Goal: Transaction & Acquisition: Purchase product/service

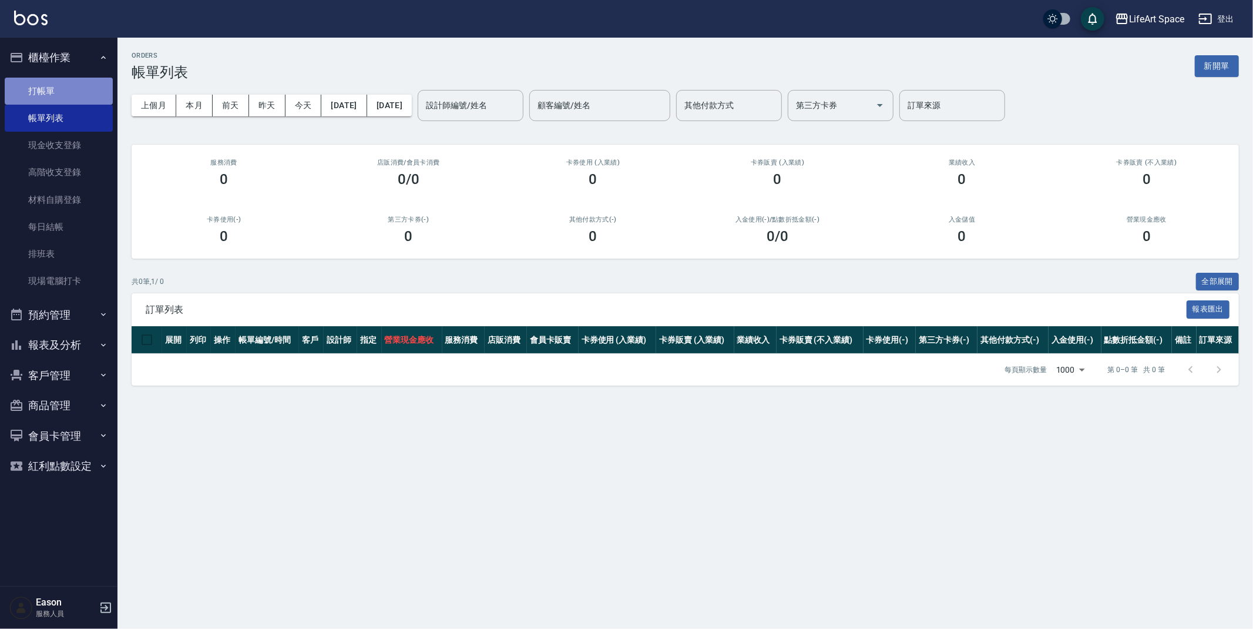
click at [67, 90] on link "打帳單" at bounding box center [59, 91] width 108 height 27
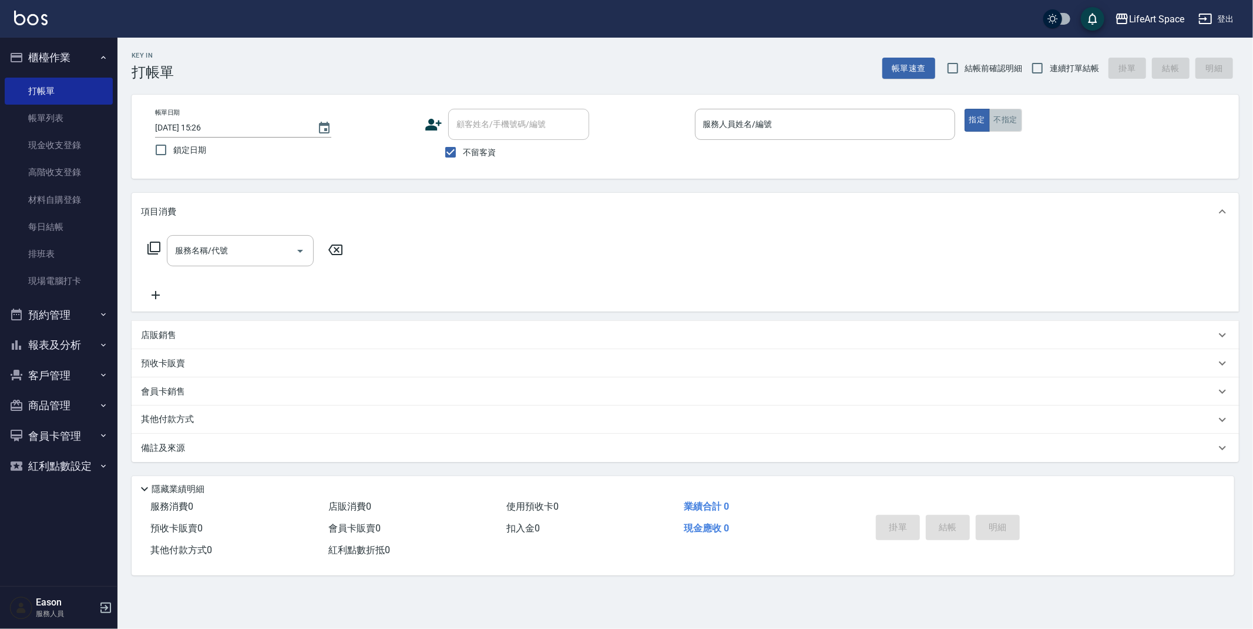
click at [1013, 119] on button "不指定" at bounding box center [1006, 120] width 33 height 23
click at [751, 129] on input "服務人員姓名/編號" at bounding box center [825, 124] width 250 height 21
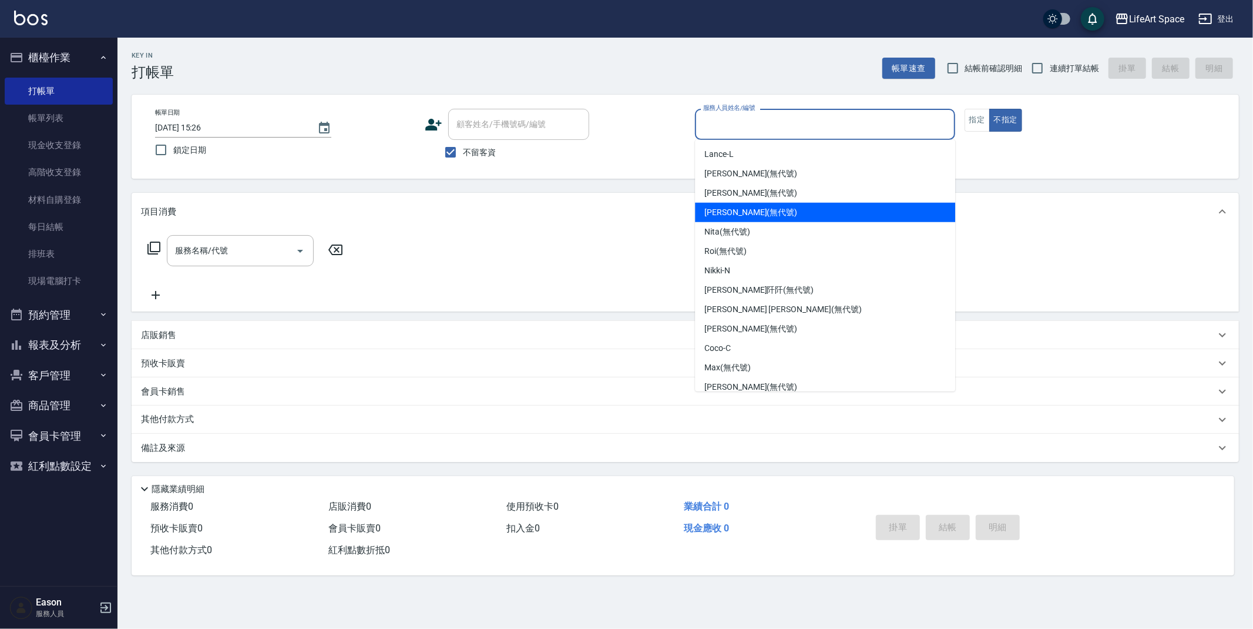
click at [726, 210] on span "[PERSON_NAME] (無代號)" at bounding box center [751, 212] width 93 height 12
type input "[PERSON_NAME](無代號)"
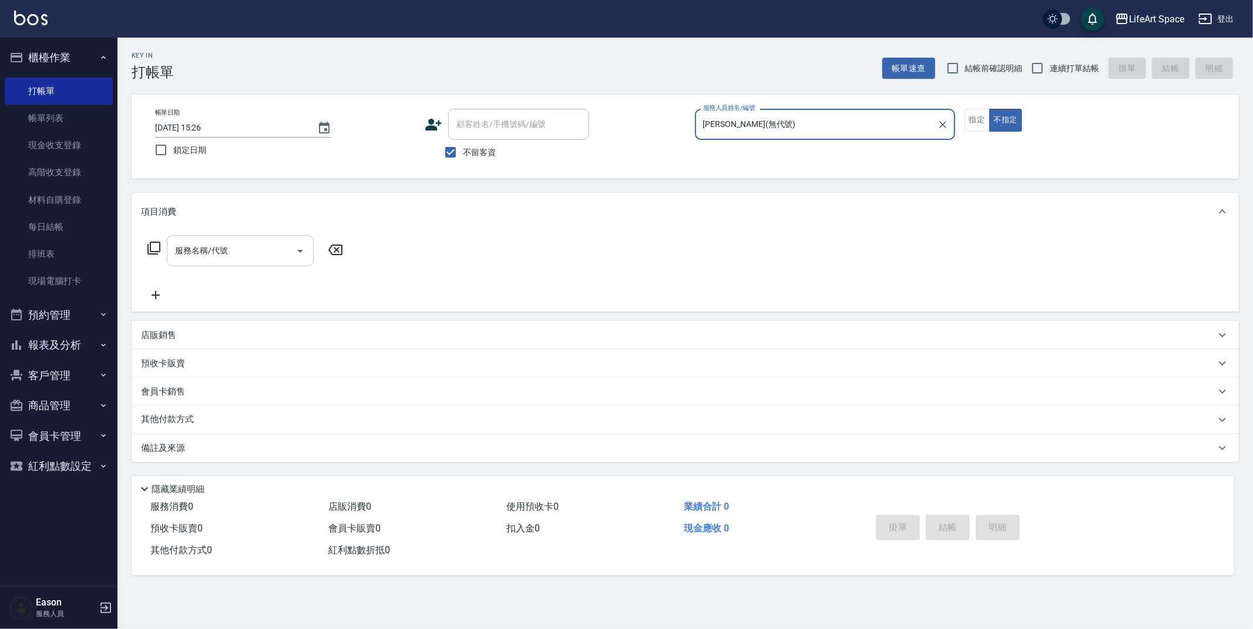
click at [205, 247] on div "服務名稱/代號 服務名稱/代號" at bounding box center [240, 250] width 147 height 31
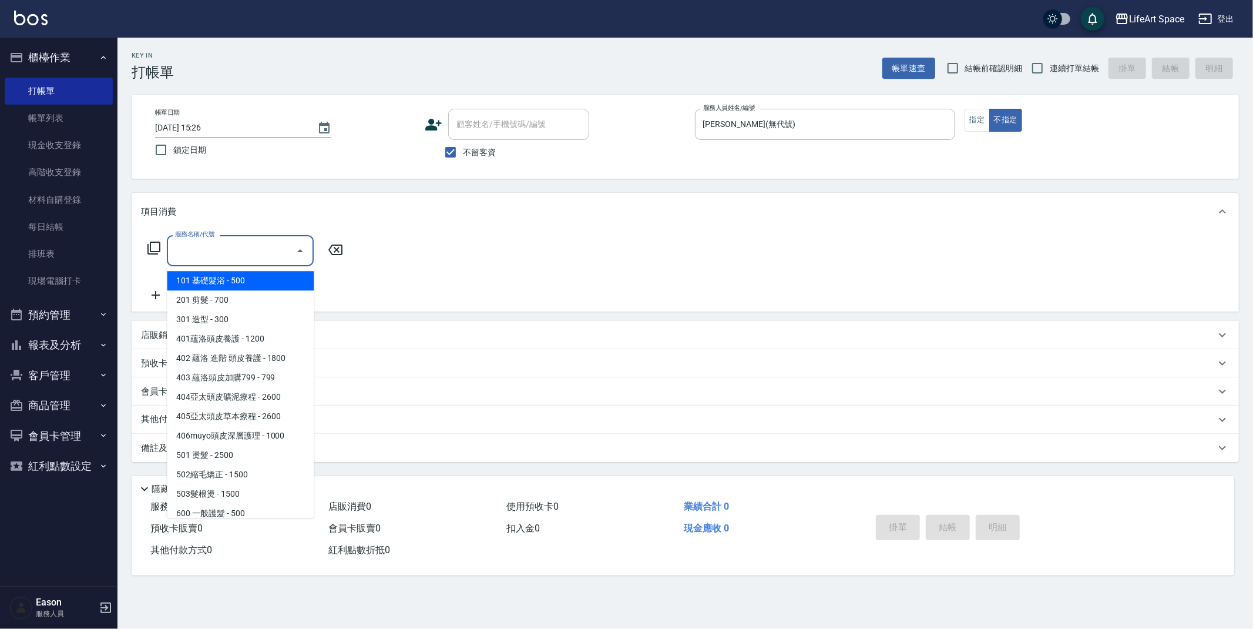
drag, startPoint x: 229, startPoint y: 277, endPoint x: 303, endPoint y: 249, distance: 78.7
click at [229, 277] on span "101 基礎髮浴 - 500" at bounding box center [240, 280] width 147 height 19
type input "101 基礎髮浴 (101)"
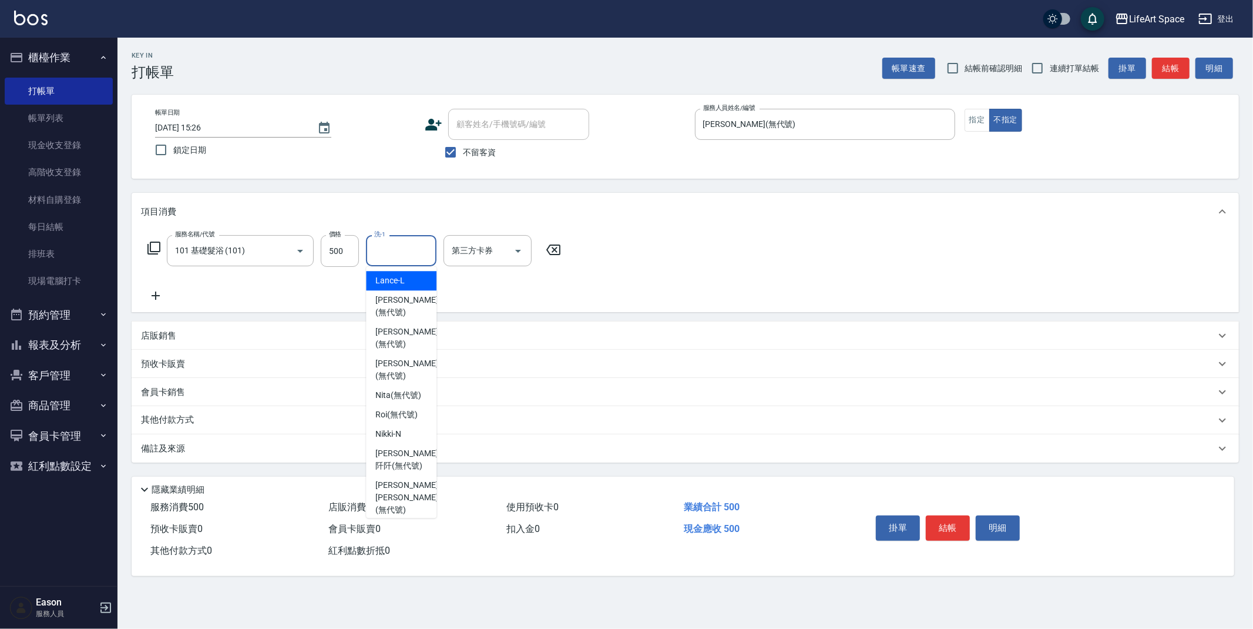
click at [401, 254] on input "洗-1" at bounding box center [401, 250] width 60 height 21
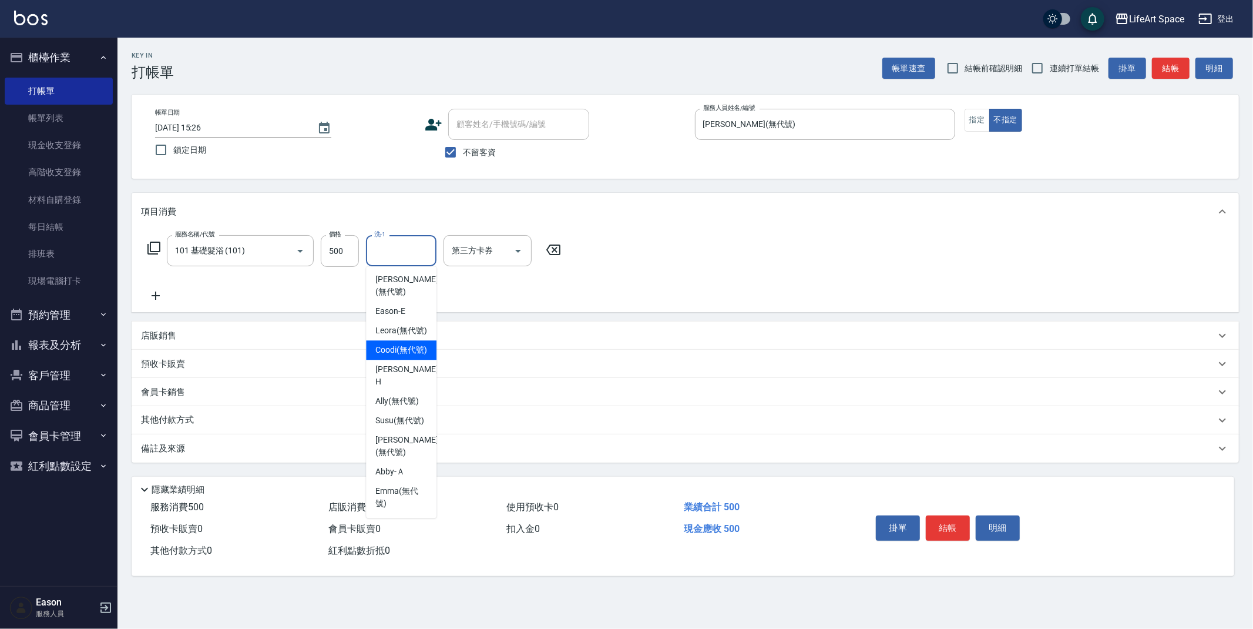
scroll to position [363, 0]
click at [397, 414] on span "Susu (無代號)" at bounding box center [399, 420] width 49 height 12
type input "Susu(無代號)"
click at [965, 529] on button "結帳" at bounding box center [948, 527] width 44 height 25
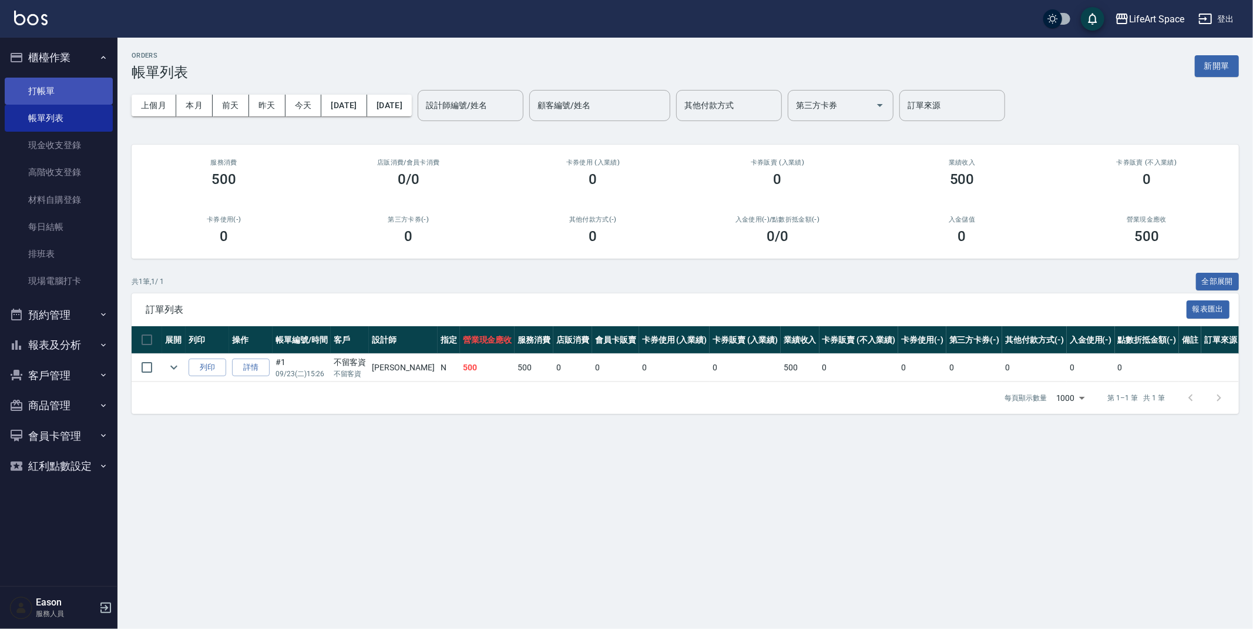
click at [45, 90] on link "打帳單" at bounding box center [59, 91] width 108 height 27
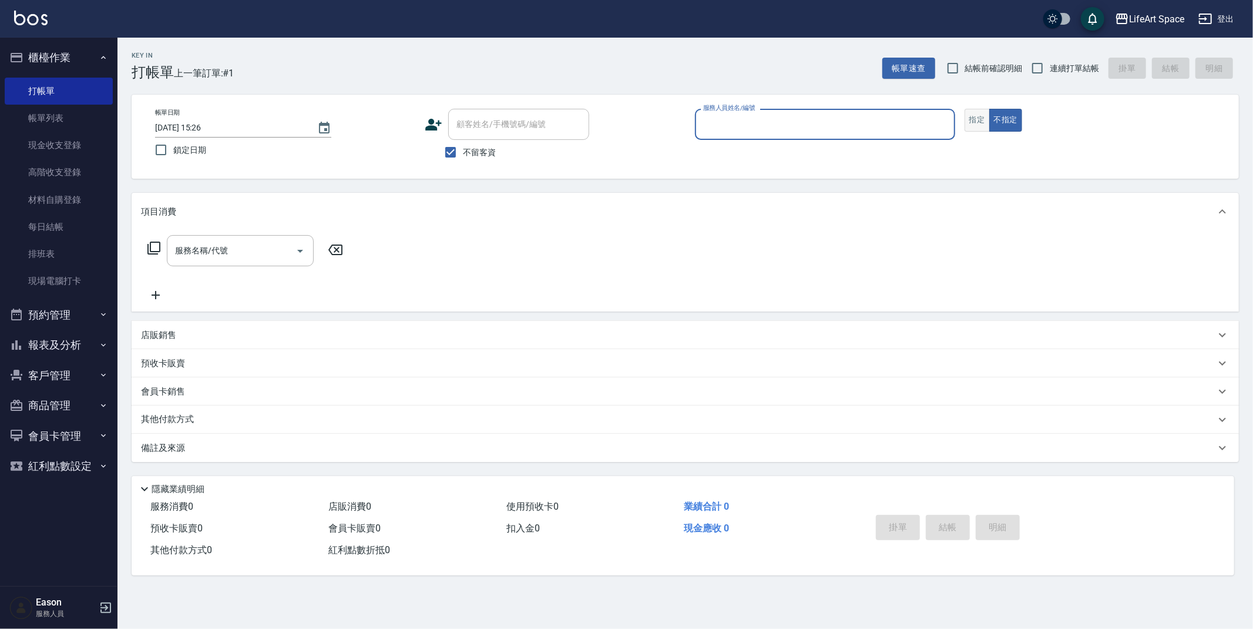
click at [975, 116] on button "指定" at bounding box center [977, 120] width 25 height 23
click at [750, 126] on input "服務人員姓名/編號" at bounding box center [825, 124] width 250 height 21
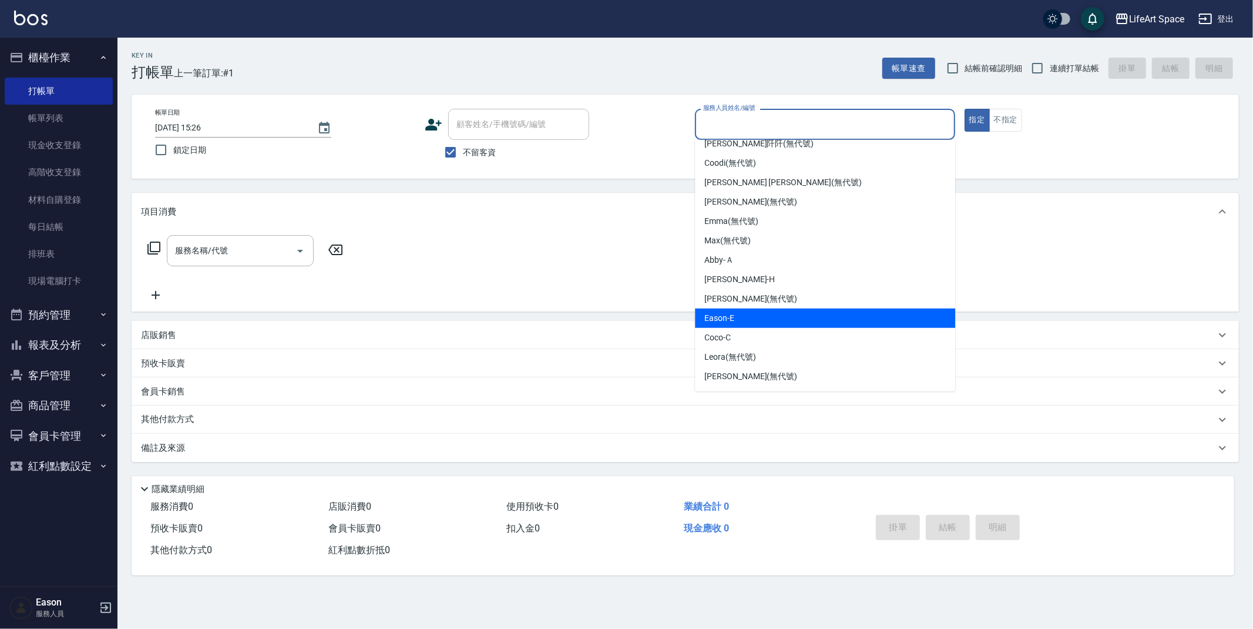
scroll to position [203, 0]
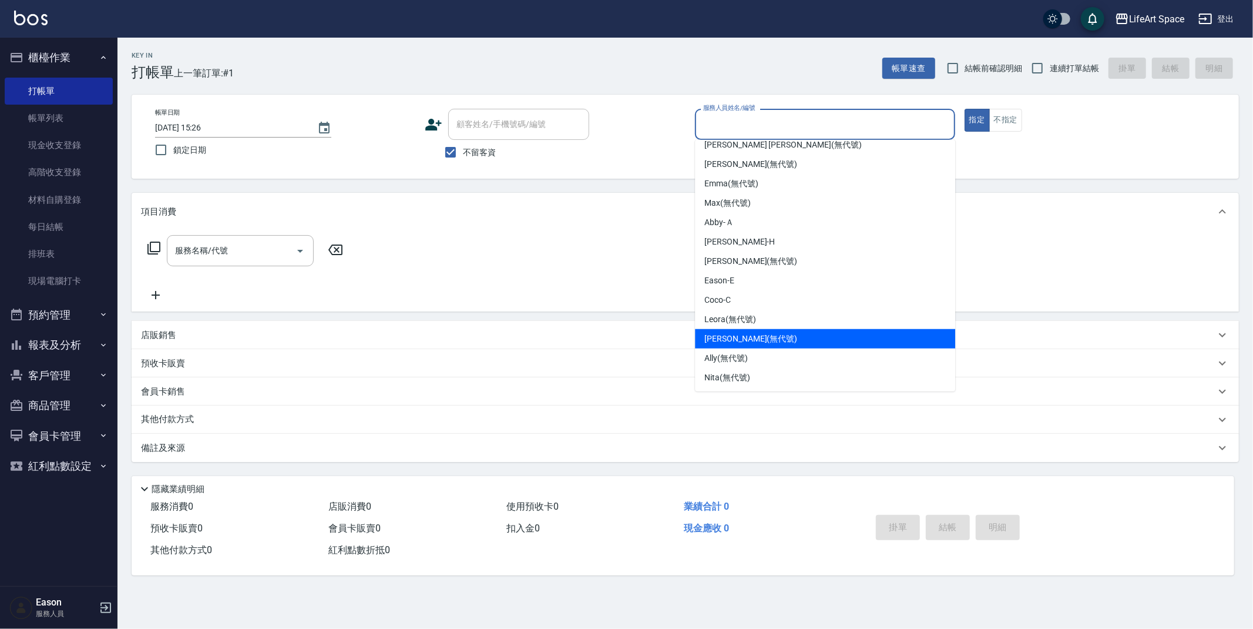
click at [735, 342] on span "[PERSON_NAME] (無代號)" at bounding box center [751, 339] width 93 height 12
type input "[PERSON_NAME](無代號)"
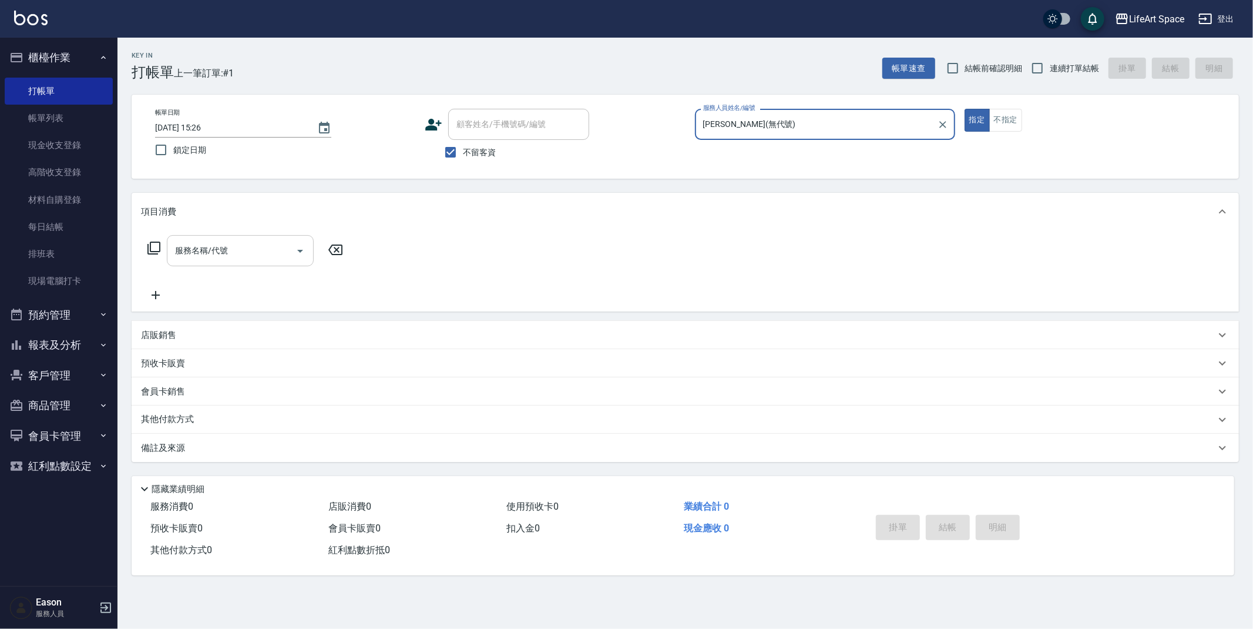
click at [227, 260] on input "服務名稱/代號" at bounding box center [231, 250] width 119 height 21
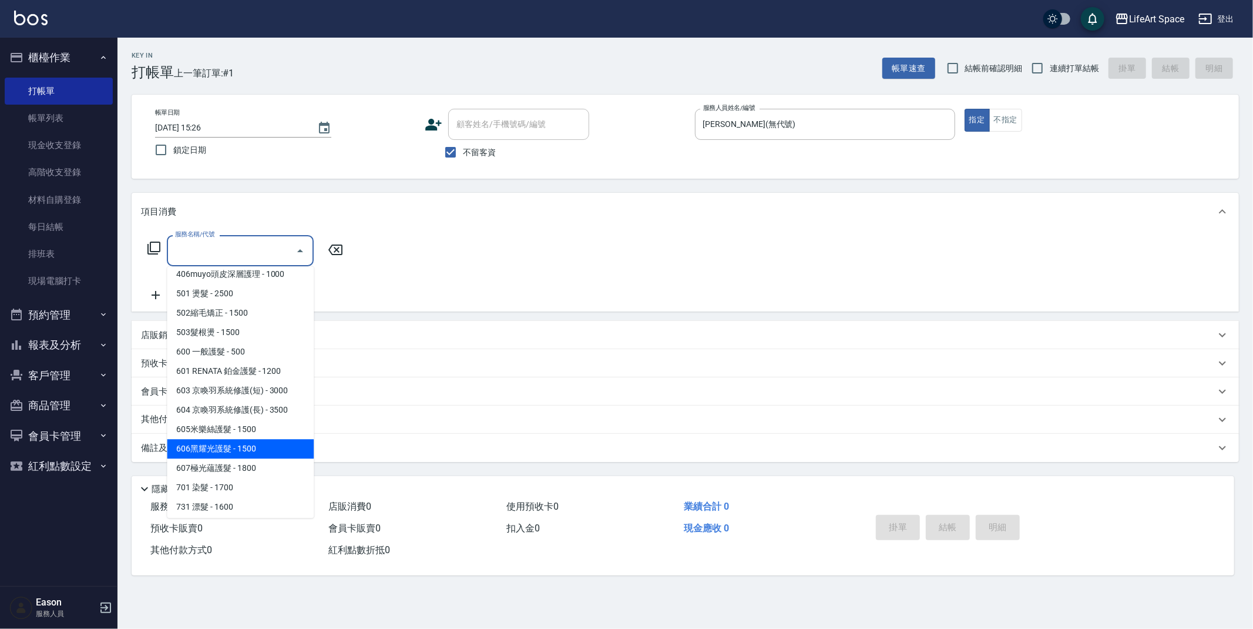
scroll to position [169, 0]
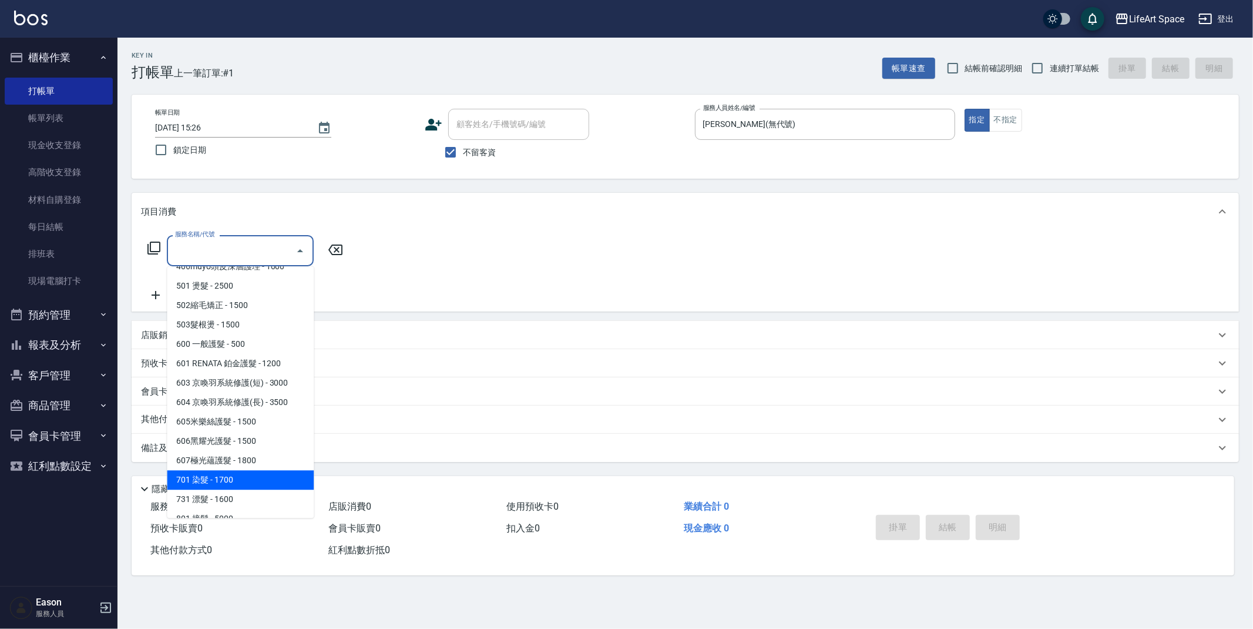
click at [233, 477] on span "701 染髮 - 1700" at bounding box center [240, 479] width 147 height 19
type input "701 染髮(701)"
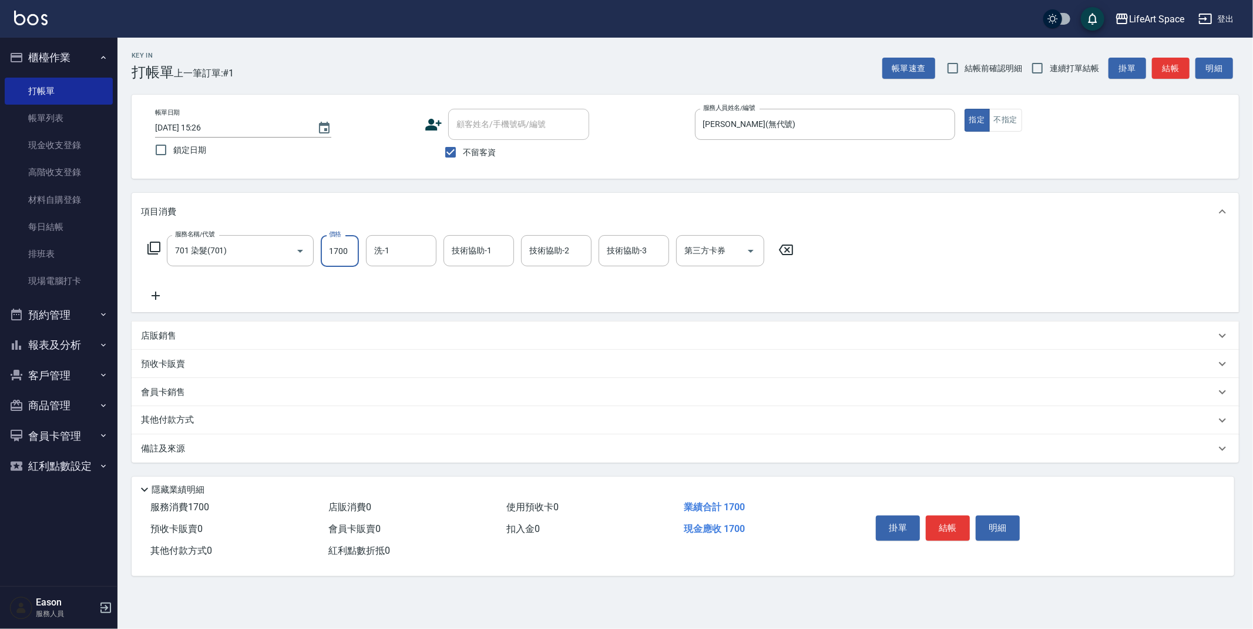
click at [353, 255] on input "1700" at bounding box center [340, 251] width 38 height 32
type input "3150"
click at [401, 249] on input "洗-1" at bounding box center [401, 250] width 60 height 21
click at [525, 280] on div "服務名稱/代號 701 染髮(701) 服務名稱/代號 價格 3150 價格 洗-1 洗-1 技術協助-1 技術協助-1 技術協助-2 技術協助-2 技術協助…" at bounding box center [471, 269] width 660 height 68
click at [182, 338] on div "店販銷售" at bounding box center [678, 336] width 1075 height 12
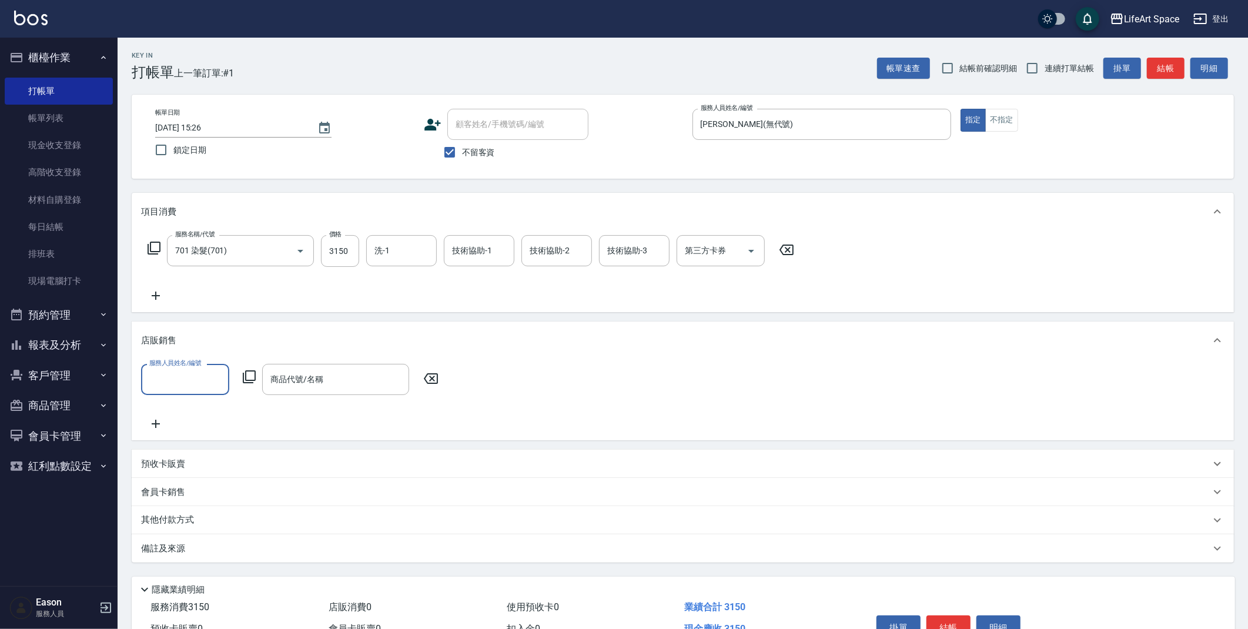
scroll to position [0, 0]
click at [196, 385] on input "服務人員姓名/編號" at bounding box center [185, 379] width 78 height 21
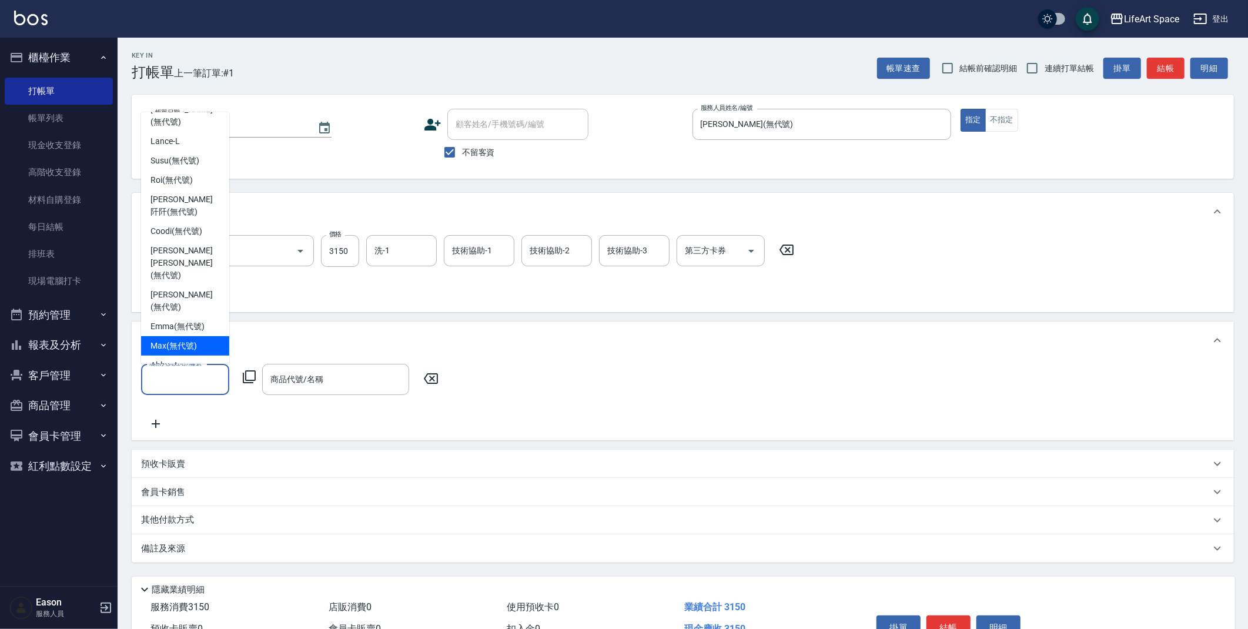
scroll to position [216, 0]
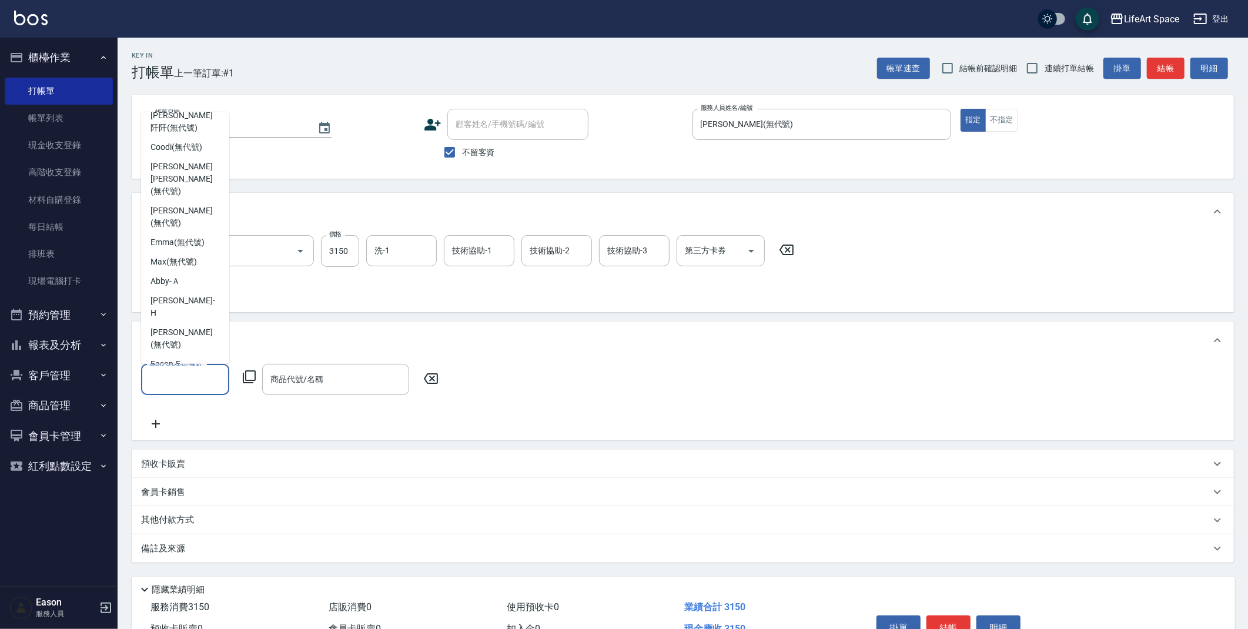
drag, startPoint x: 194, startPoint y: 311, endPoint x: 311, endPoint y: 351, distance: 123.4
click at [194, 416] on span "[PERSON_NAME] (無代號)" at bounding box center [184, 428] width 69 height 25
type input "[PERSON_NAME](無代號)"
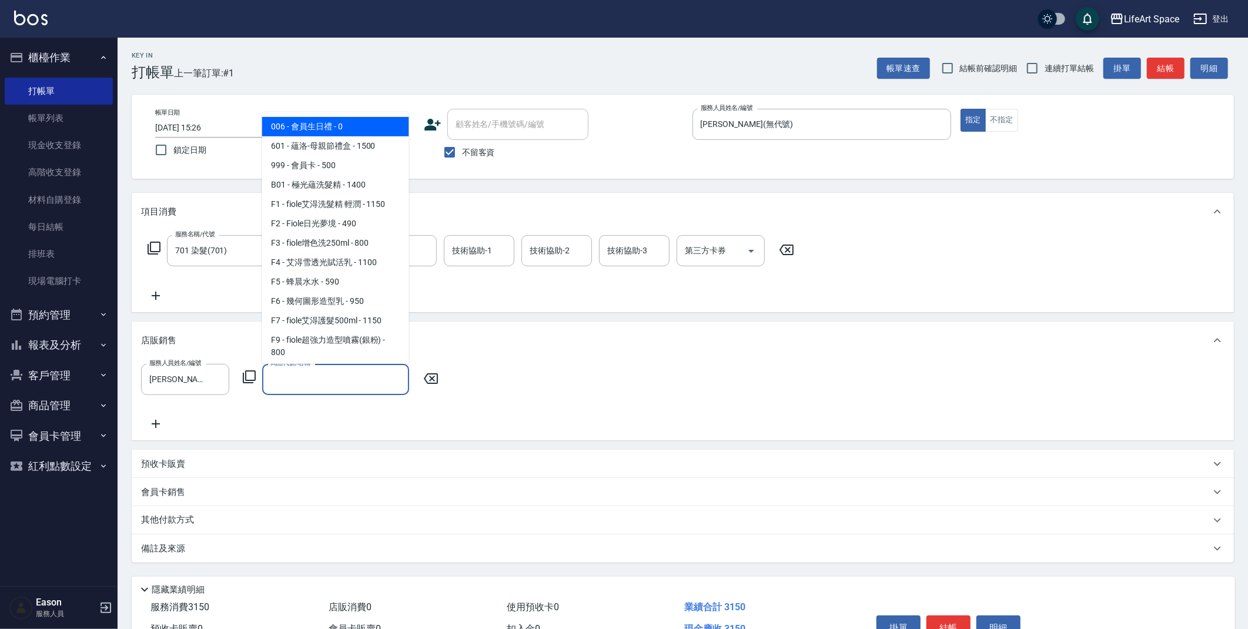
click at [310, 381] on input "商品代號/名稱" at bounding box center [335, 379] width 136 height 21
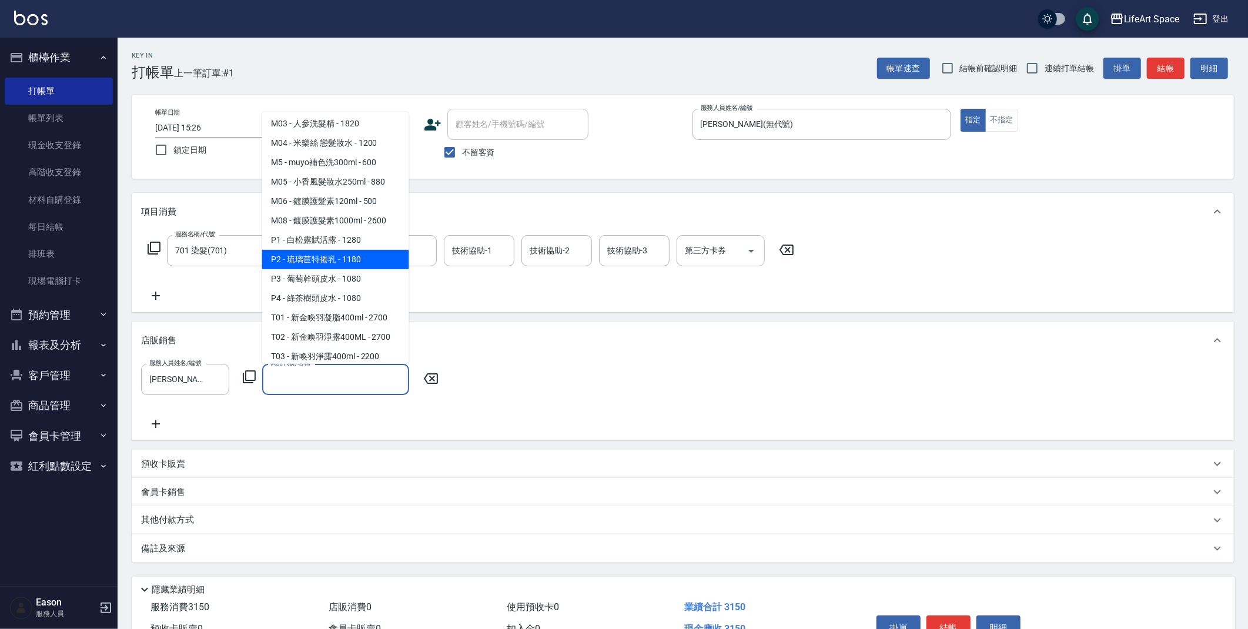
click at [346, 269] on span "P2 - 琉璃苣特捲乳 - 1180" at bounding box center [335, 259] width 147 height 19
type input "琉璃苣特捲乳"
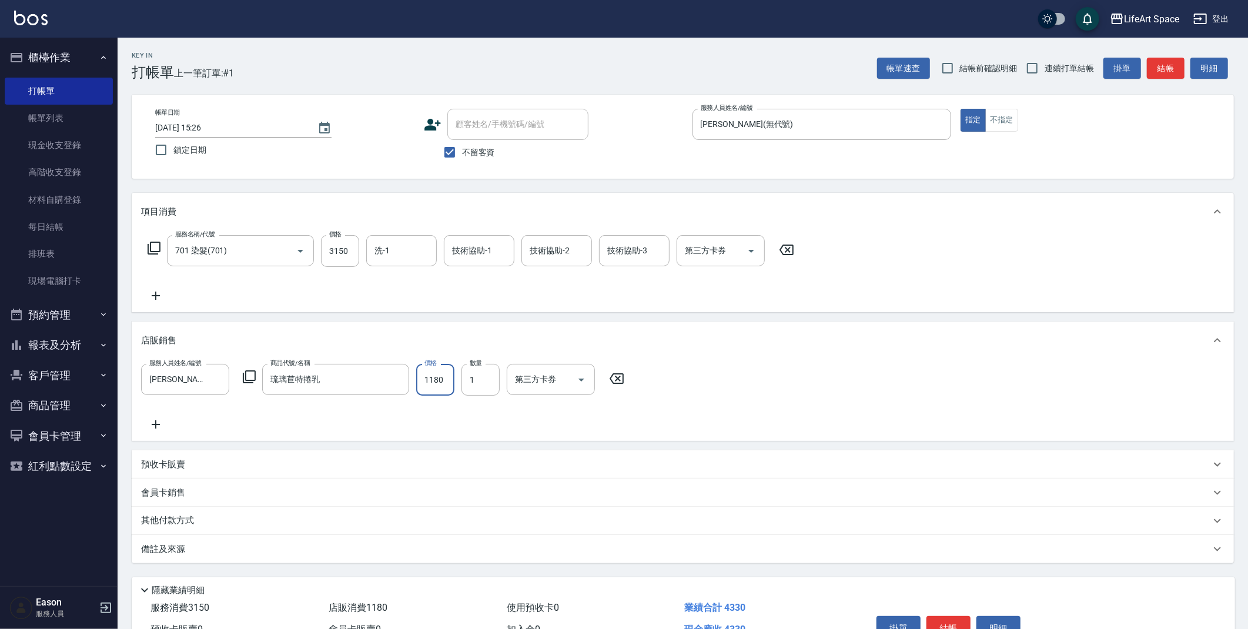
click at [448, 382] on input "1180" at bounding box center [435, 380] width 38 height 32
type input "1062"
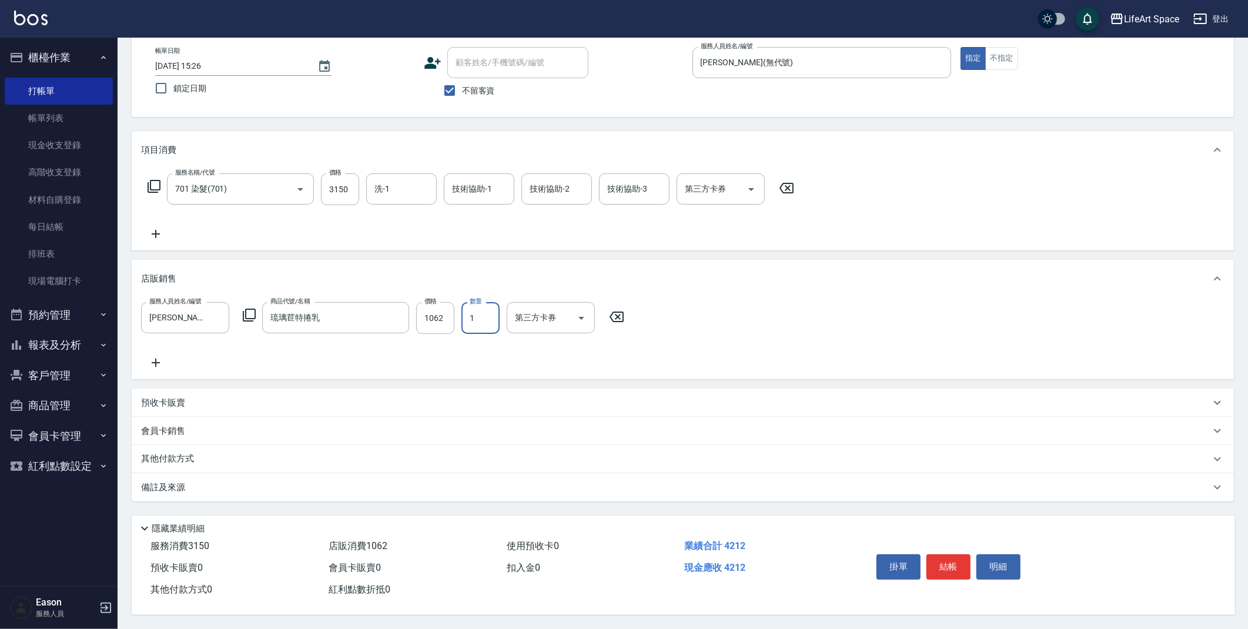
scroll to position [66, 0]
click at [326, 60] on icon "Choose date, selected date is 2025-09-23" at bounding box center [324, 66] width 11 height 12
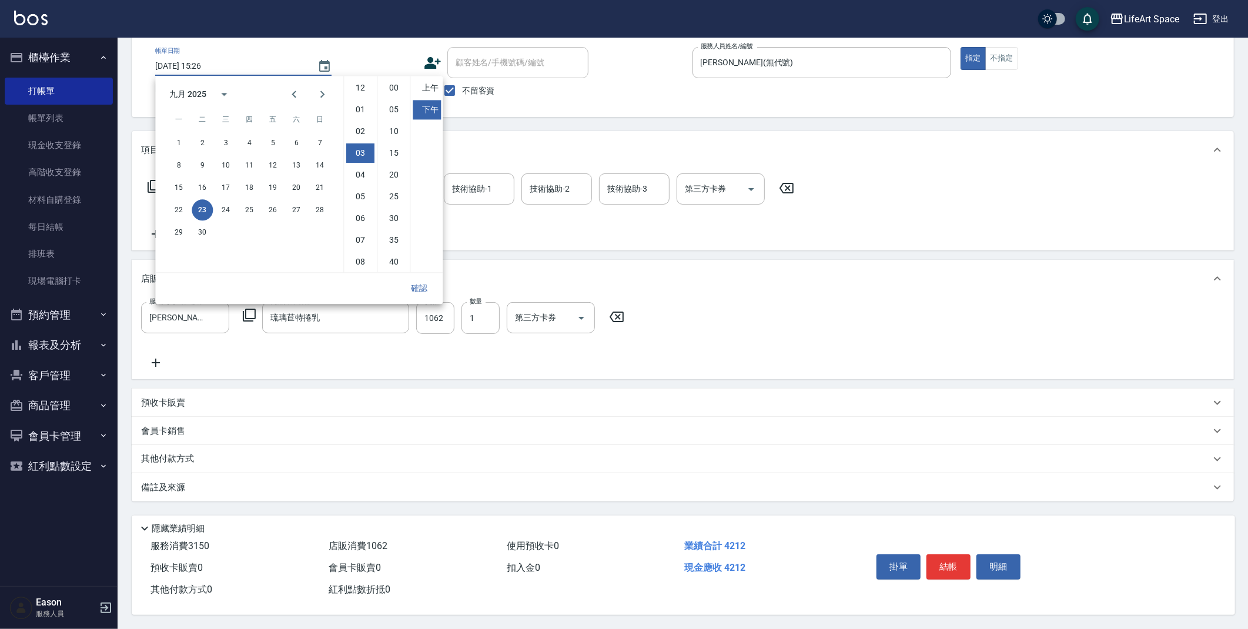
scroll to position [65, 0]
click at [183, 209] on button "22" at bounding box center [178, 209] width 21 height 21
type input "[DATE] 15:26"
click at [426, 286] on button "確認" at bounding box center [419, 288] width 38 height 22
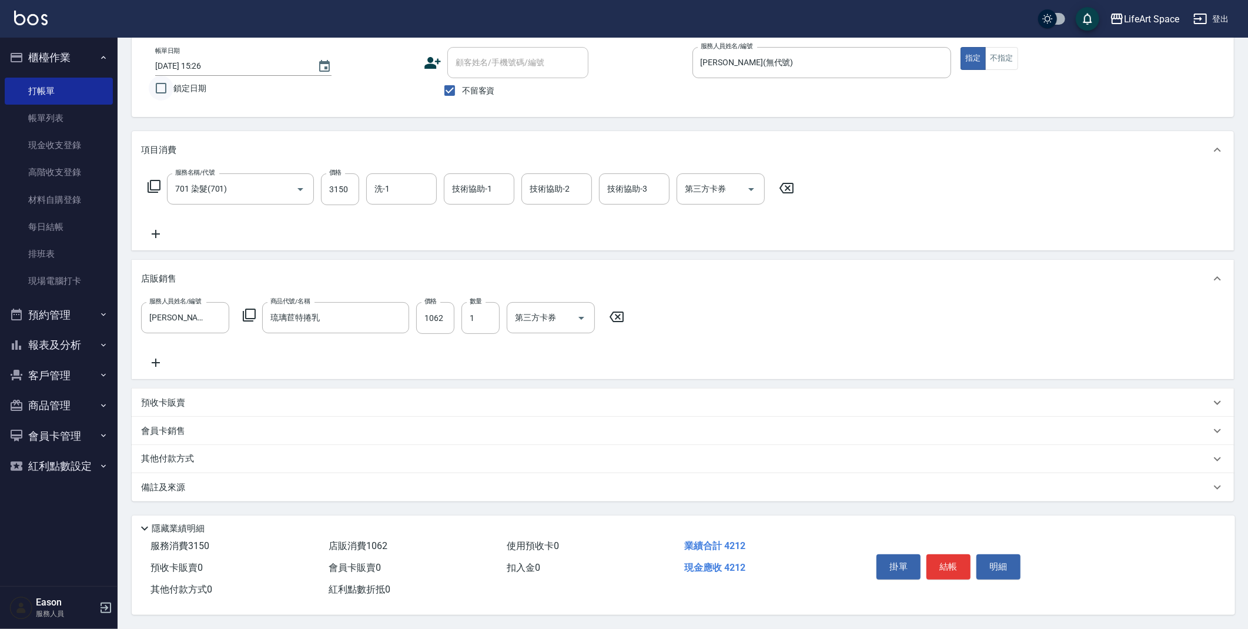
click at [162, 85] on input "鎖定日期" at bounding box center [161, 88] width 25 height 25
checkbox input "true"
click at [953, 564] on button "結帳" at bounding box center [948, 566] width 44 height 25
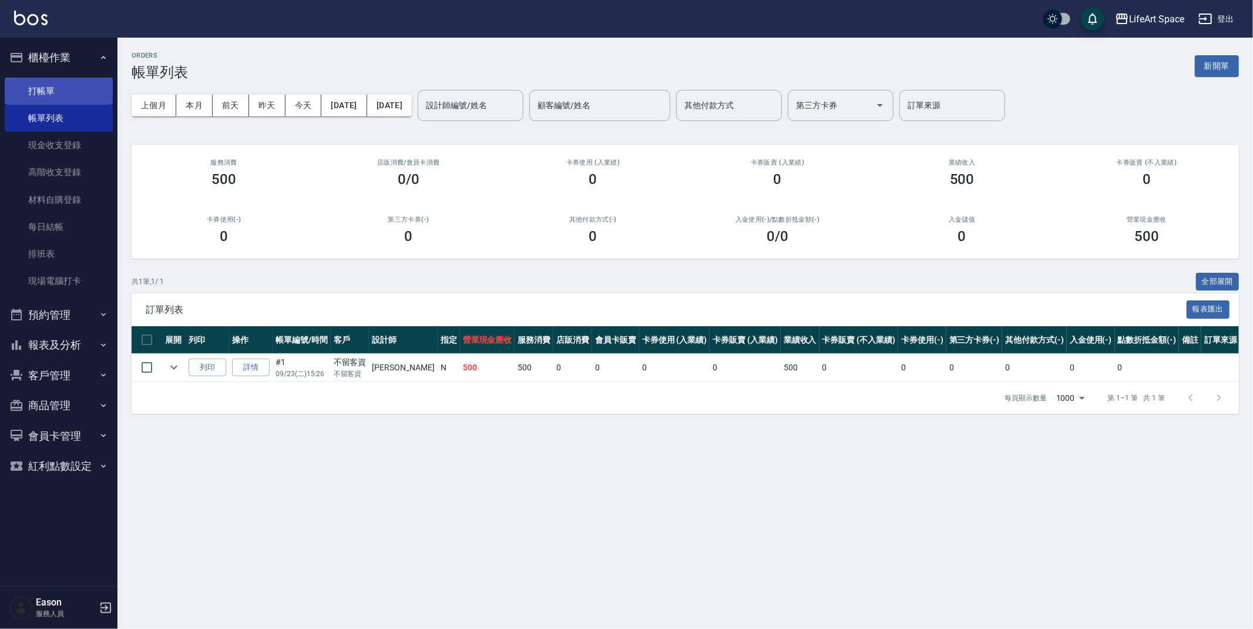
click at [56, 85] on link "打帳單" at bounding box center [59, 91] width 108 height 27
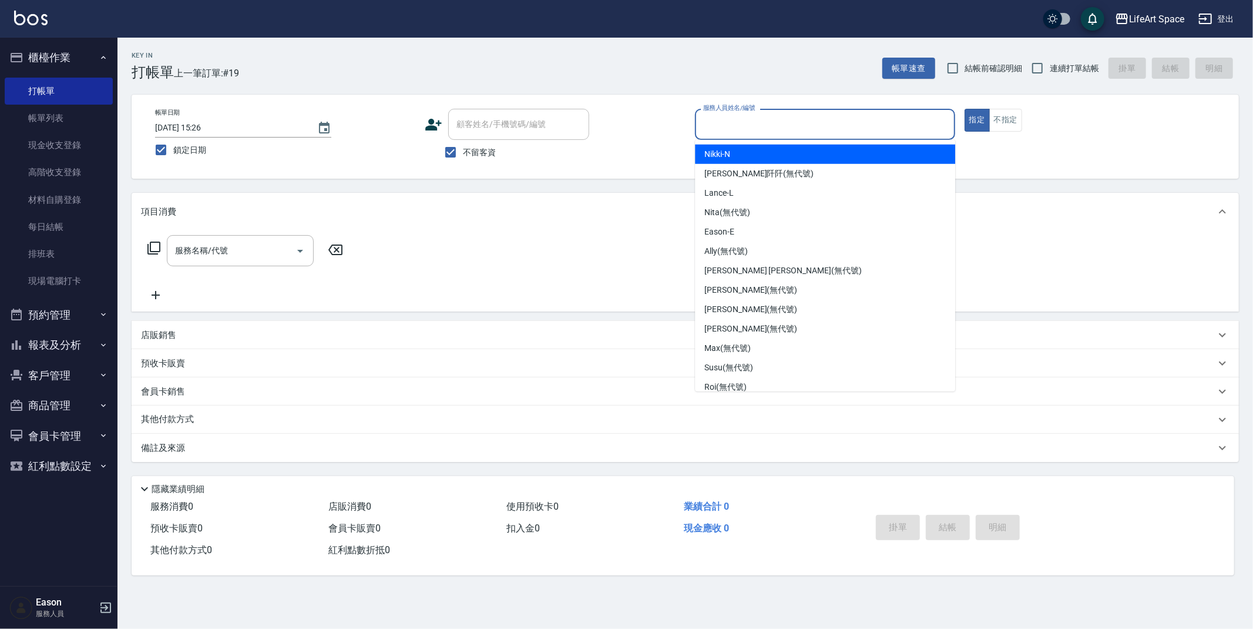
click at [817, 128] on input "服務人員姓名/編號" at bounding box center [825, 124] width 250 height 21
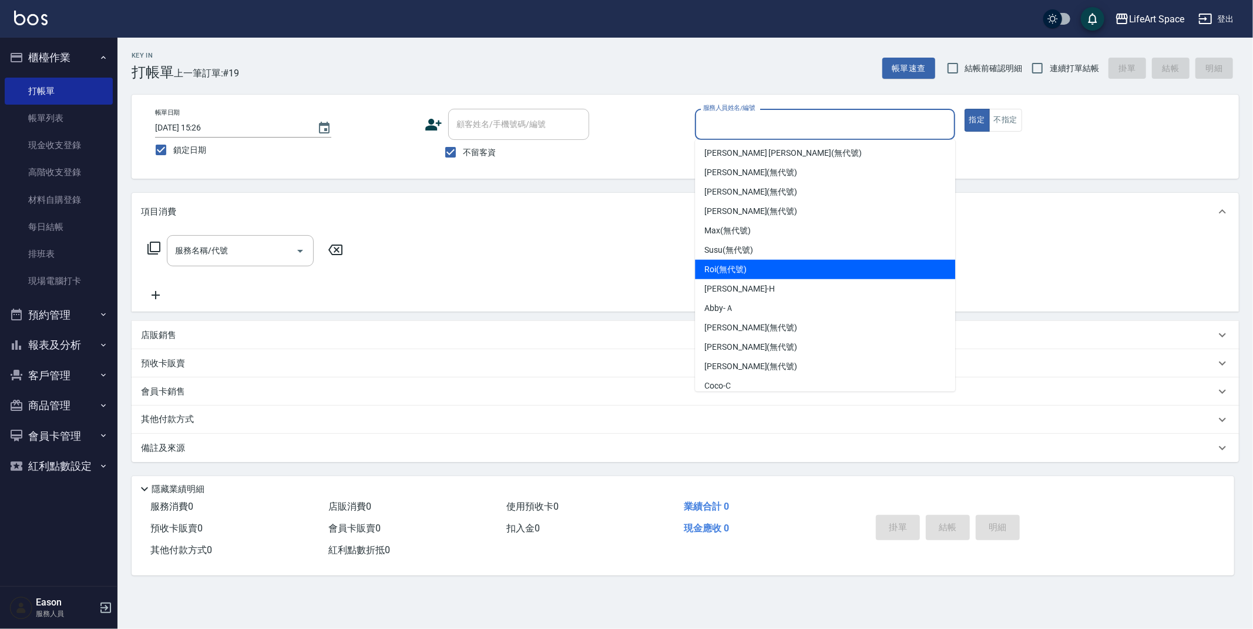
scroll to position [137, 0]
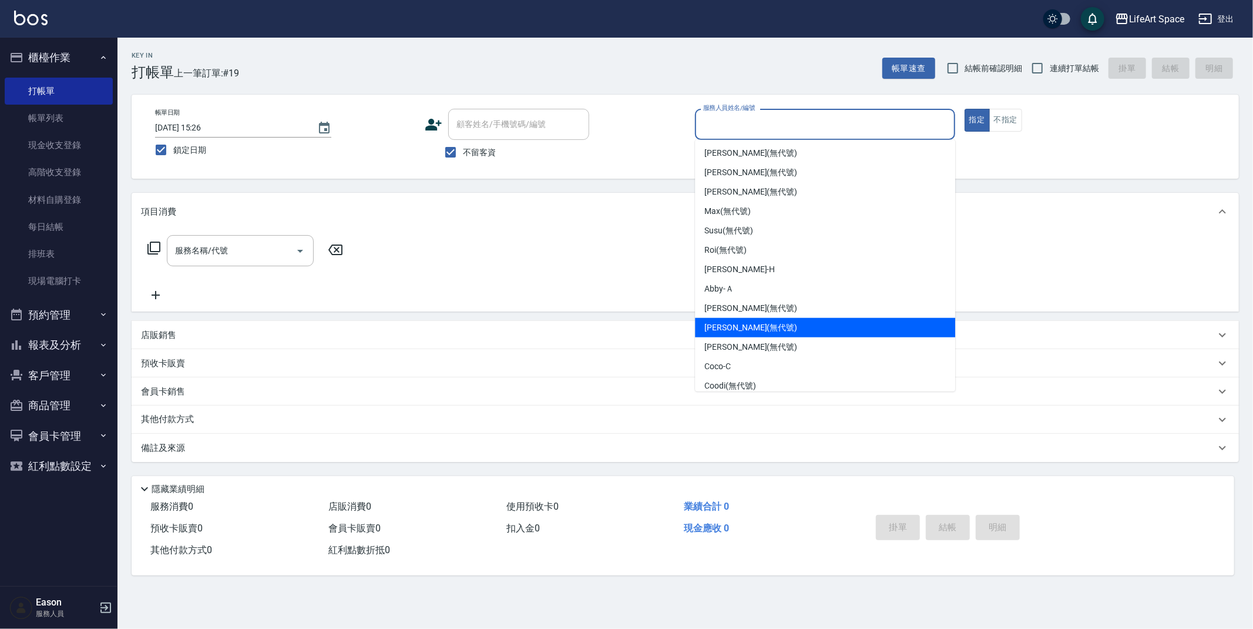
click at [767, 325] on div "[PERSON_NAME] (無代號)" at bounding box center [825, 327] width 260 height 19
type input "[PERSON_NAME](無代號)"
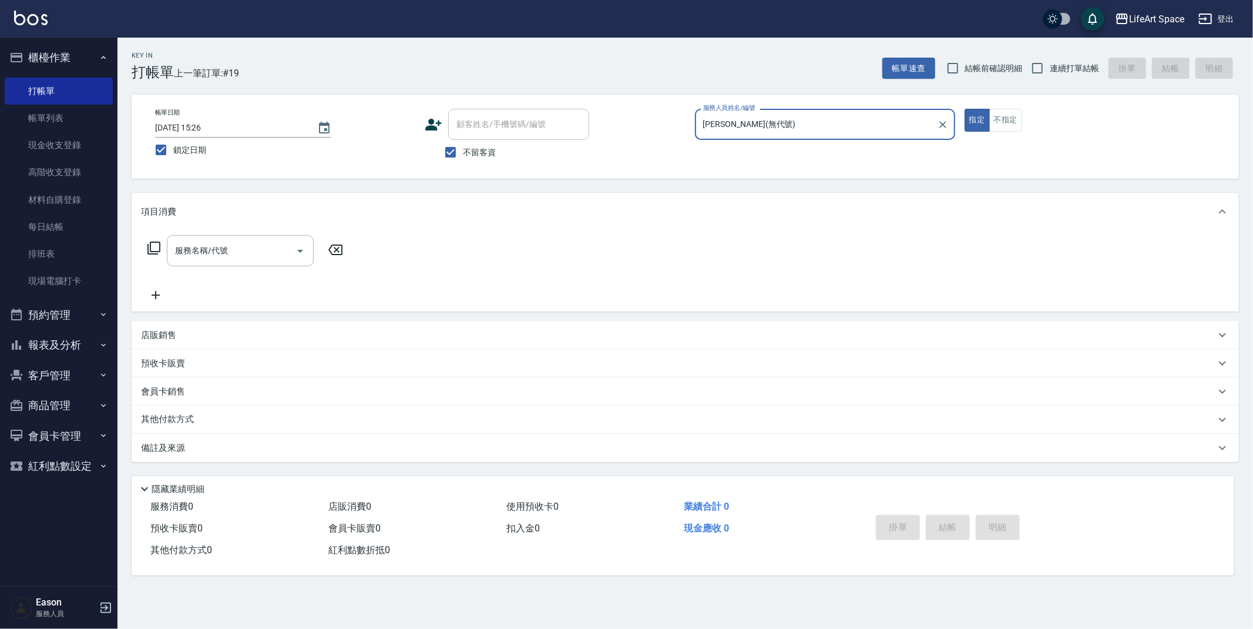
click at [219, 246] on div "服務名稱/代號 服務名稱/代號" at bounding box center [240, 250] width 147 height 31
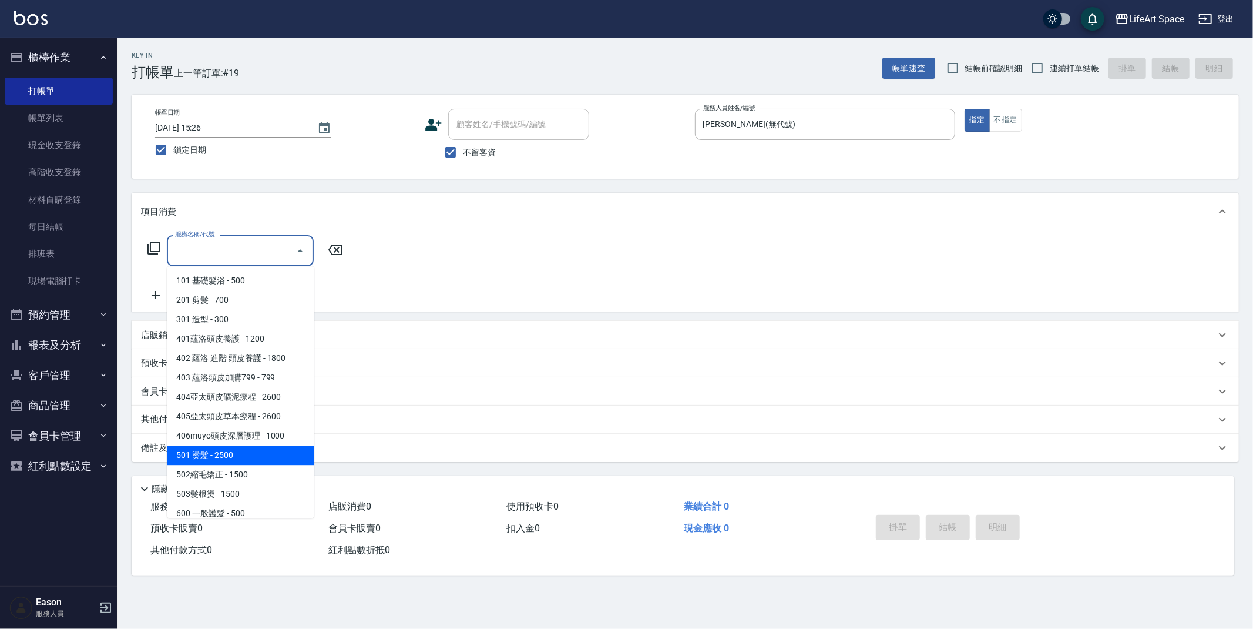
drag, startPoint x: 240, startPoint y: 458, endPoint x: 348, endPoint y: 229, distance: 253.9
click at [240, 458] on span "501 燙髮 - 2500" at bounding box center [240, 454] width 147 height 19
type input "501 燙髮(501)"
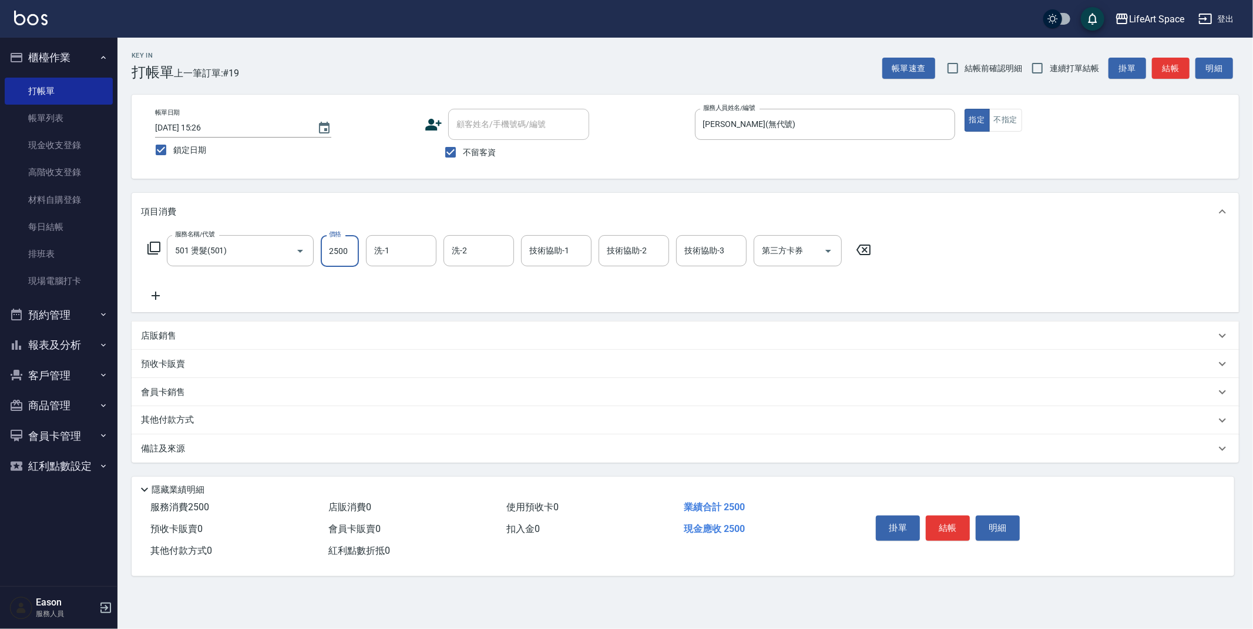
click at [354, 254] on input "2500" at bounding box center [340, 251] width 38 height 32
type input "4500"
click at [953, 534] on button "結帳" at bounding box center [948, 527] width 44 height 25
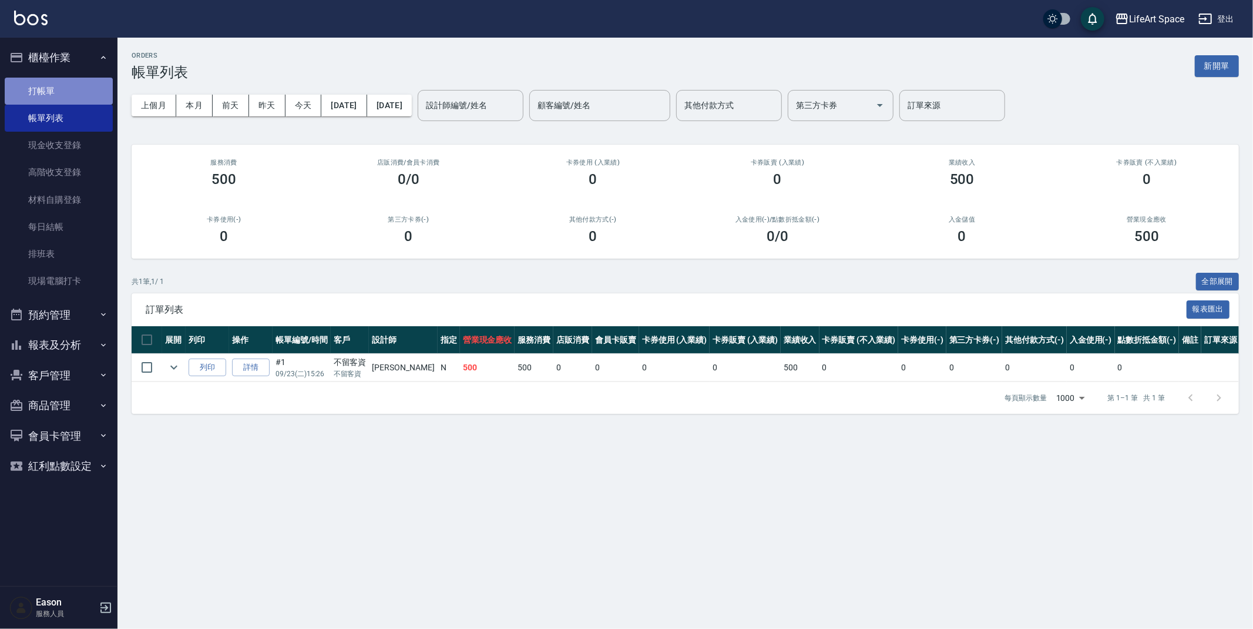
click at [59, 90] on link "打帳單" at bounding box center [59, 91] width 108 height 27
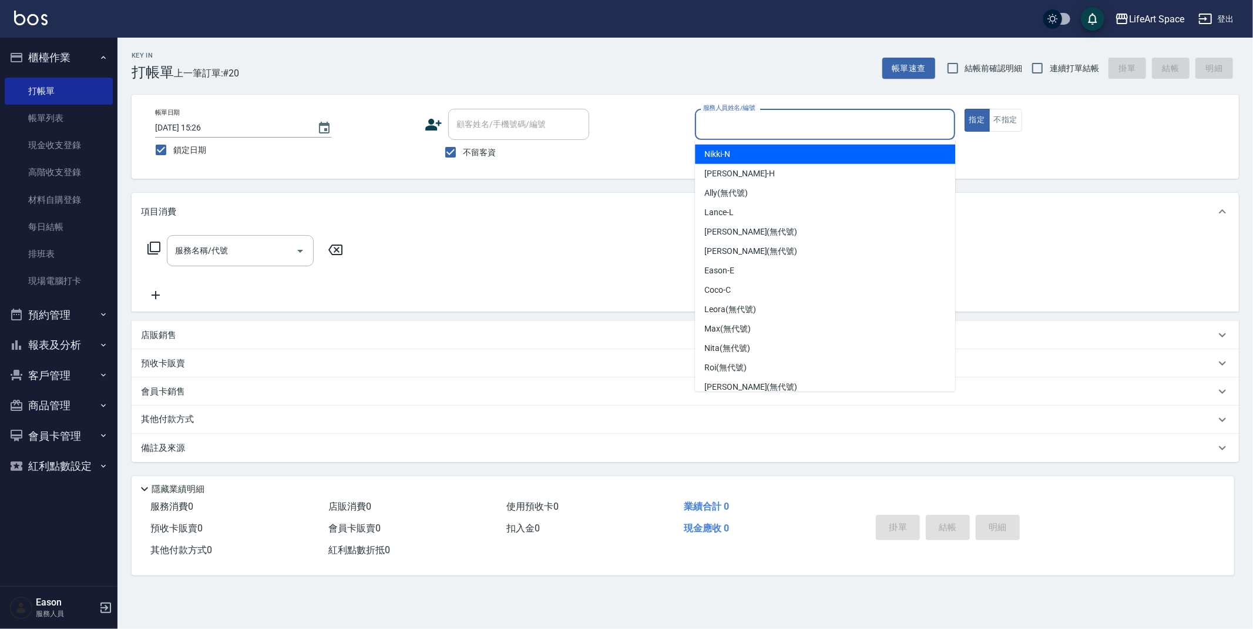
click at [777, 126] on input "服務人員姓名/編號" at bounding box center [825, 124] width 250 height 21
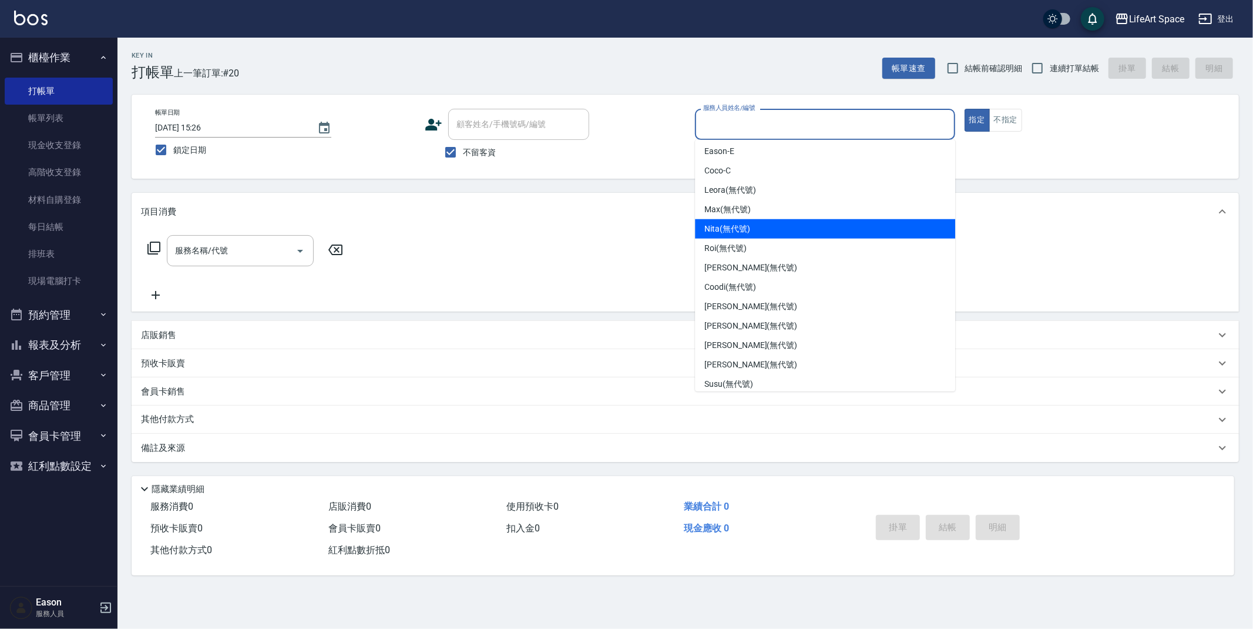
scroll to position [203, 0]
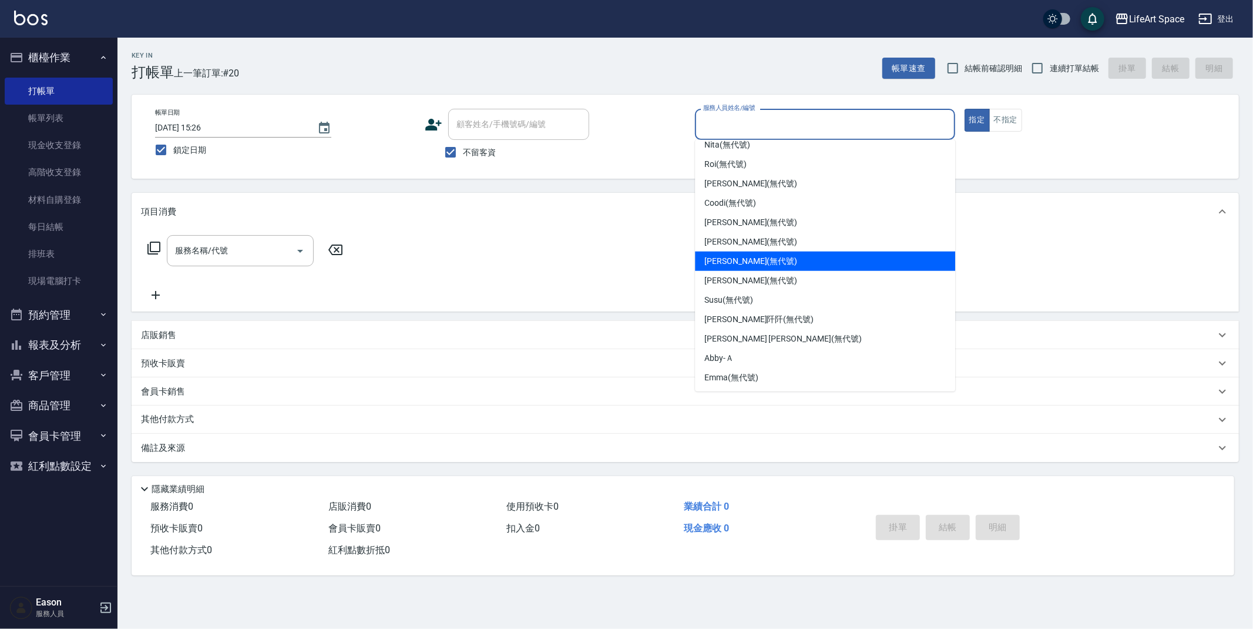
drag, startPoint x: 727, startPoint y: 263, endPoint x: 461, endPoint y: 241, distance: 266.5
click at [727, 263] on span "[PERSON_NAME] (無代號)" at bounding box center [751, 261] width 93 height 12
type input "[PERSON_NAME](無代號)"
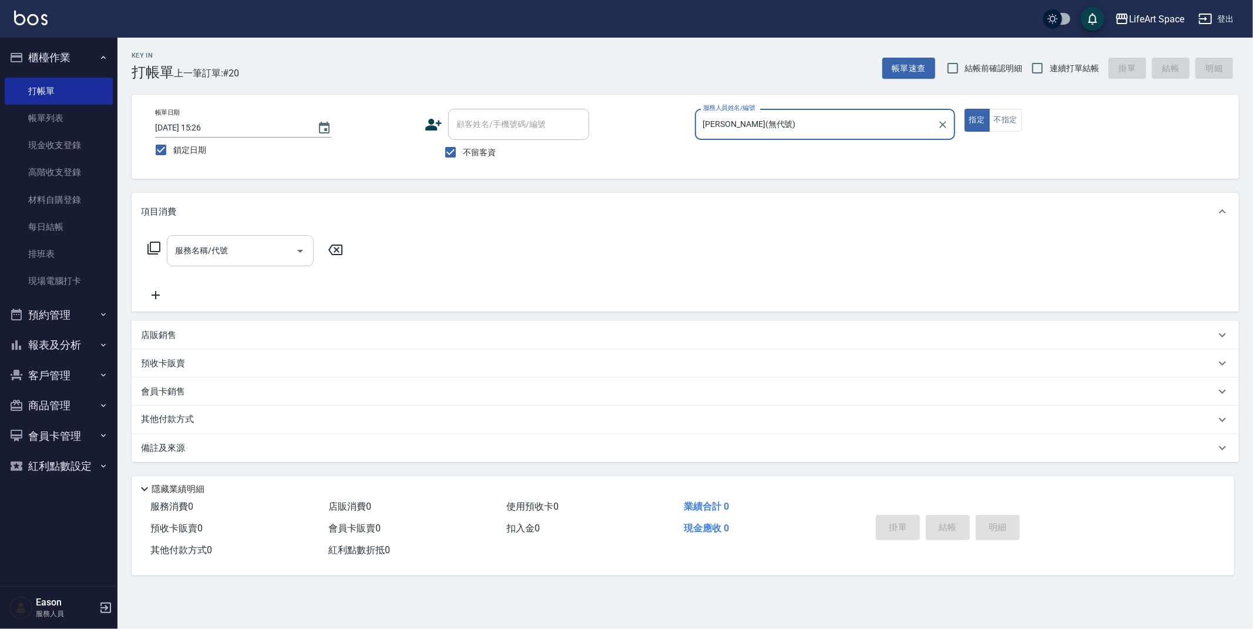
click at [231, 253] on input "服務名稱/代號" at bounding box center [231, 250] width 119 height 21
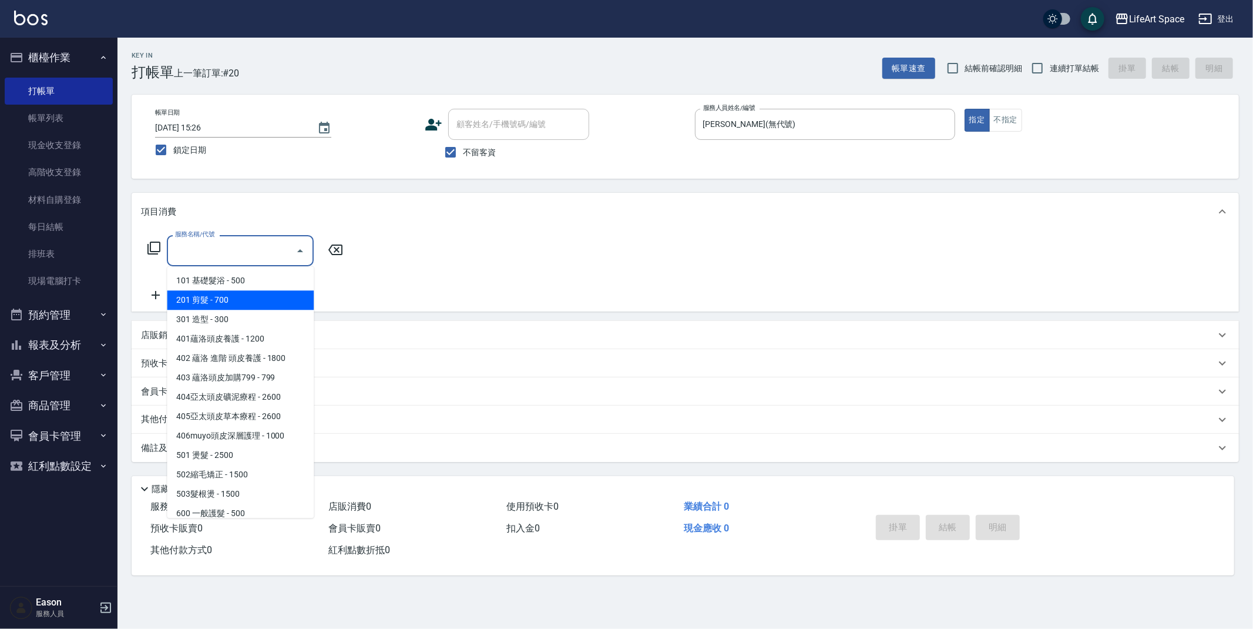
drag, startPoint x: 236, startPoint y: 300, endPoint x: 308, endPoint y: 278, distance: 76.2
click at [236, 300] on span "201 剪髮 - 700" at bounding box center [240, 299] width 147 height 19
type input "201 剪髮(201)"
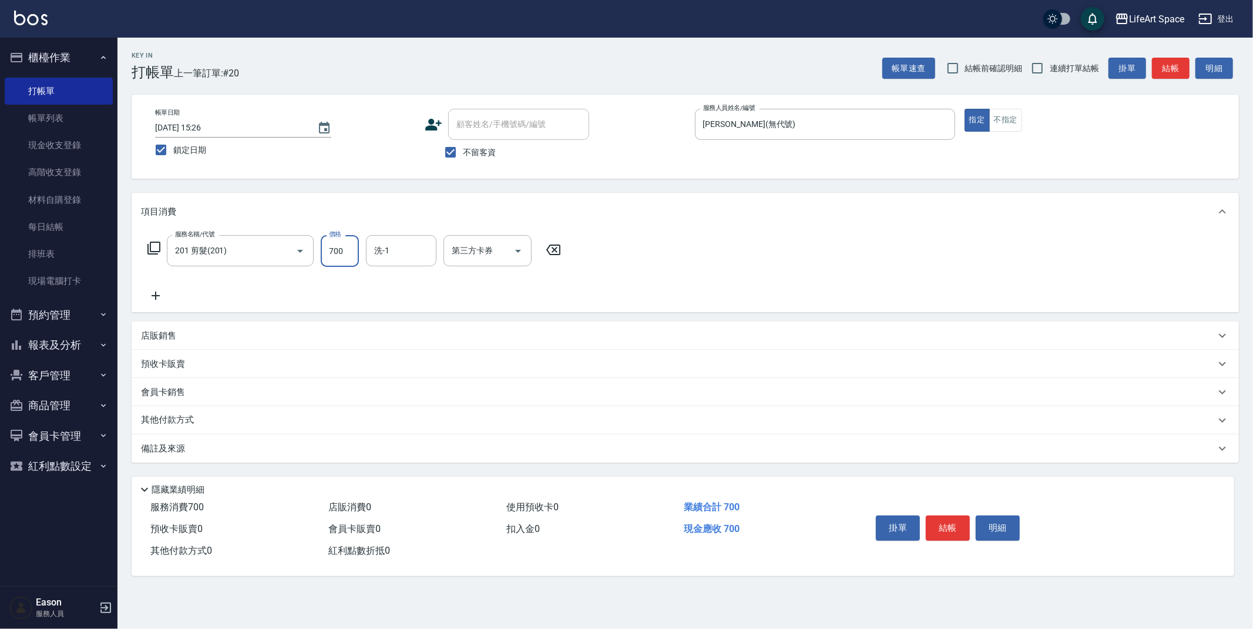
click at [342, 254] on input "700" at bounding box center [340, 251] width 38 height 32
type input "1000"
click at [942, 524] on button "結帳" at bounding box center [948, 527] width 44 height 25
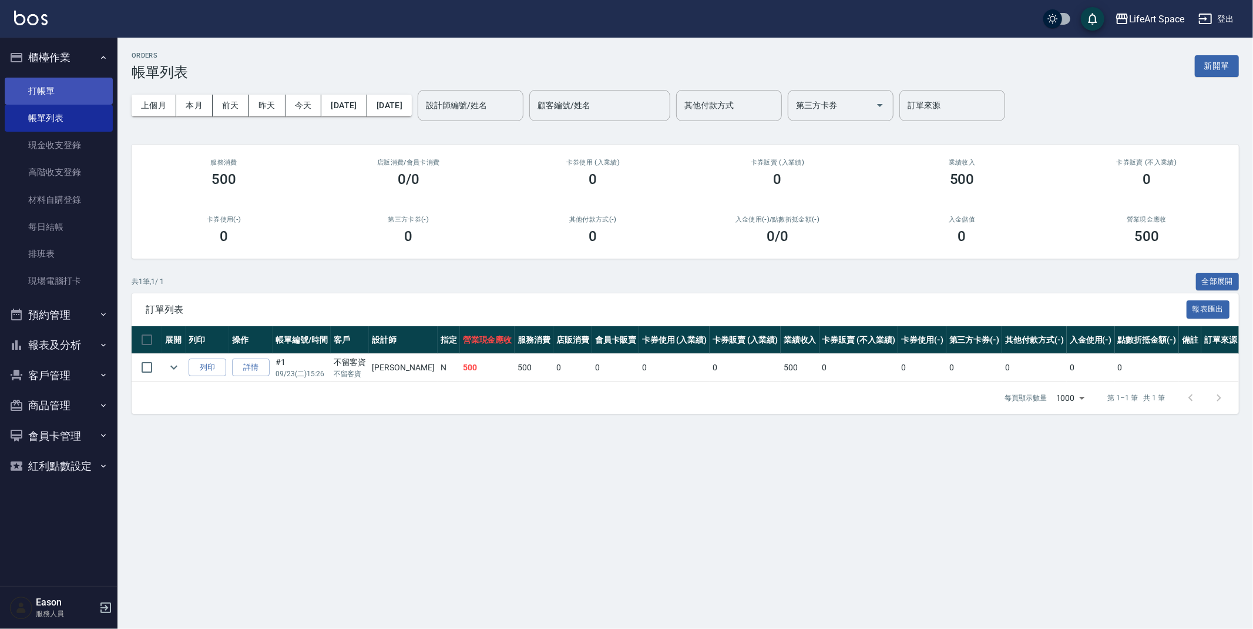
click at [55, 93] on link "打帳單" at bounding box center [59, 91] width 108 height 27
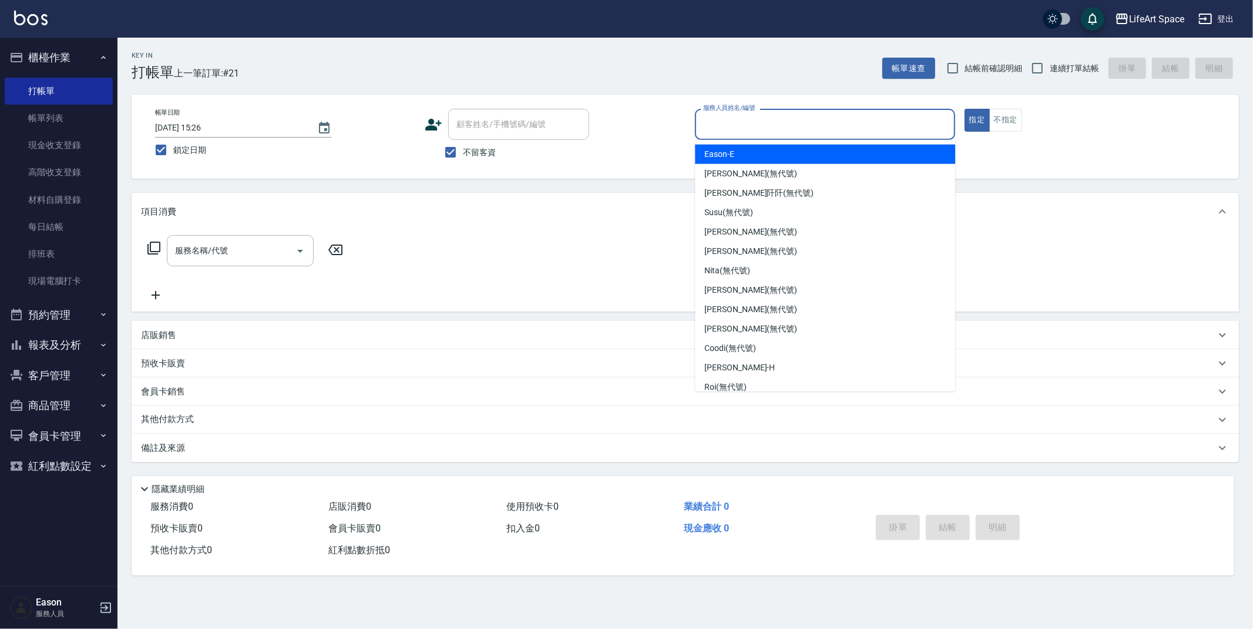
click at [751, 122] on input "服務人員姓名/編號" at bounding box center [825, 124] width 250 height 21
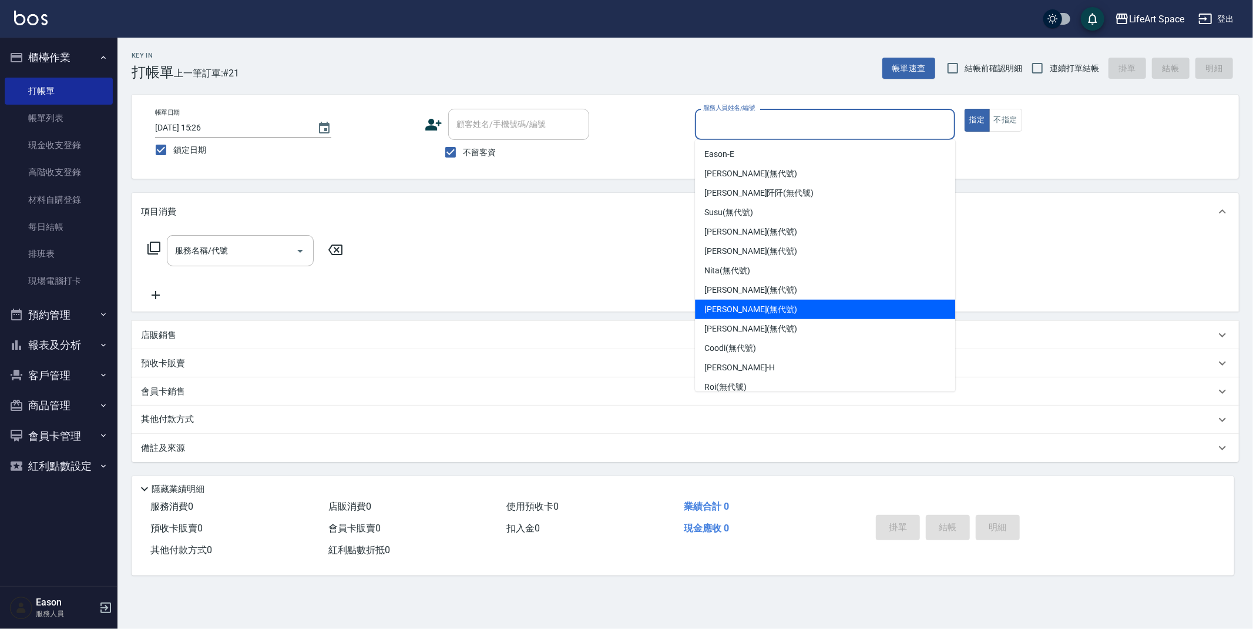
click at [735, 314] on span "[PERSON_NAME] (無代號)" at bounding box center [751, 309] width 93 height 12
type input "[PERSON_NAME](無代號)"
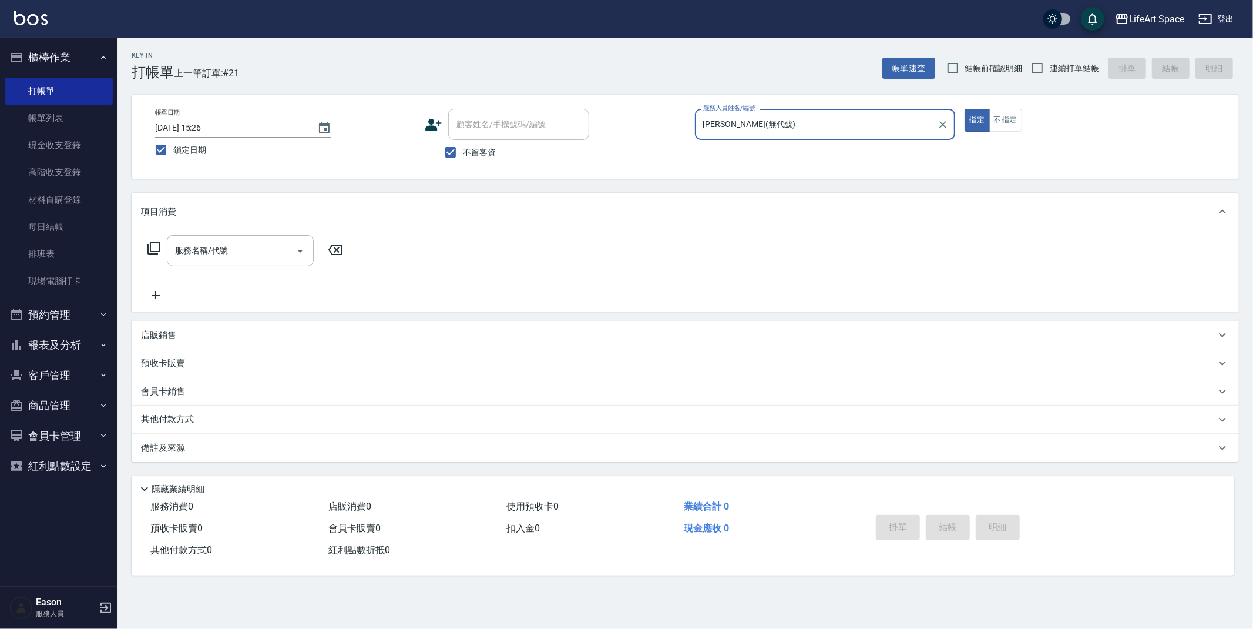
click at [219, 248] on div "服務名稱/代號 服務名稱/代號" at bounding box center [240, 250] width 147 height 31
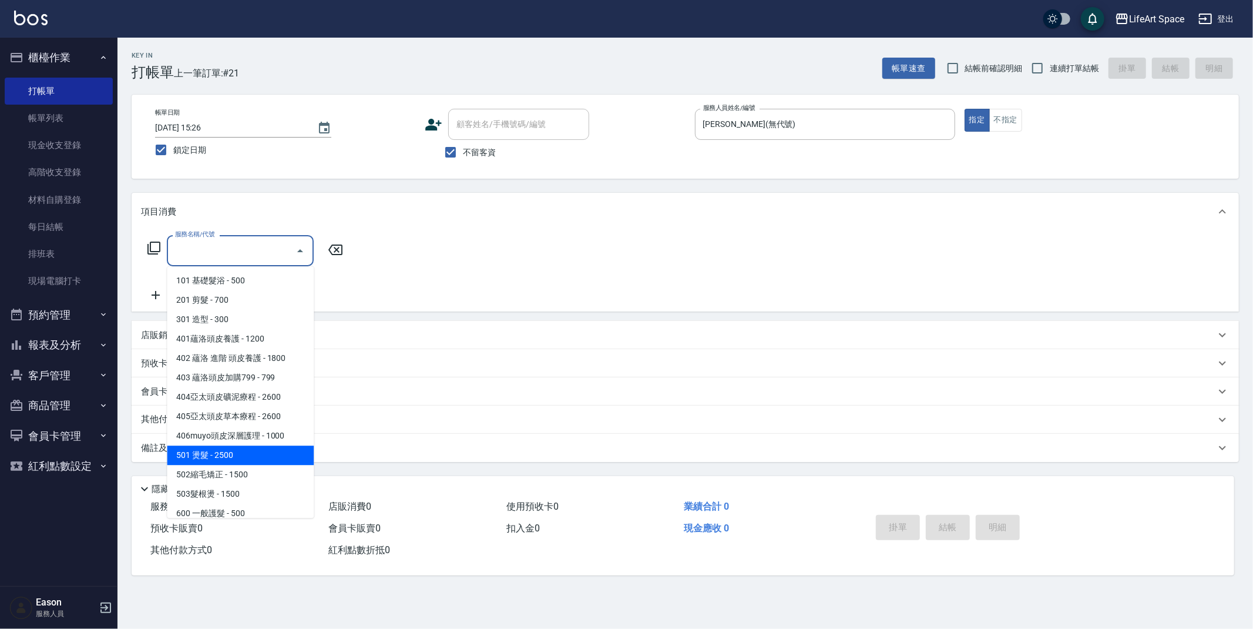
drag, startPoint x: 250, startPoint y: 455, endPoint x: 327, endPoint y: 282, distance: 189.1
click at [250, 455] on span "501 燙髮 - 2500" at bounding box center [240, 454] width 147 height 19
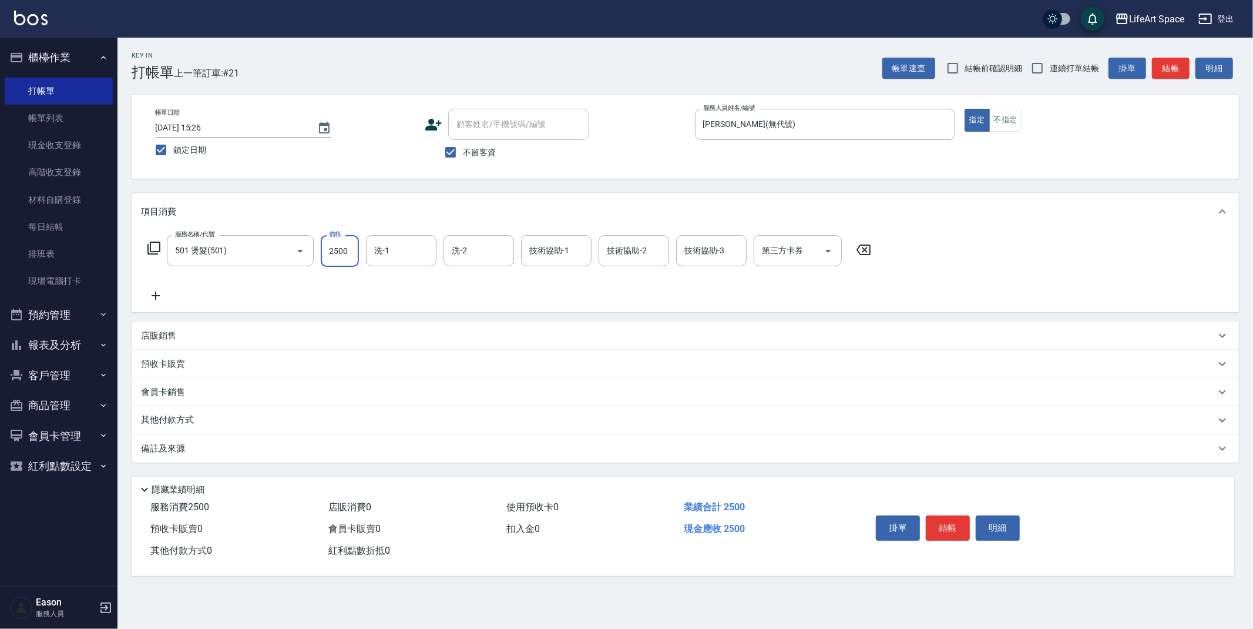
click at [350, 252] on input "2500" at bounding box center [340, 251] width 38 height 32
click at [236, 254] on input "501 燙髮(501)" at bounding box center [223, 250] width 103 height 21
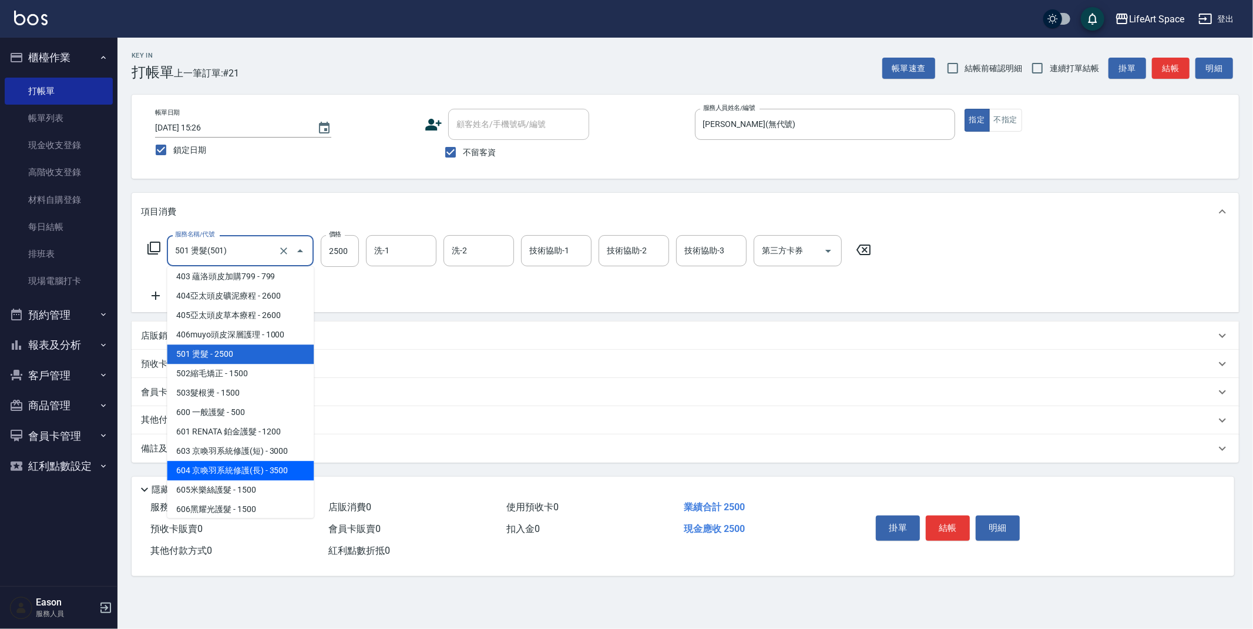
scroll to position [184, 0]
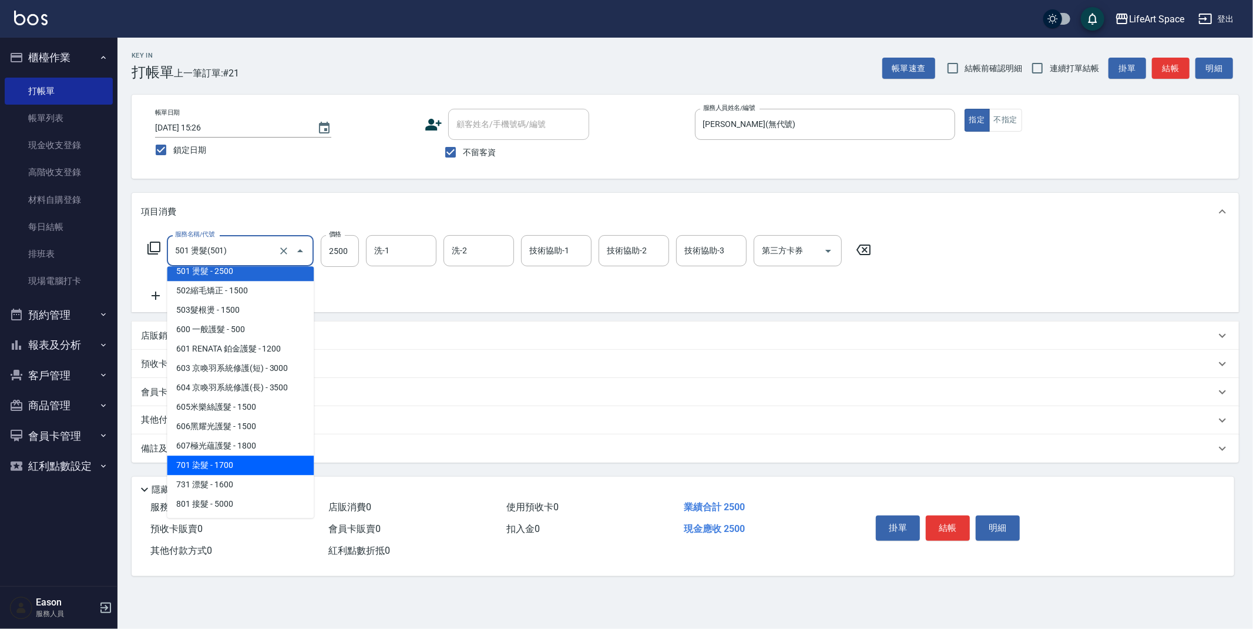
drag, startPoint x: 255, startPoint y: 462, endPoint x: 293, endPoint y: 304, distance: 162.6
click at [255, 462] on span "701 染髮 - 1700" at bounding box center [240, 464] width 147 height 19
type input "701 染髮(701)"
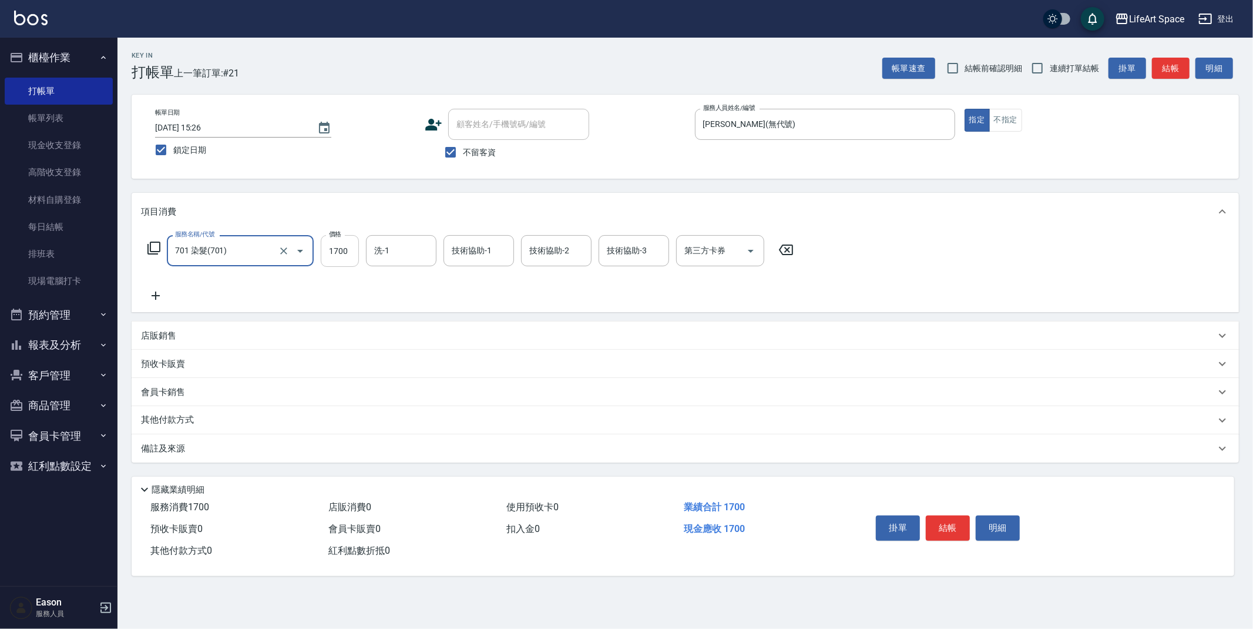
click at [351, 251] on input "1700" at bounding box center [340, 251] width 38 height 32
type input "5100"
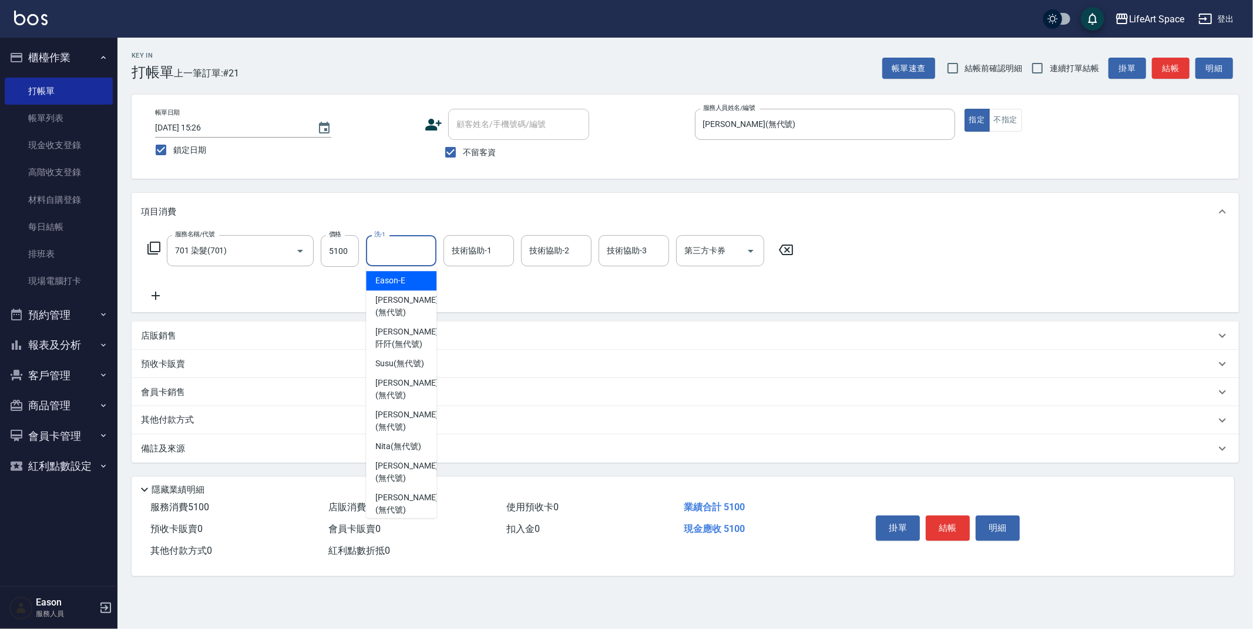
click at [417, 250] on input "洗-1" at bounding box center [401, 250] width 60 height 21
click at [471, 247] on div "技術協助-1 技術協助-1" at bounding box center [479, 250] width 71 height 31
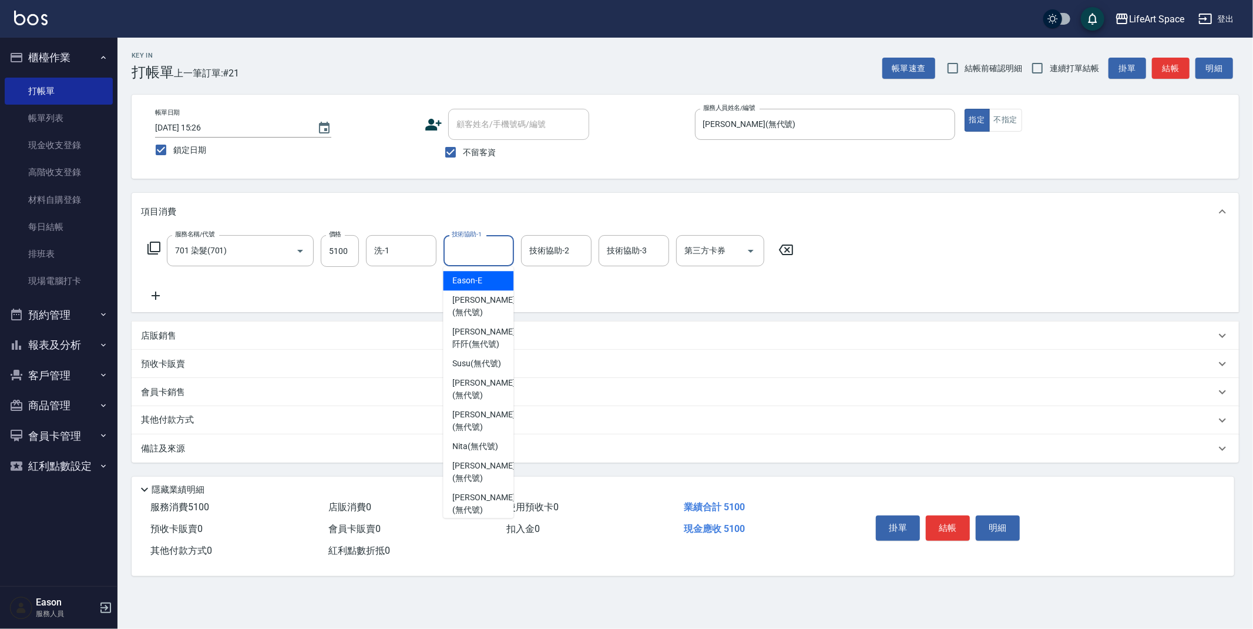
click at [464, 277] on span "Eason -E" at bounding box center [467, 280] width 30 height 12
type input "Eason-E"
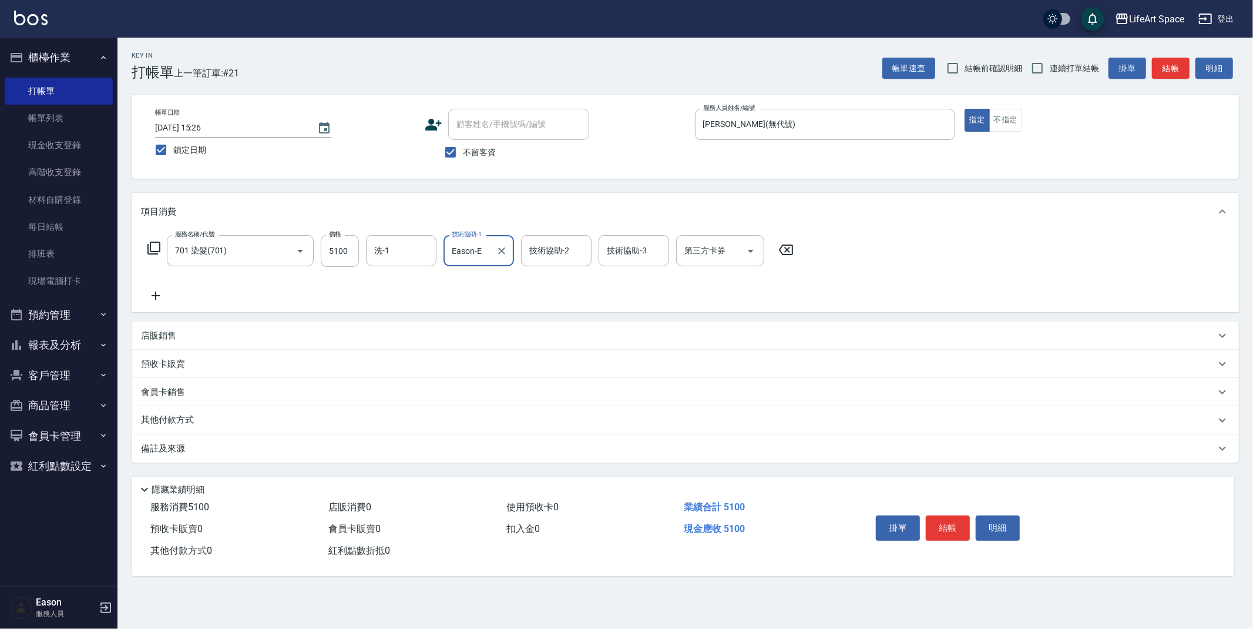
click at [552, 253] on div "技術協助-2 技術協助-2" at bounding box center [556, 250] width 71 height 31
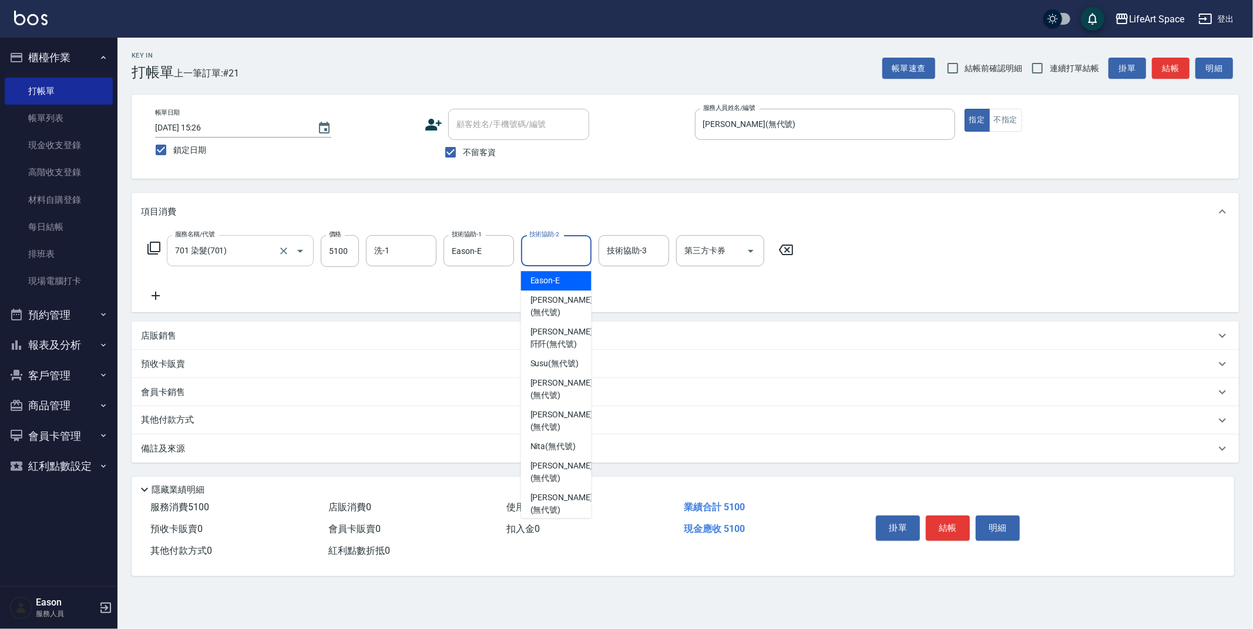
drag, startPoint x: 556, startPoint y: 287, endPoint x: 307, endPoint y: 250, distance: 251.4
click at [556, 287] on div "Eason -E" at bounding box center [556, 280] width 71 height 19
type input "Eason-E"
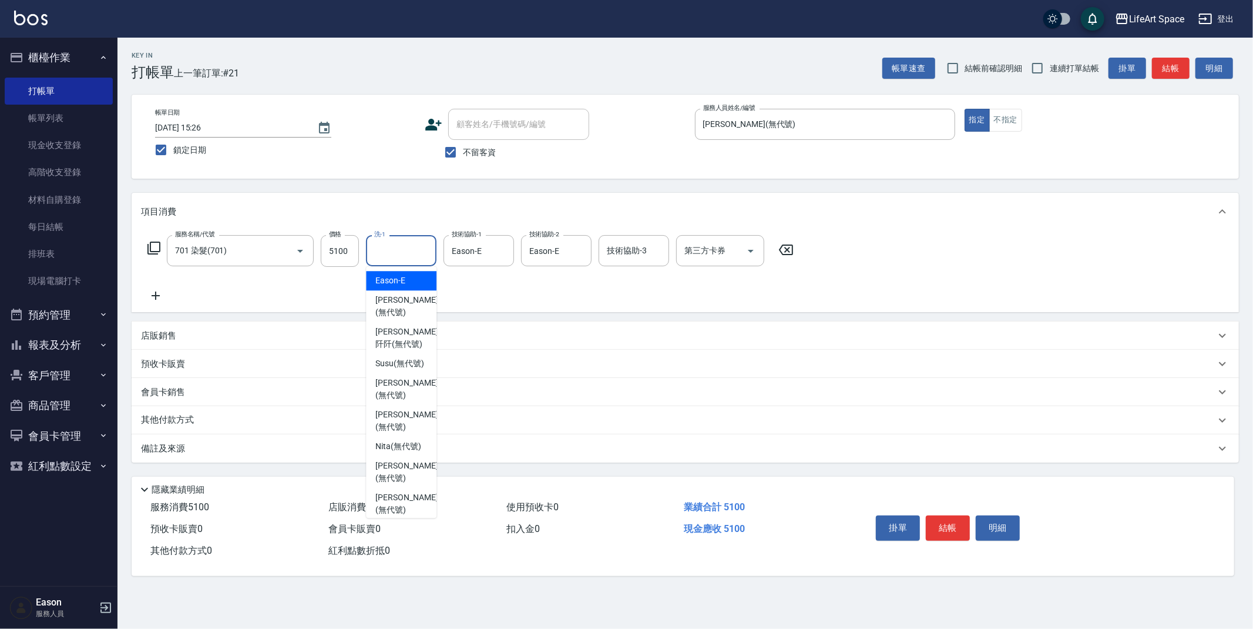
click at [388, 250] on input "洗-1" at bounding box center [401, 250] width 60 height 21
click at [404, 358] on span "Susu (無代號)" at bounding box center [399, 363] width 49 height 12
type input "Susu(無代號)"
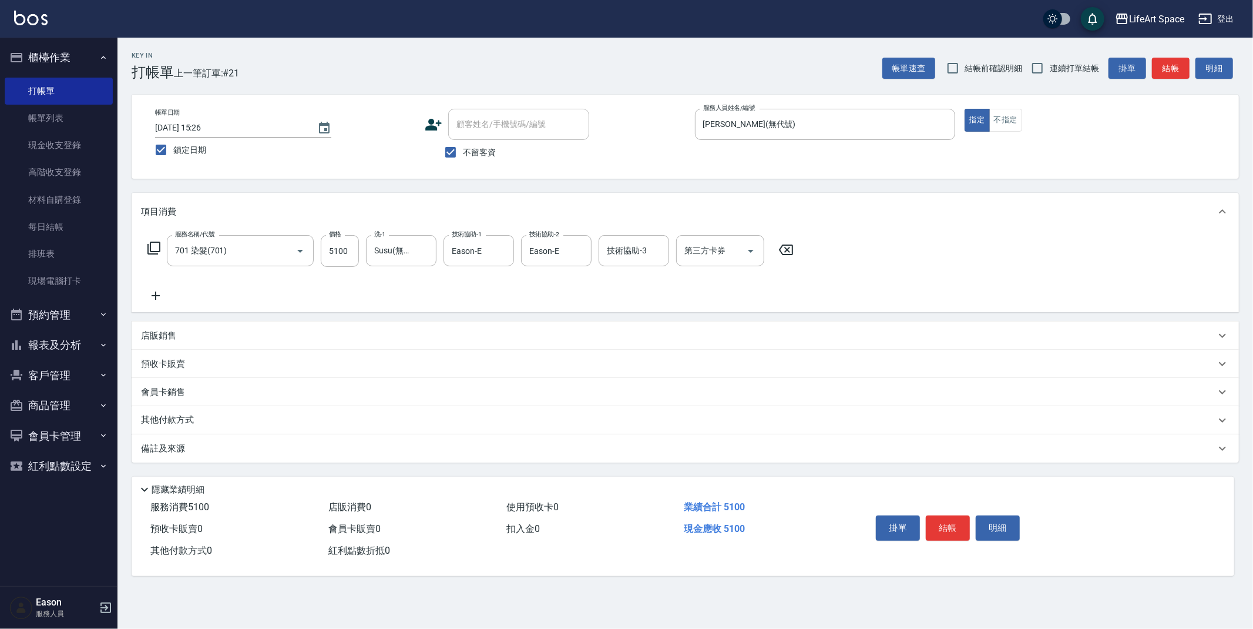
click at [219, 411] on div "其他付款方式" at bounding box center [686, 420] width 1108 height 28
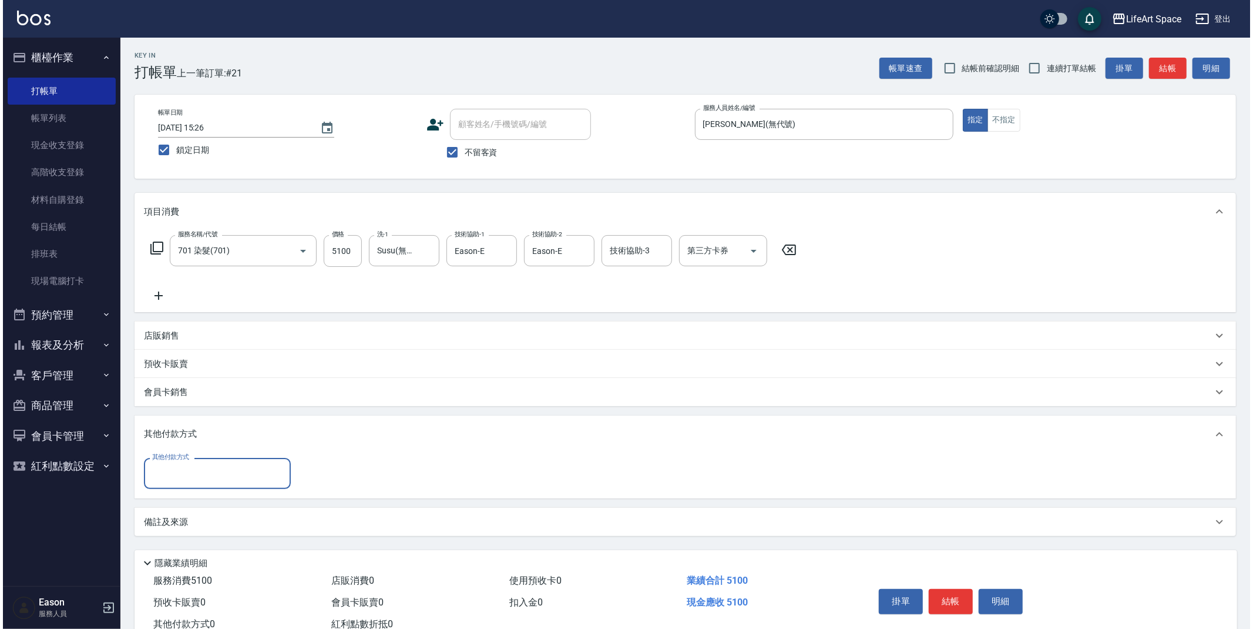
scroll to position [0, 0]
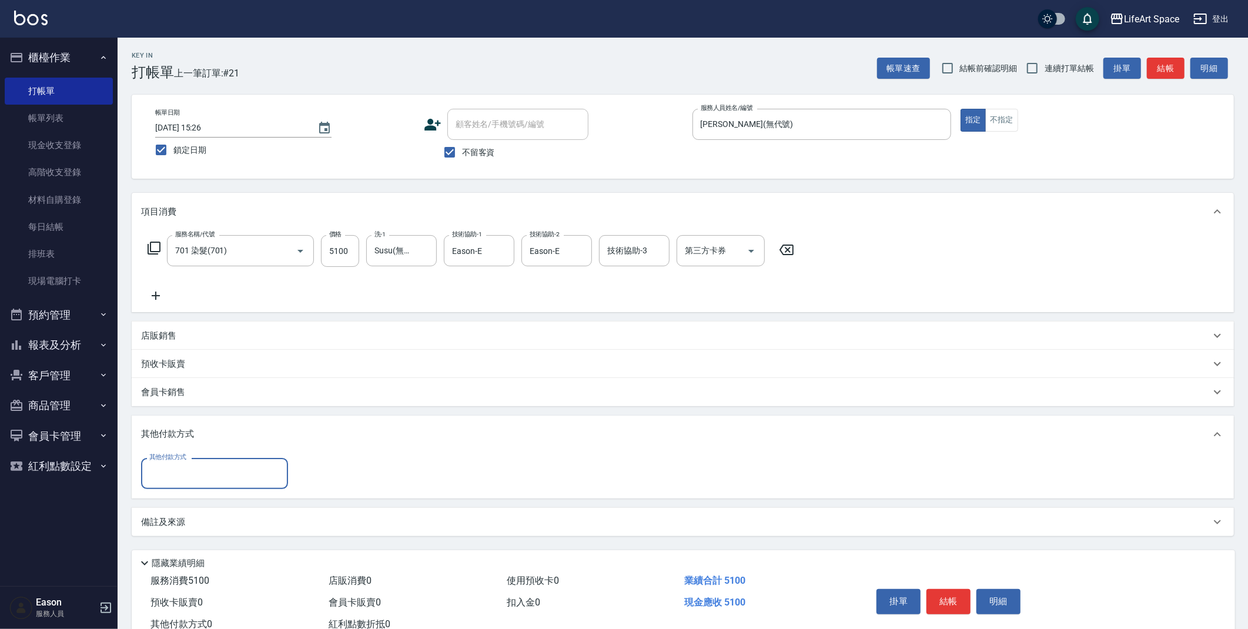
click at [224, 464] on input "其他付款方式" at bounding box center [214, 473] width 136 height 21
click at [192, 506] on span "轉帳" at bounding box center [214, 503] width 147 height 19
type input "轉帳"
type input "5100"
click at [958, 603] on button "結帳" at bounding box center [948, 601] width 44 height 25
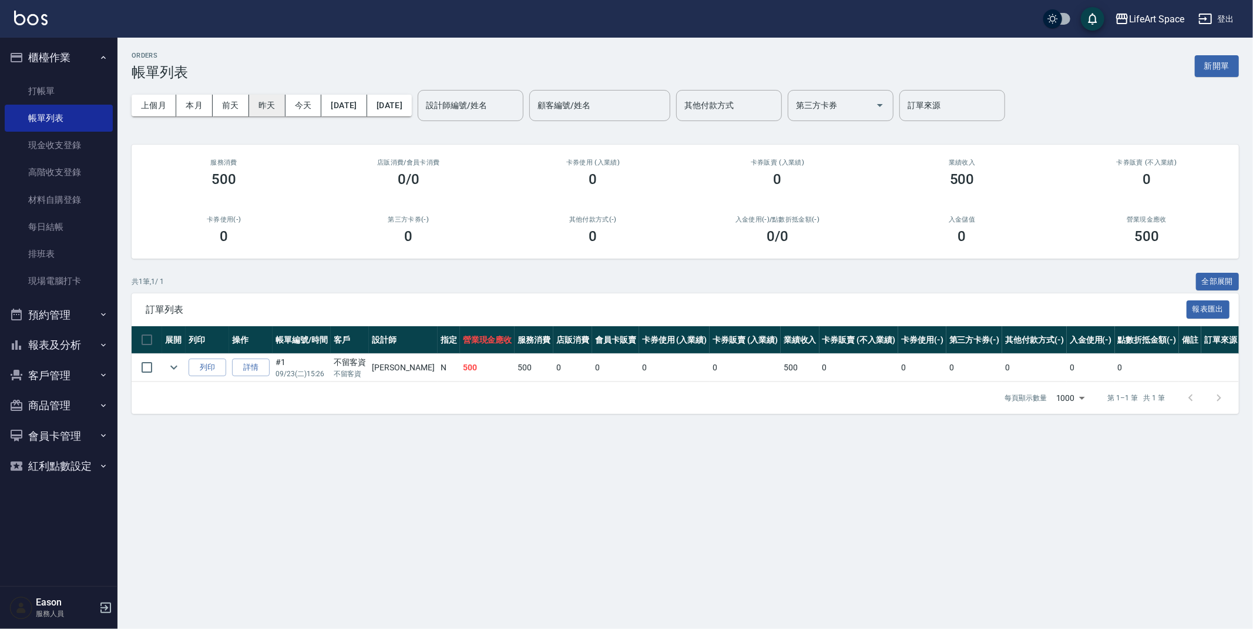
click at [269, 108] on button "昨天" at bounding box center [267, 106] width 36 height 22
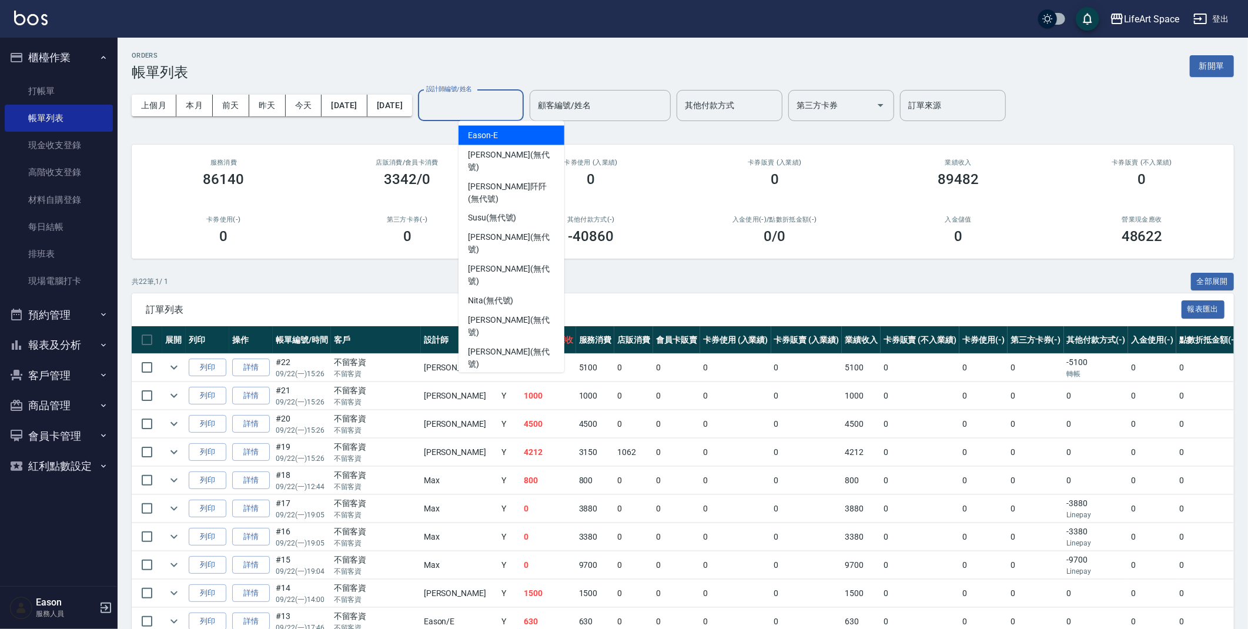
click at [514, 102] on input "設計師編號/姓名" at bounding box center [470, 105] width 95 height 21
click at [511, 346] on span "[PERSON_NAME] (無代號)" at bounding box center [511, 358] width 87 height 25
type input "[PERSON_NAME](無代號)"
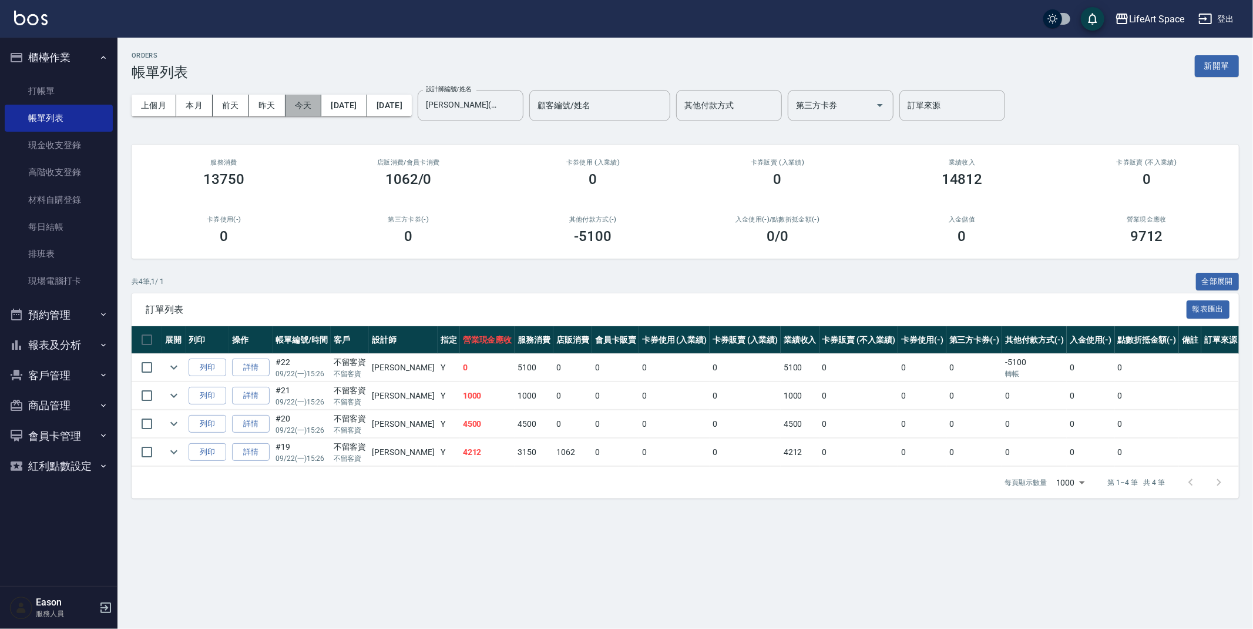
click at [303, 108] on button "今天" at bounding box center [304, 106] width 36 height 22
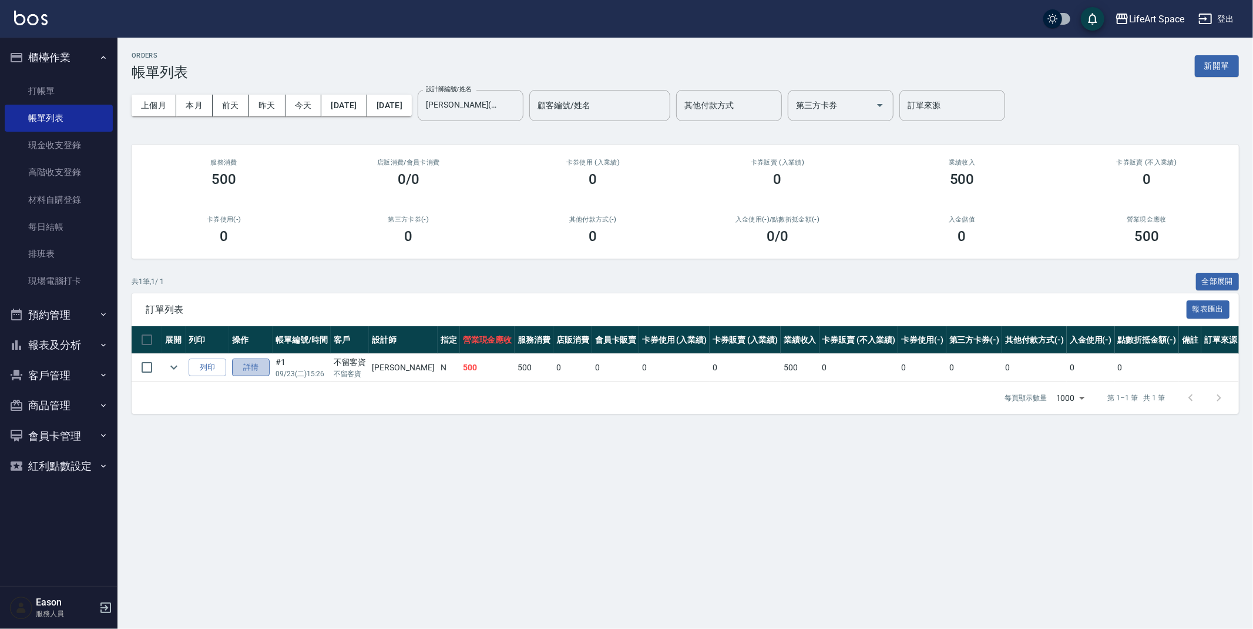
click at [237, 368] on link "詳情" at bounding box center [251, 367] width 38 height 18
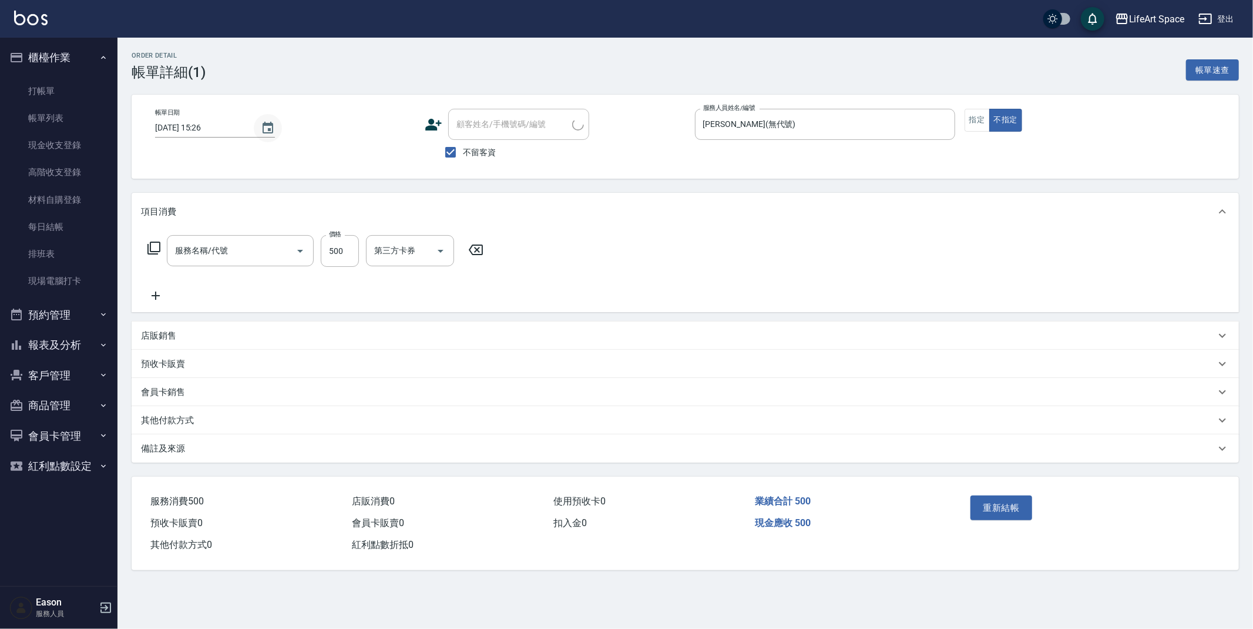
type input "2025/09/23 15:26"
checkbox input "true"
type input "[PERSON_NAME](無代號)"
click at [269, 128] on icon "Choose date, selected date is 2025-09-23" at bounding box center [268, 128] width 14 height 14
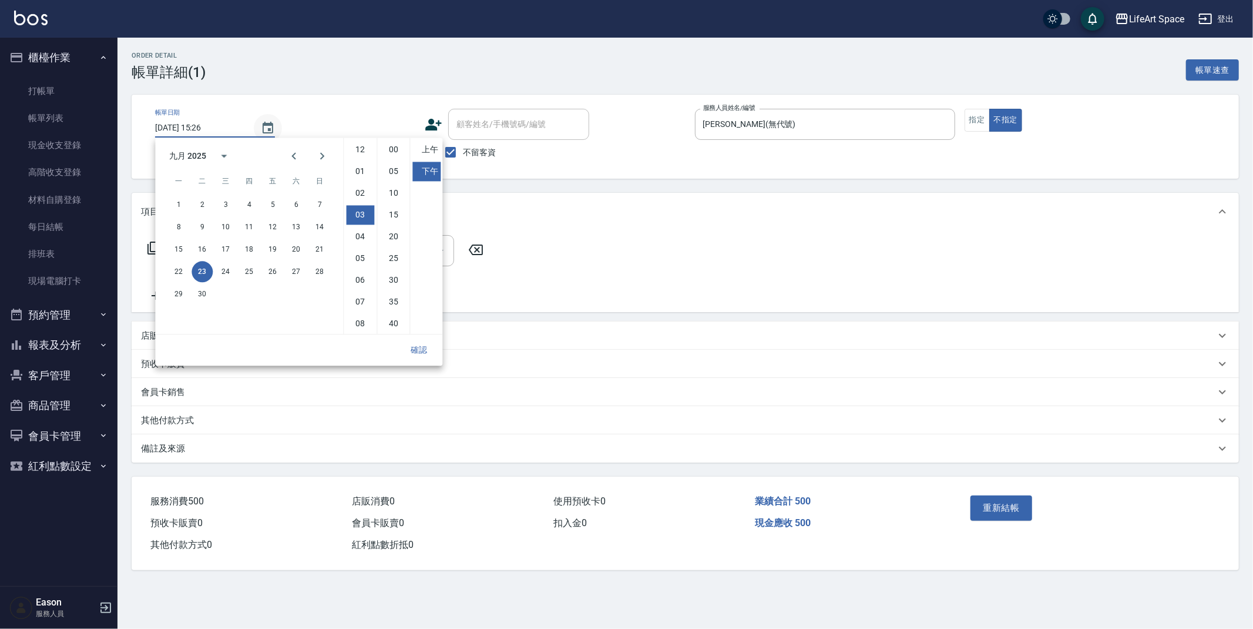
type input "101 基礎髮浴 (101)"
click at [185, 271] on button "22" at bounding box center [178, 271] width 21 height 21
type input "[DATE] 15:26"
click at [418, 343] on button "確認" at bounding box center [419, 350] width 38 height 22
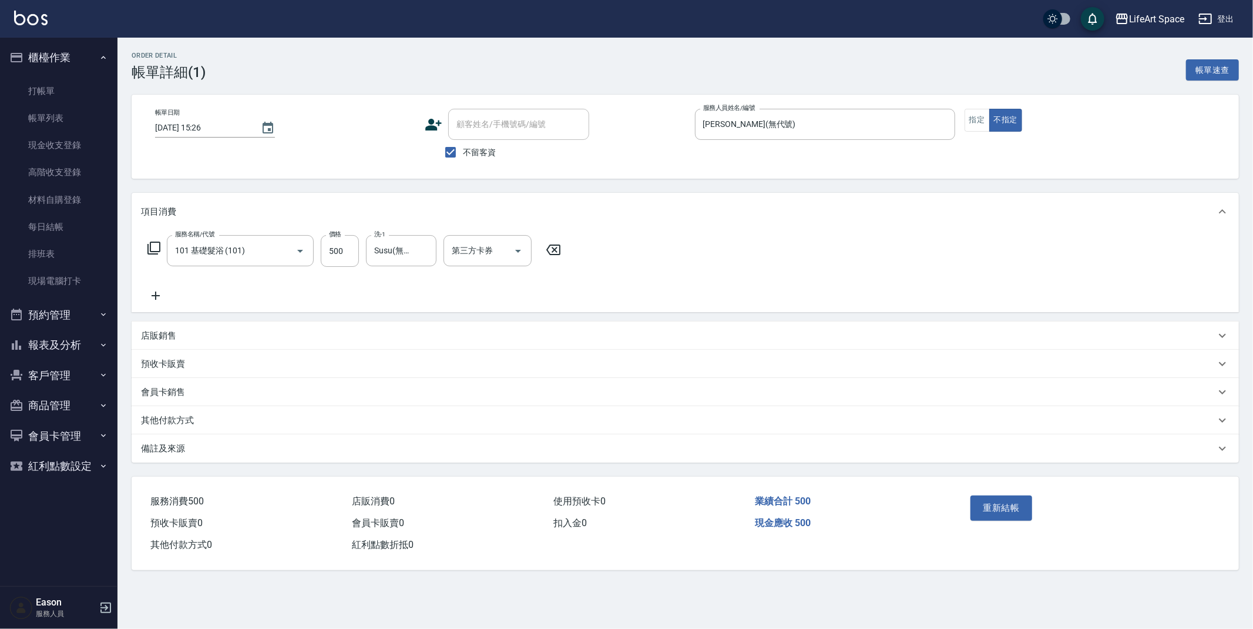
click at [1003, 510] on button "重新結帳" at bounding box center [1002, 507] width 62 height 25
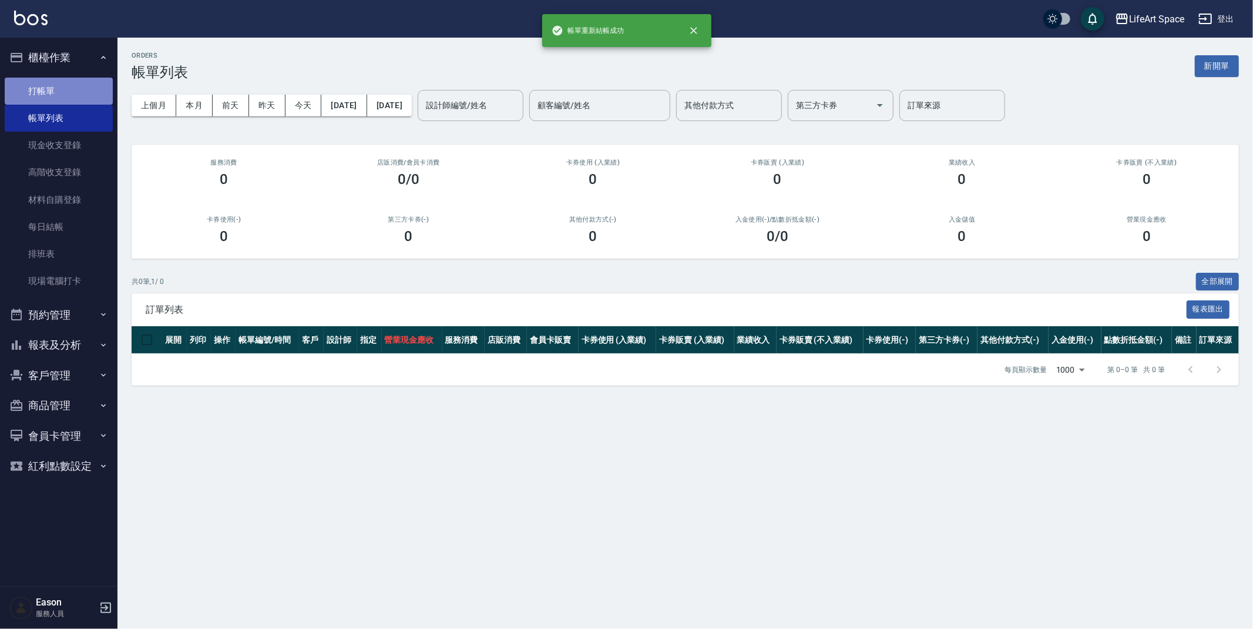
click at [55, 85] on link "打帳單" at bounding box center [59, 91] width 108 height 27
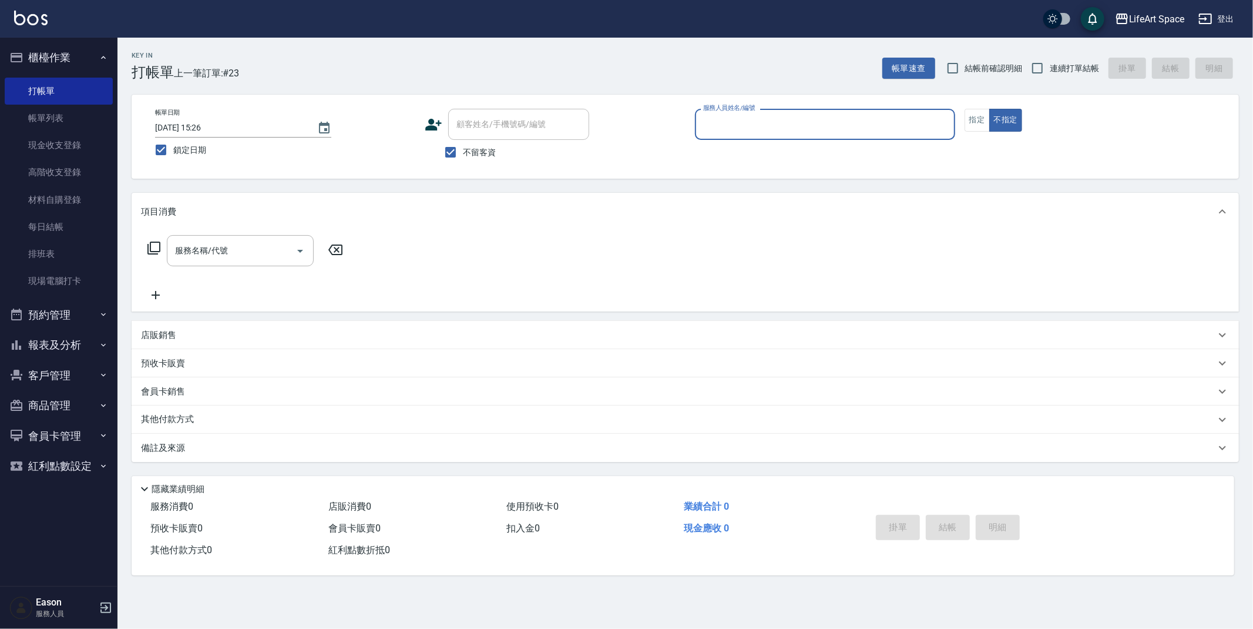
click at [727, 112] on label "服務人員姓名/編號" at bounding box center [729, 107] width 52 height 9
click at [727, 114] on input "服務人員姓名/編號" at bounding box center [825, 124] width 250 height 21
click at [725, 122] on input "服務人員姓名/編號" at bounding box center [825, 124] width 250 height 21
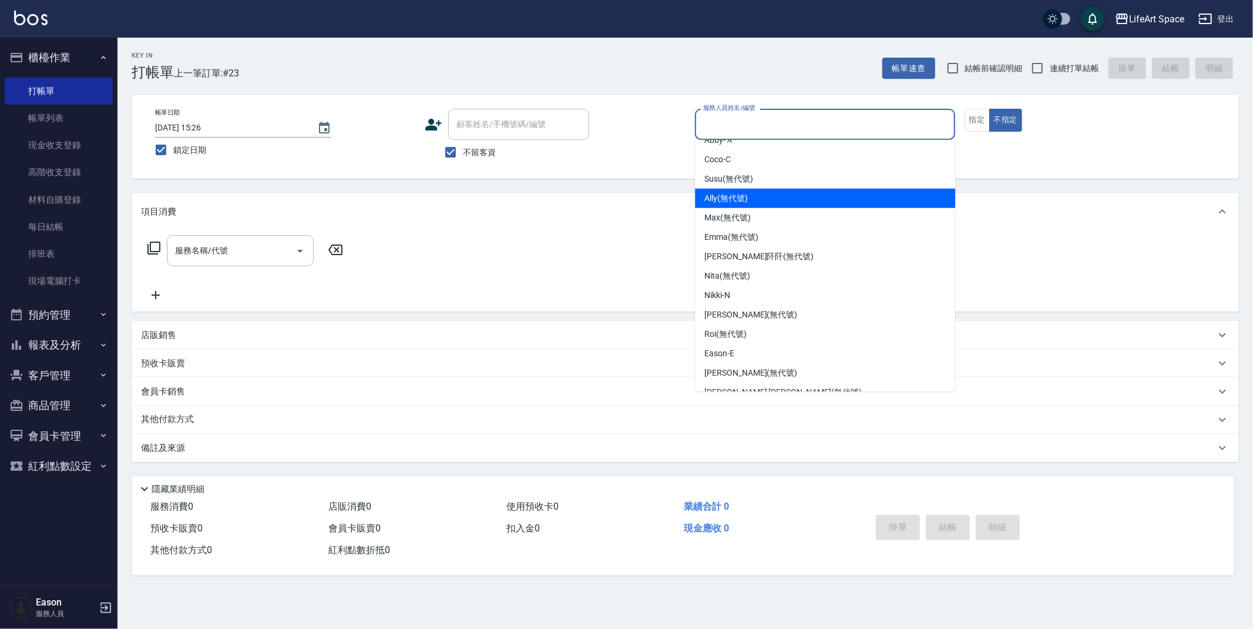
scroll to position [203, 0]
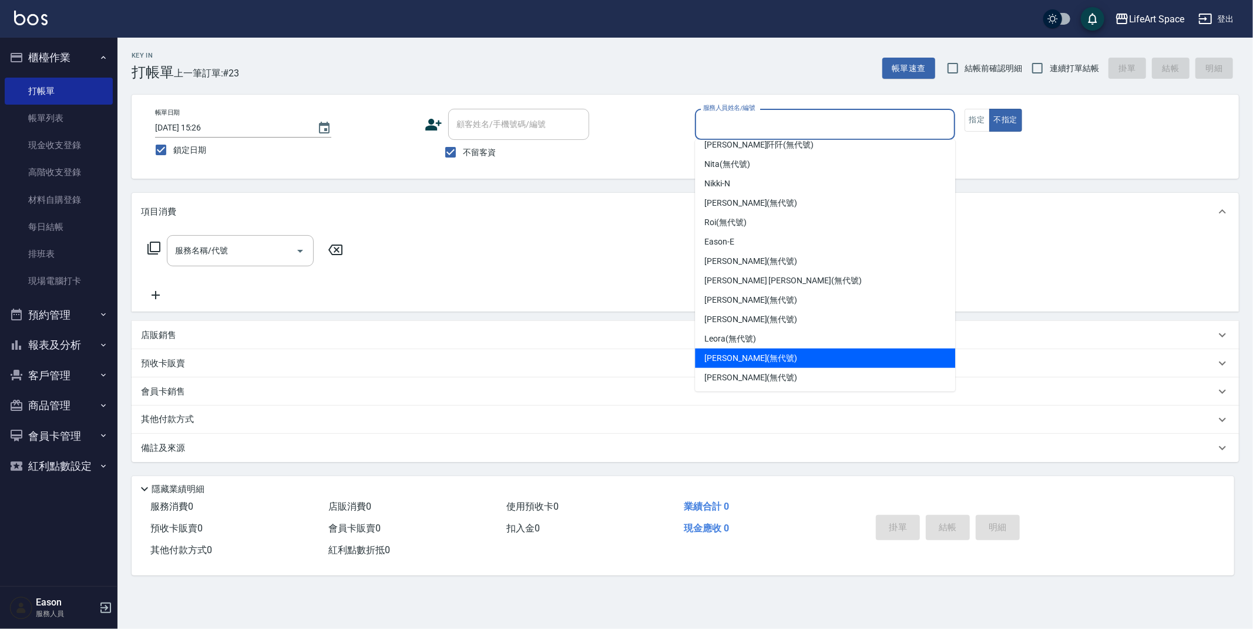
click at [752, 358] on span "[PERSON_NAME] (無代號)" at bounding box center [751, 358] width 93 height 12
type input "[PERSON_NAME](無代號)"
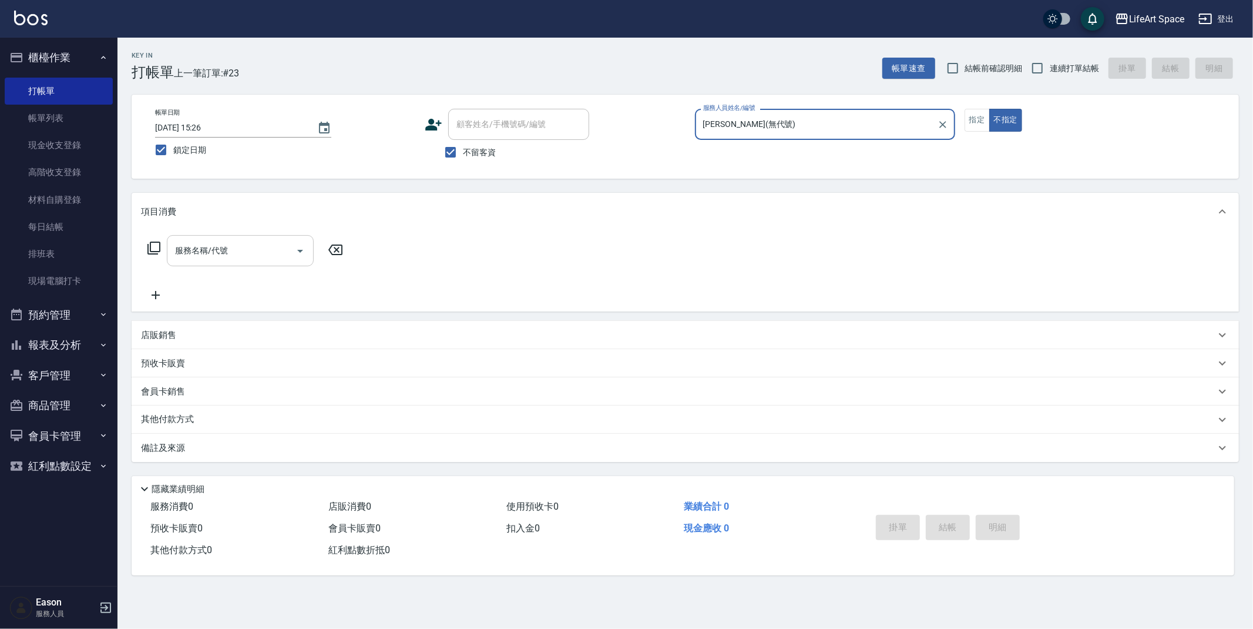
click at [214, 246] on div "服務名稱/代號 服務名稱/代號" at bounding box center [240, 250] width 147 height 31
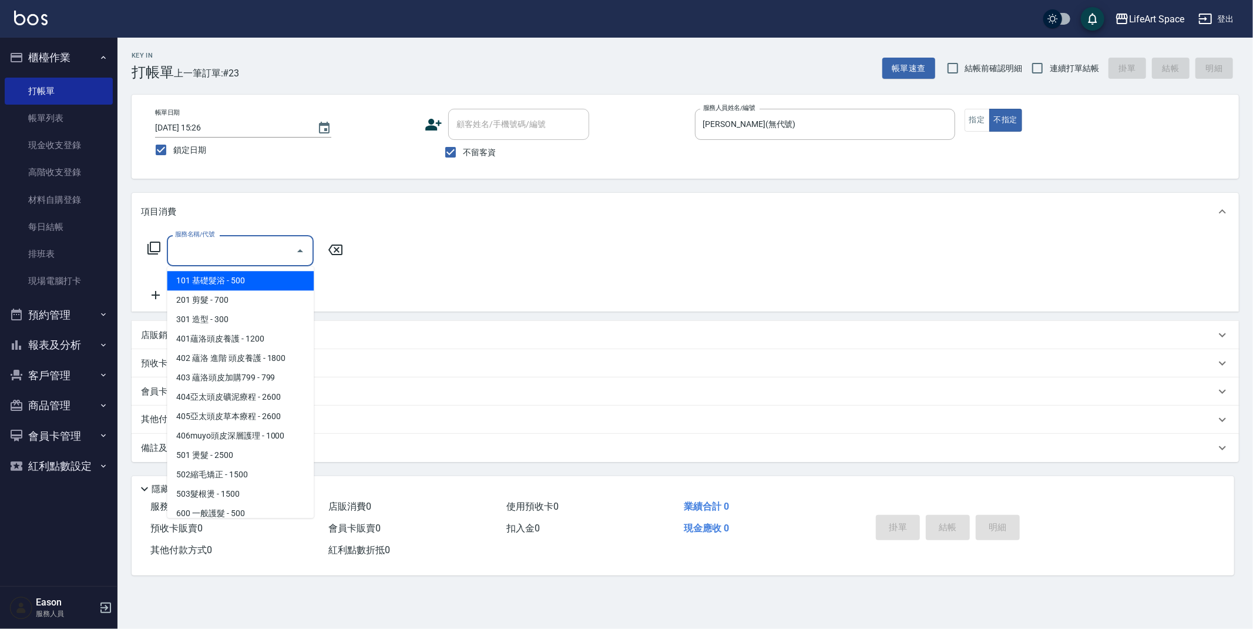
drag, startPoint x: 240, startPoint y: 277, endPoint x: 257, endPoint y: 271, distance: 17.7
click at [240, 277] on span "101 基礎髮浴 - 500" at bounding box center [240, 280] width 147 height 19
type input "101 基礎髮浴 (101)"
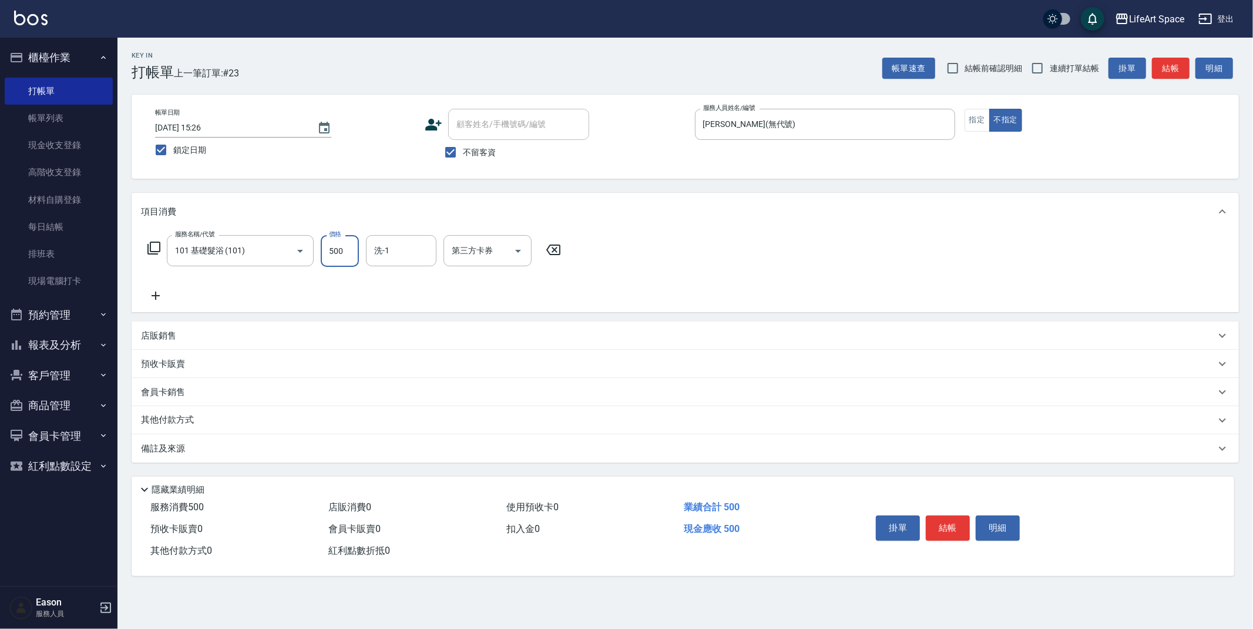
click at [347, 253] on input "500" at bounding box center [340, 251] width 38 height 32
type input "350"
click at [152, 337] on p "店販銷售" at bounding box center [158, 336] width 35 height 12
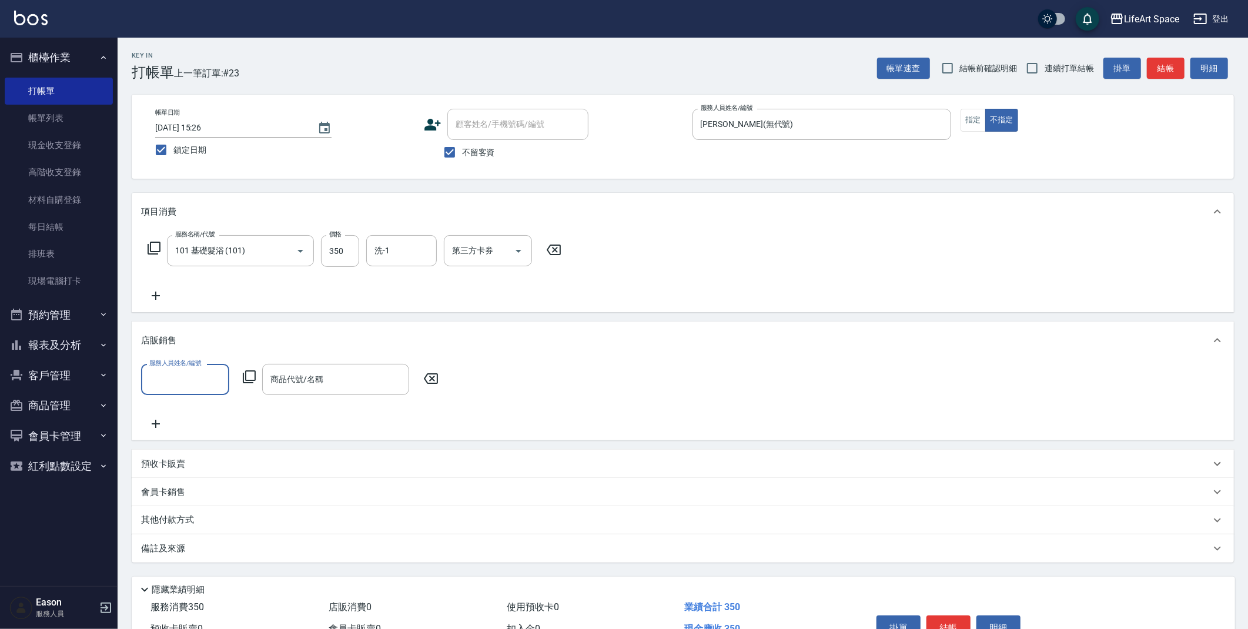
scroll to position [0, 0]
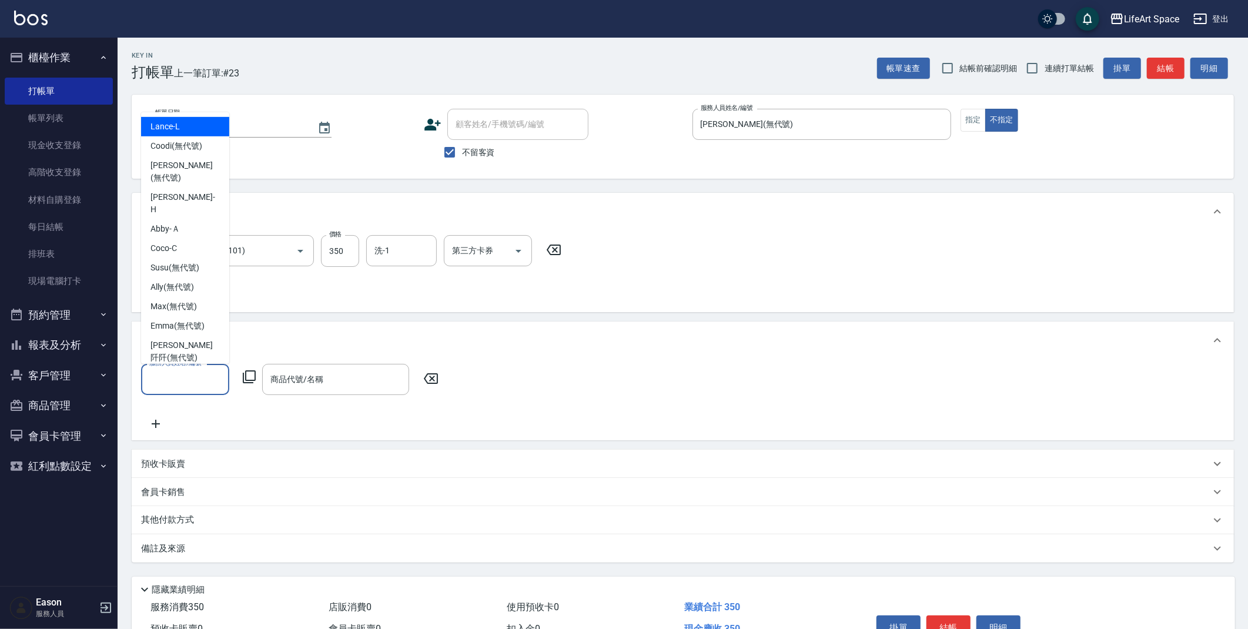
click at [173, 375] on input "服務人員姓名/編號" at bounding box center [185, 379] width 78 height 21
drag, startPoint x: 190, startPoint y: 323, endPoint x: 250, endPoint y: 368, distance: 75.0
click at [190, 423] on span "[PERSON_NAME] (無代號)" at bounding box center [184, 435] width 69 height 25
type input "[PERSON_NAME](無代號)"
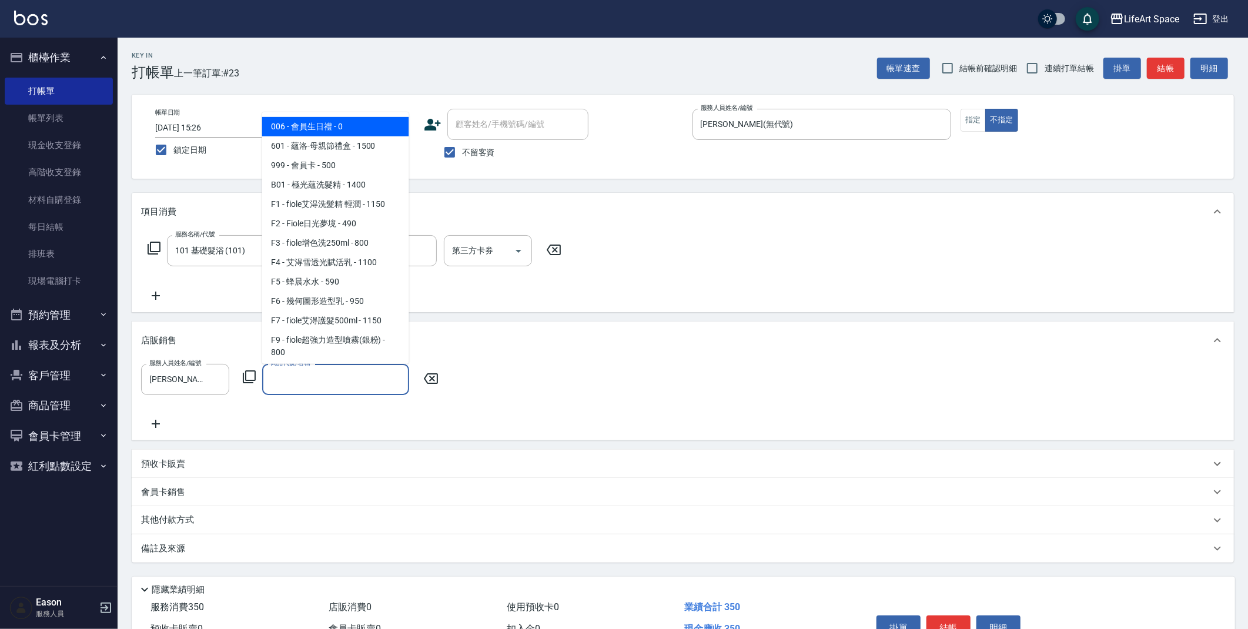
click at [302, 377] on input "商品代號/名稱" at bounding box center [335, 379] width 136 height 21
click at [317, 130] on span "006 - 會員生日禮 - 0" at bounding box center [335, 126] width 147 height 19
type input "會員生日禮"
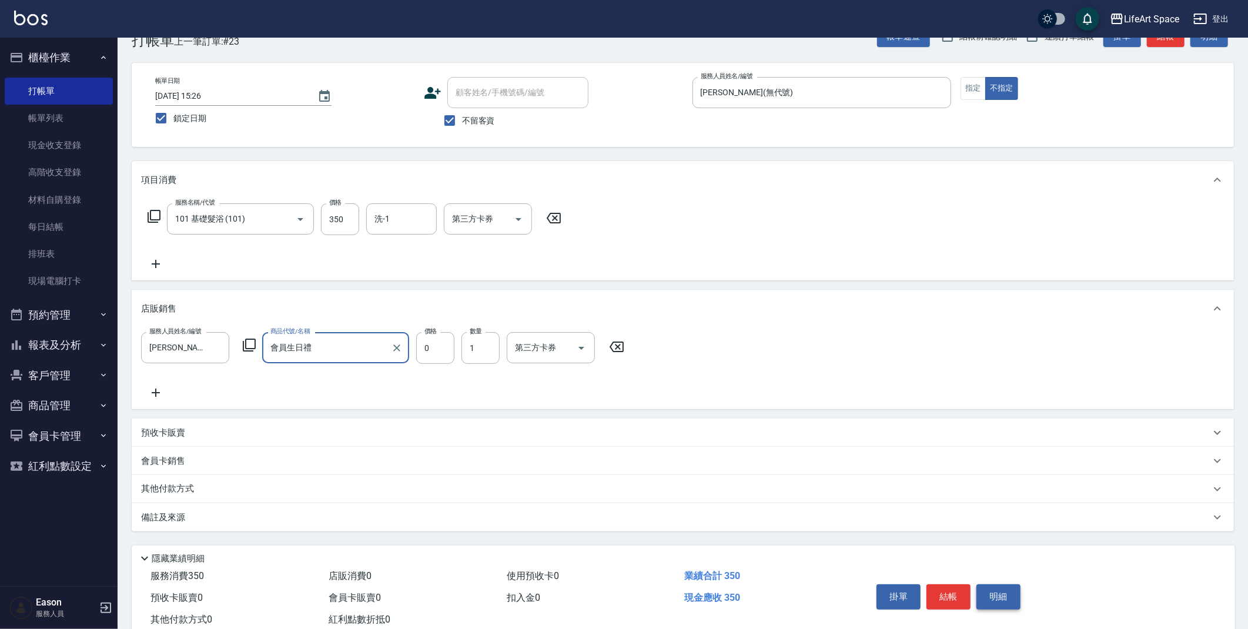
scroll to position [51, 0]
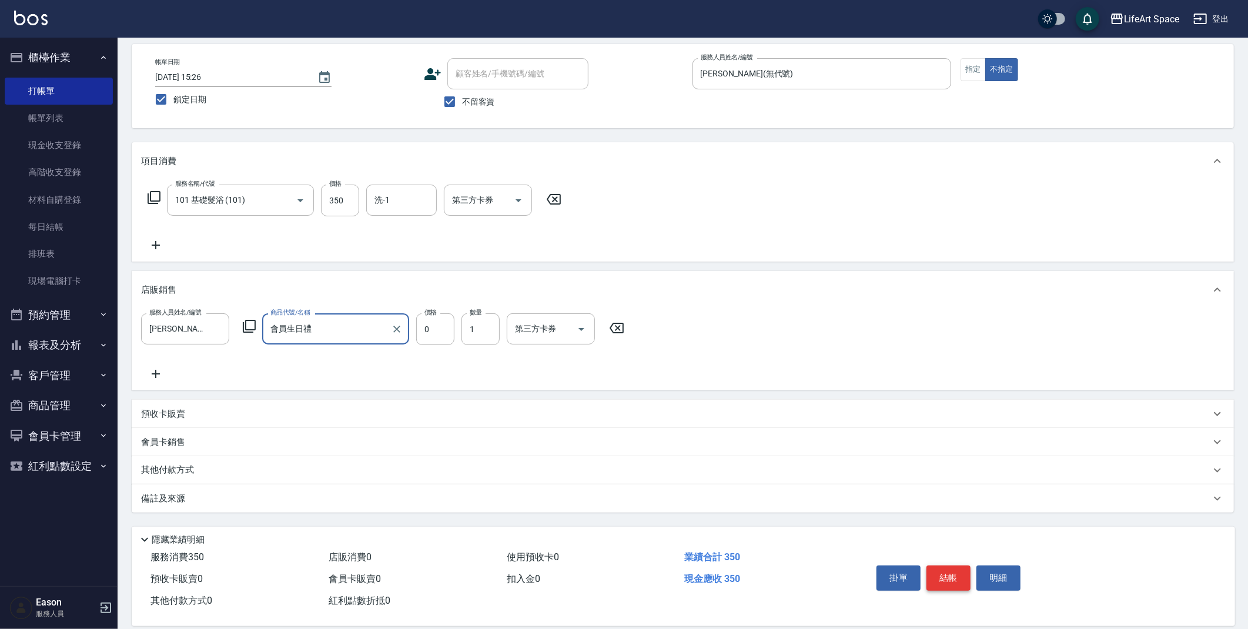
click at [949, 578] on button "結帳" at bounding box center [948, 577] width 44 height 25
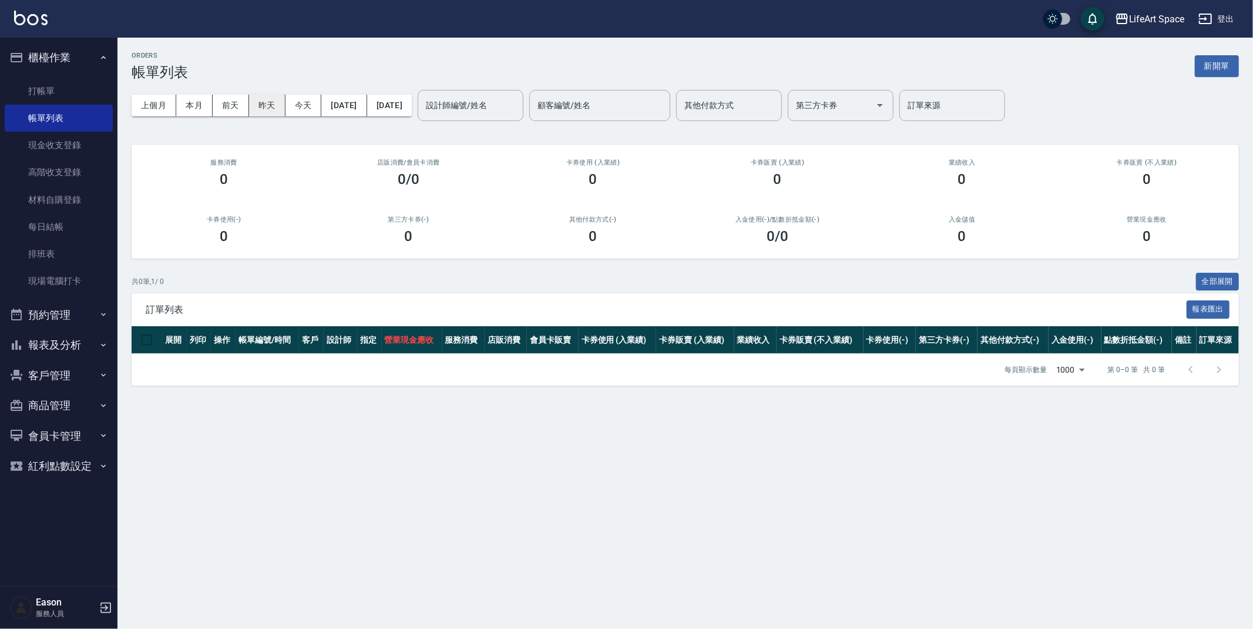
click at [268, 108] on button "昨天" at bounding box center [267, 106] width 36 height 22
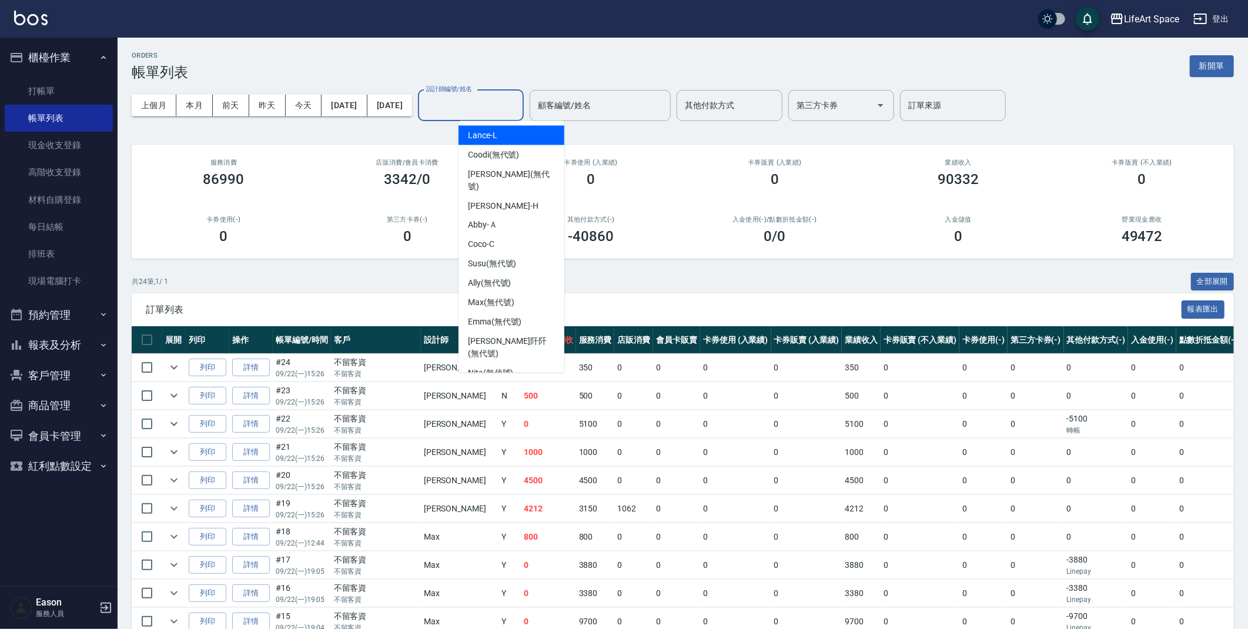
click at [505, 105] on input "設計師編號/姓名" at bounding box center [470, 105] width 95 height 21
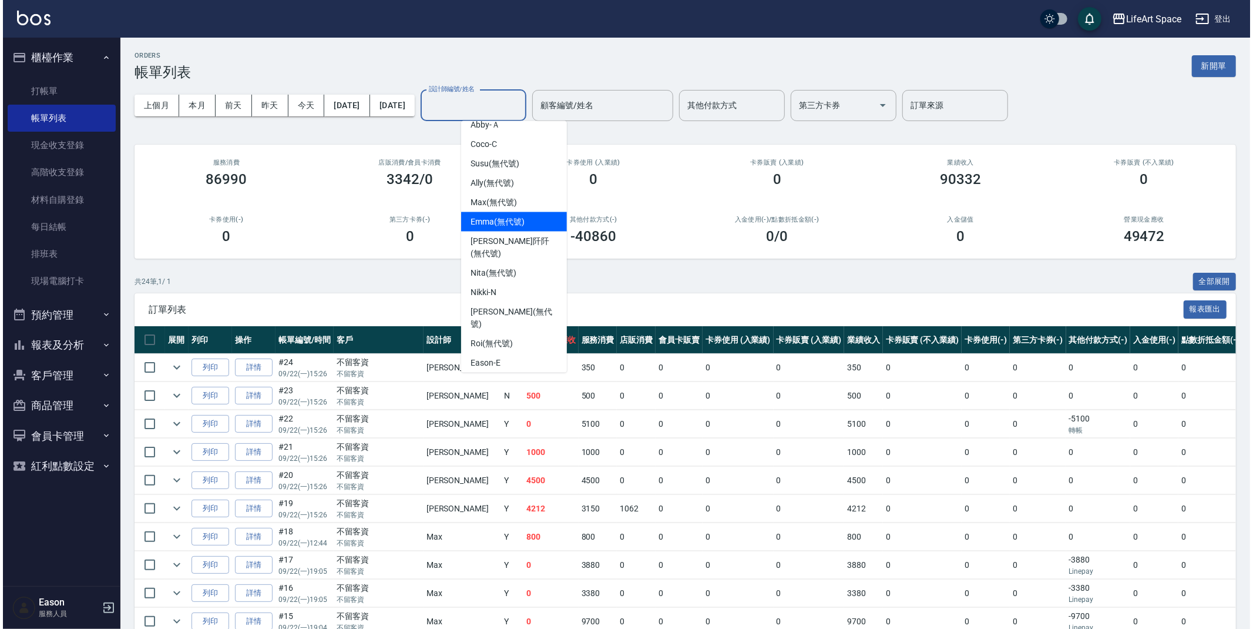
scroll to position [203, 0]
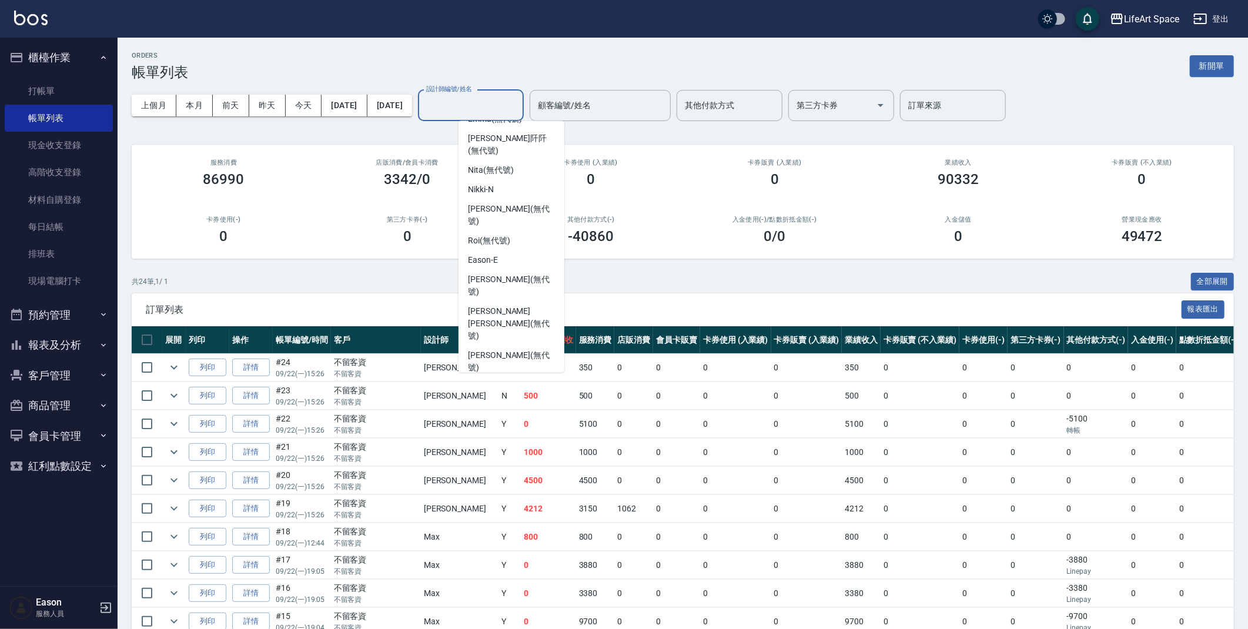
click at [502, 432] on span "[PERSON_NAME] (無代號)" at bounding box center [511, 444] width 87 height 25
type input "[PERSON_NAME](無代號)"
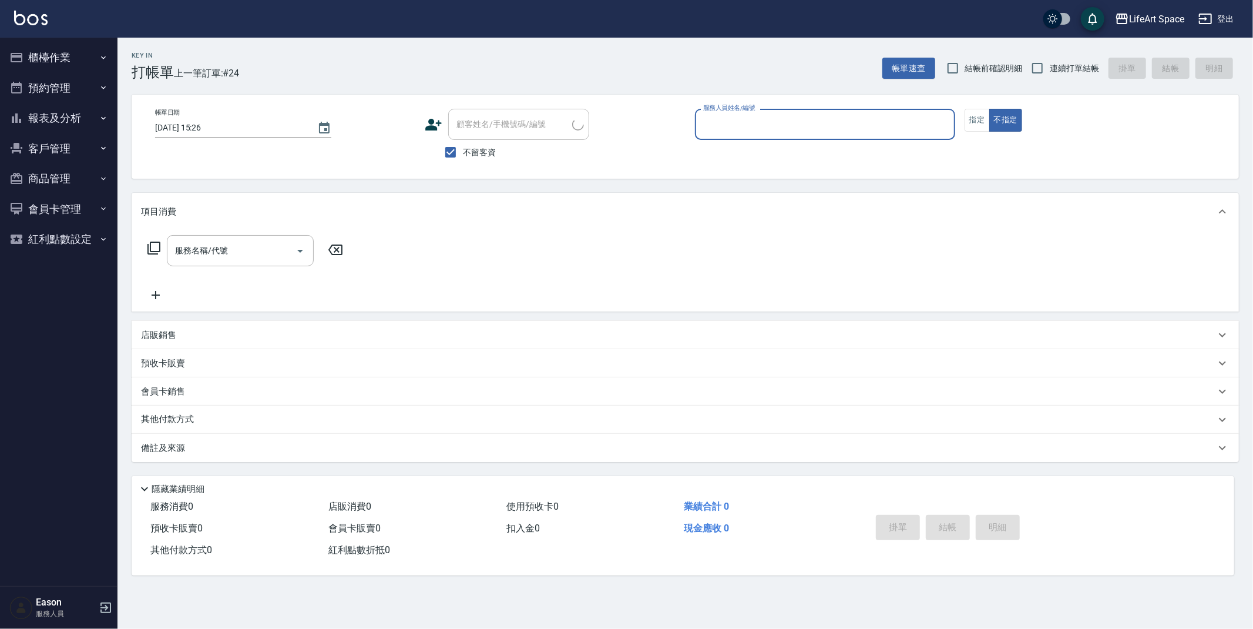
click at [737, 124] on input "服務人員姓名/編號" at bounding box center [825, 124] width 250 height 21
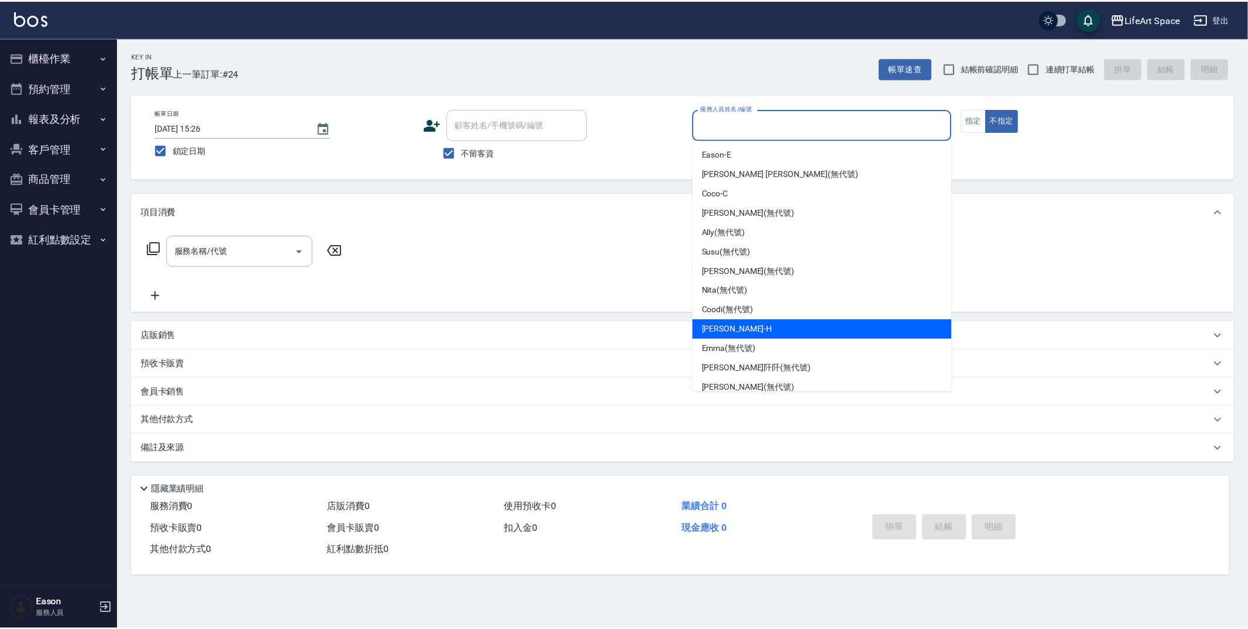
scroll to position [203, 0]
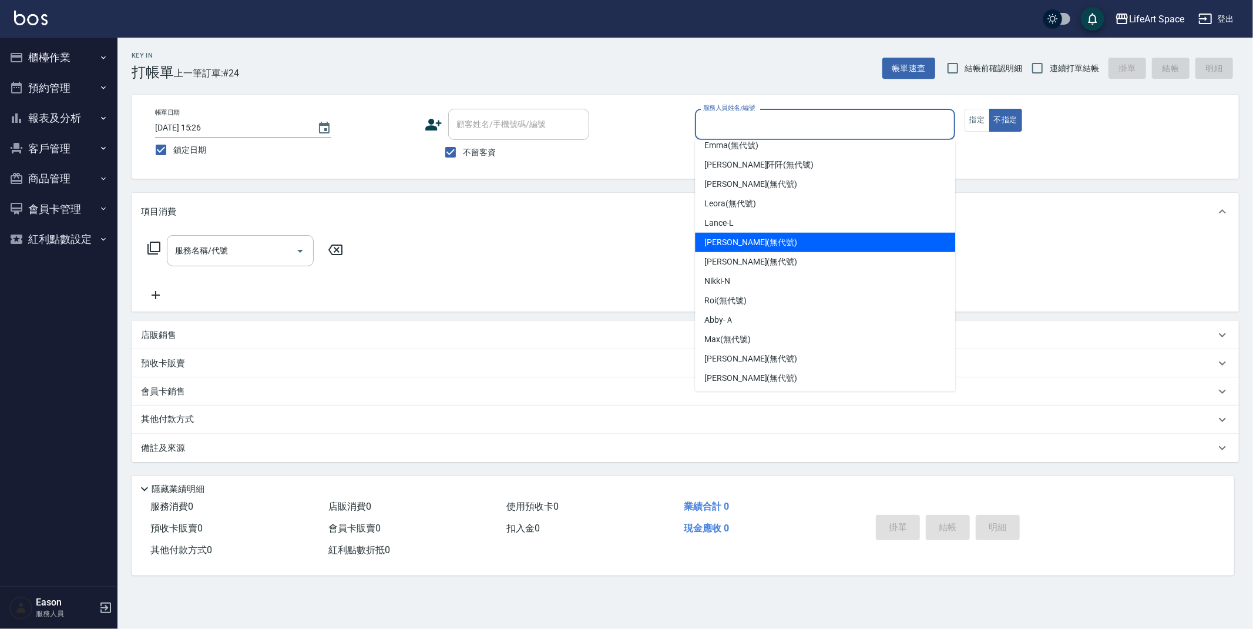
click at [737, 244] on span "[PERSON_NAME] (無代號)" at bounding box center [751, 242] width 93 height 12
type input "[PERSON_NAME](無代號)"
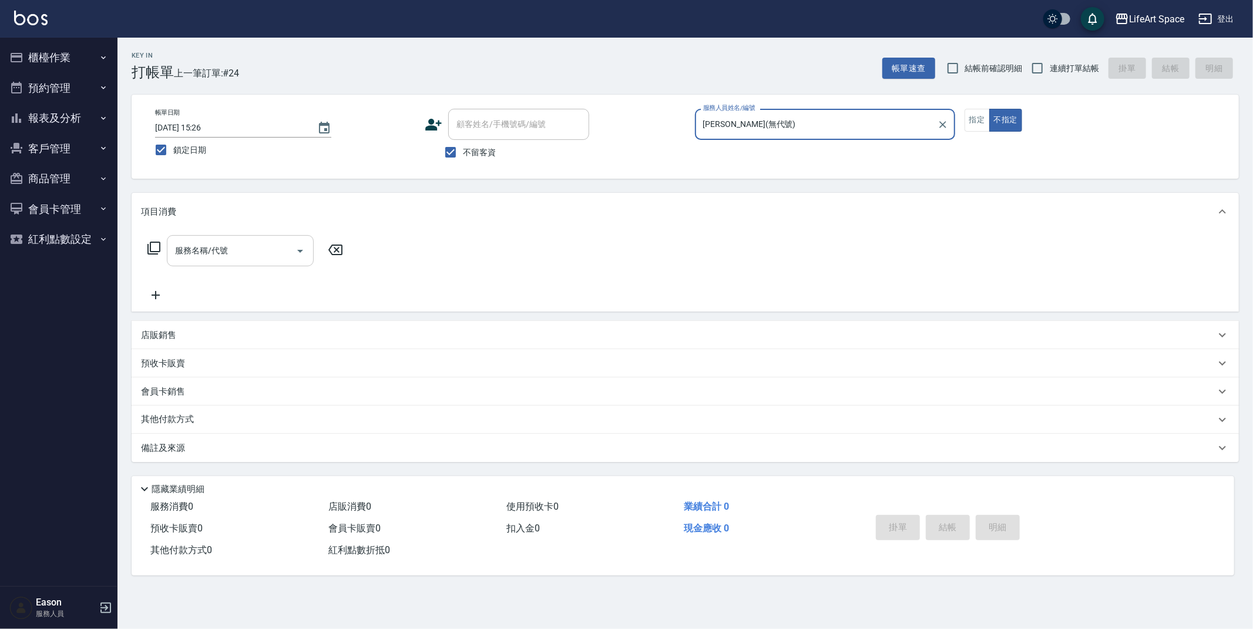
click at [250, 247] on input "服務名稱/代號" at bounding box center [231, 250] width 119 height 21
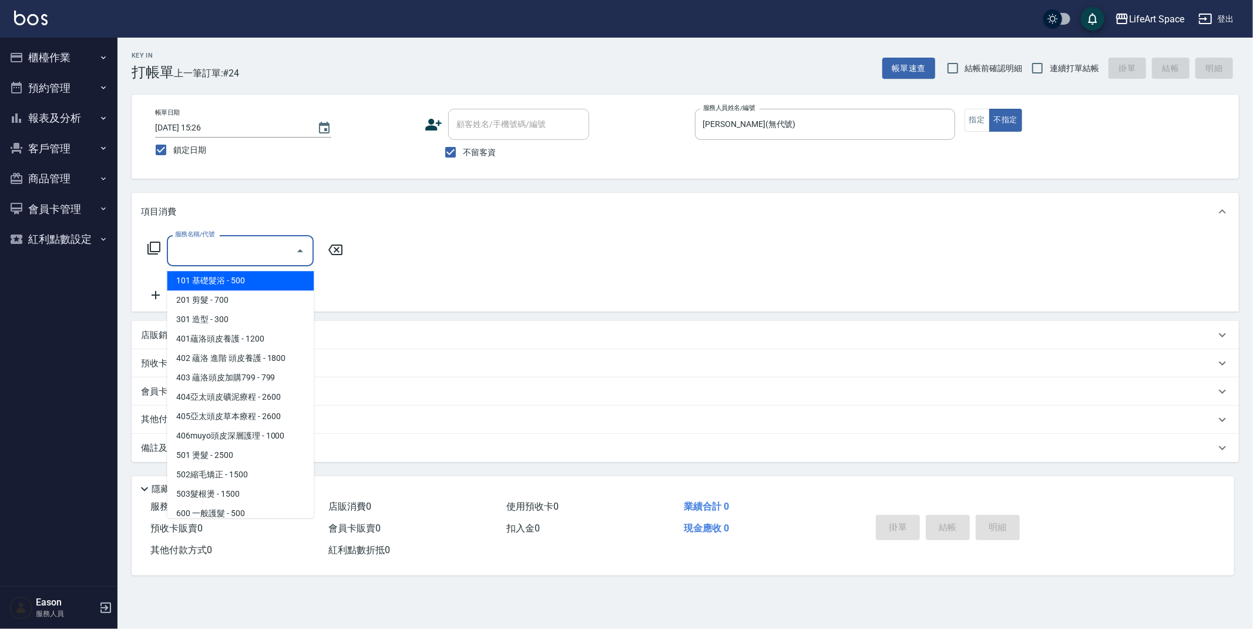
click at [252, 283] on span "101 基礎髮浴 - 500" at bounding box center [240, 280] width 147 height 19
type input "101 基礎髮浴 (101)"
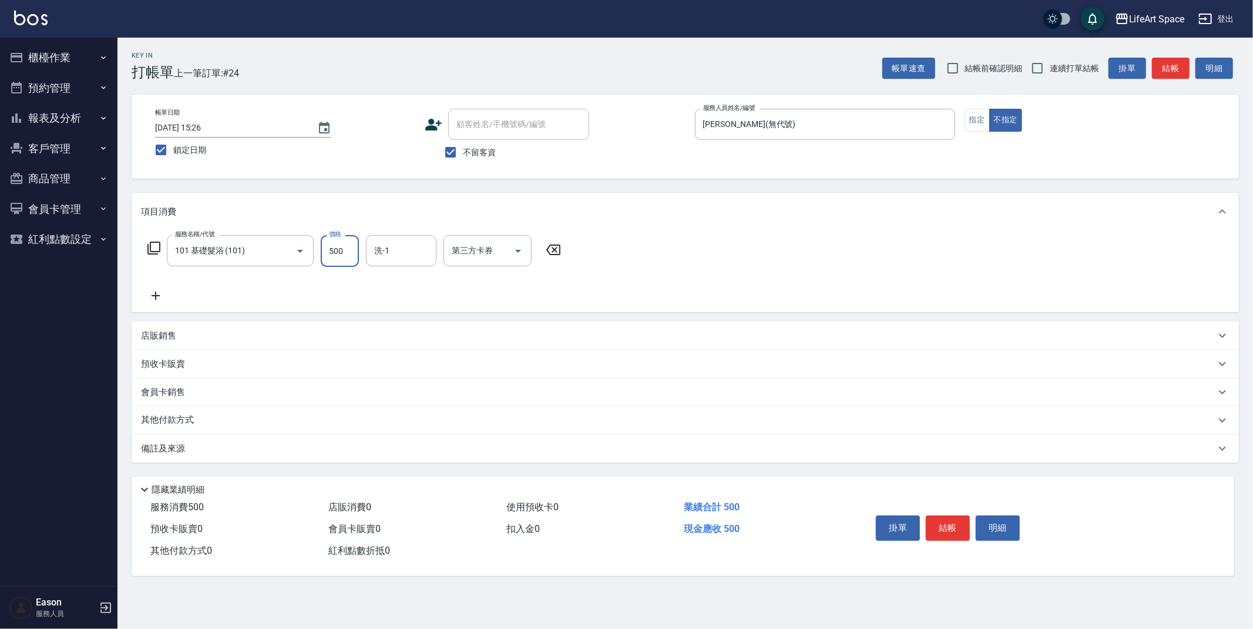
click at [343, 253] on input "500" at bounding box center [340, 251] width 38 height 32
type input "350"
click at [152, 296] on icon at bounding box center [155, 296] width 29 height 14
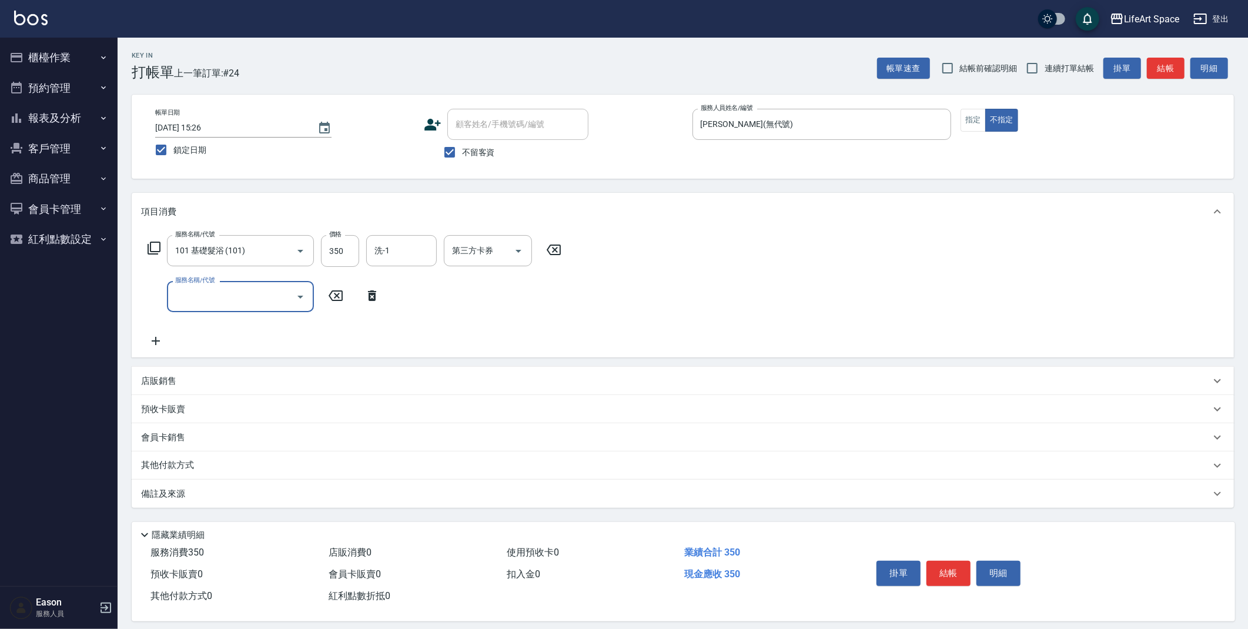
click at [194, 305] on input "服務名稱/代號" at bounding box center [231, 296] width 119 height 21
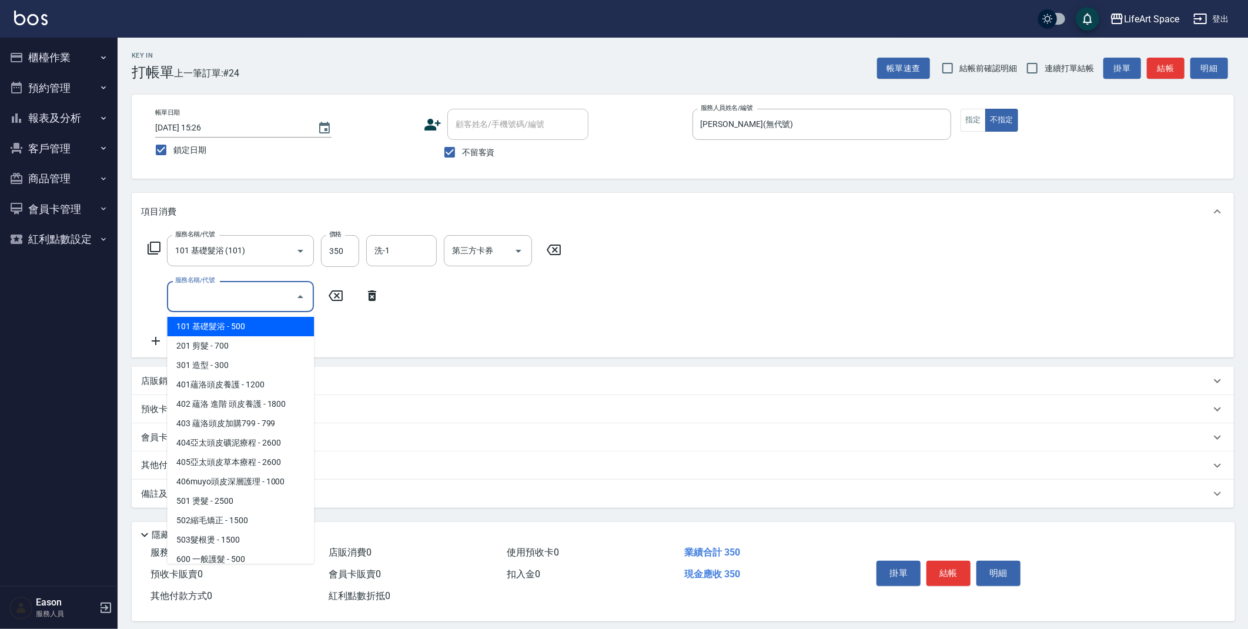
click at [234, 331] on span "101 基礎髮浴 - 500" at bounding box center [240, 326] width 147 height 19
type input "101 基礎髮浴 (101)"
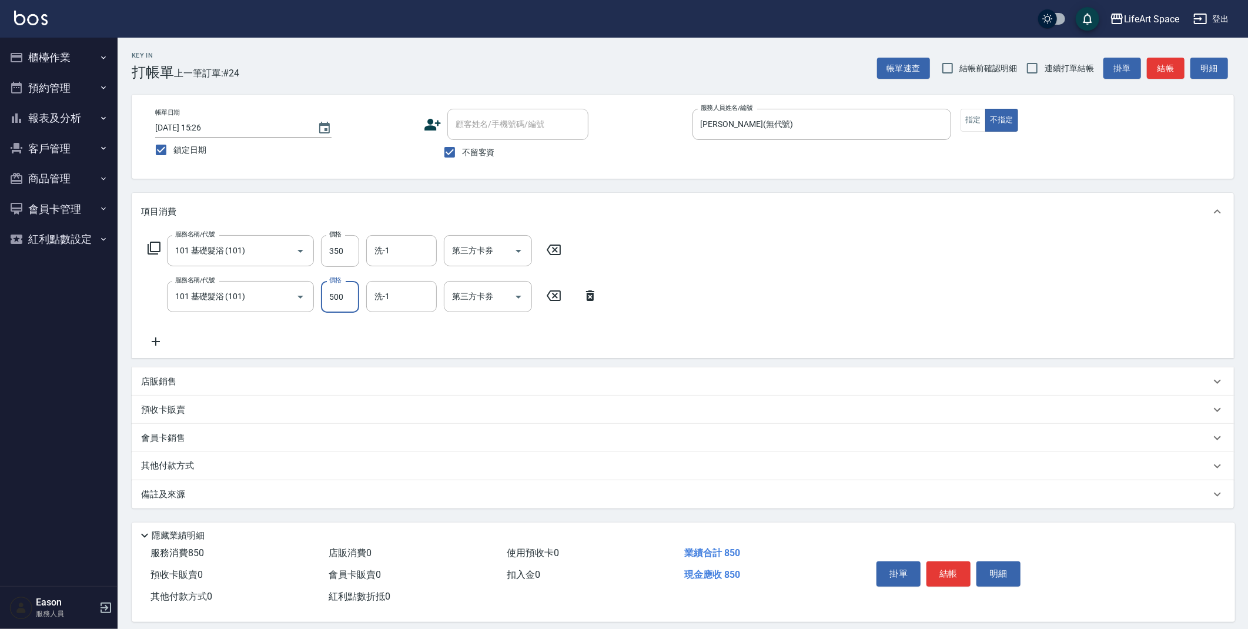
click at [351, 301] on input "500" at bounding box center [340, 297] width 38 height 32
type input "350"
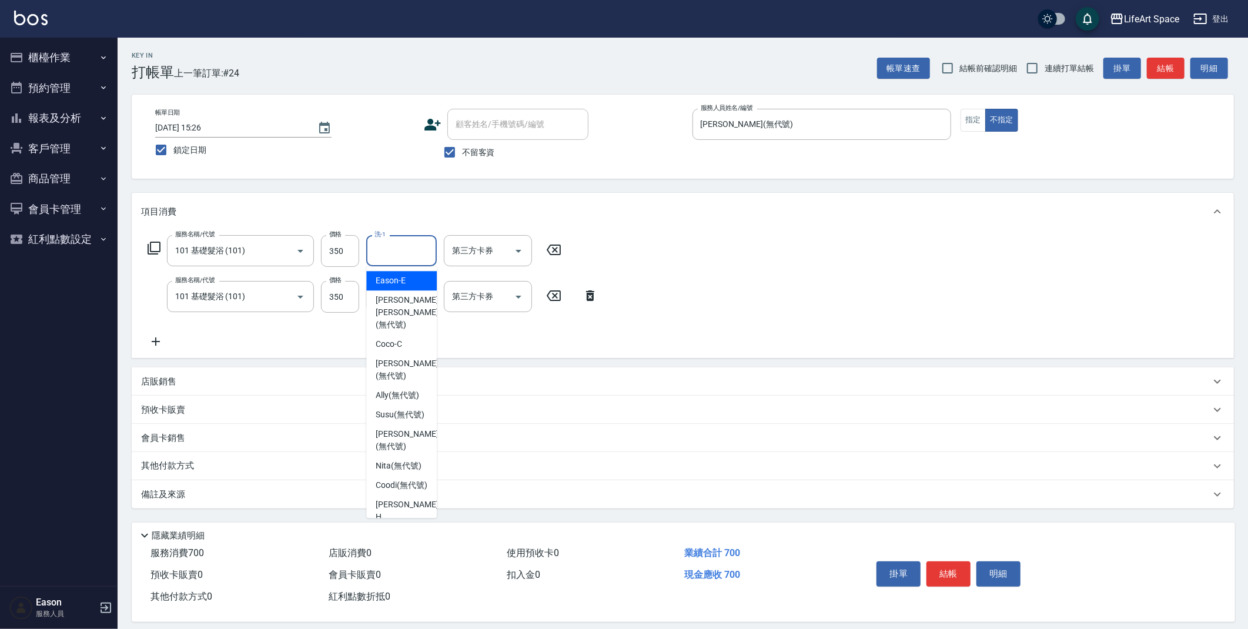
click at [393, 250] on input "洗-1" at bounding box center [401, 250] width 60 height 21
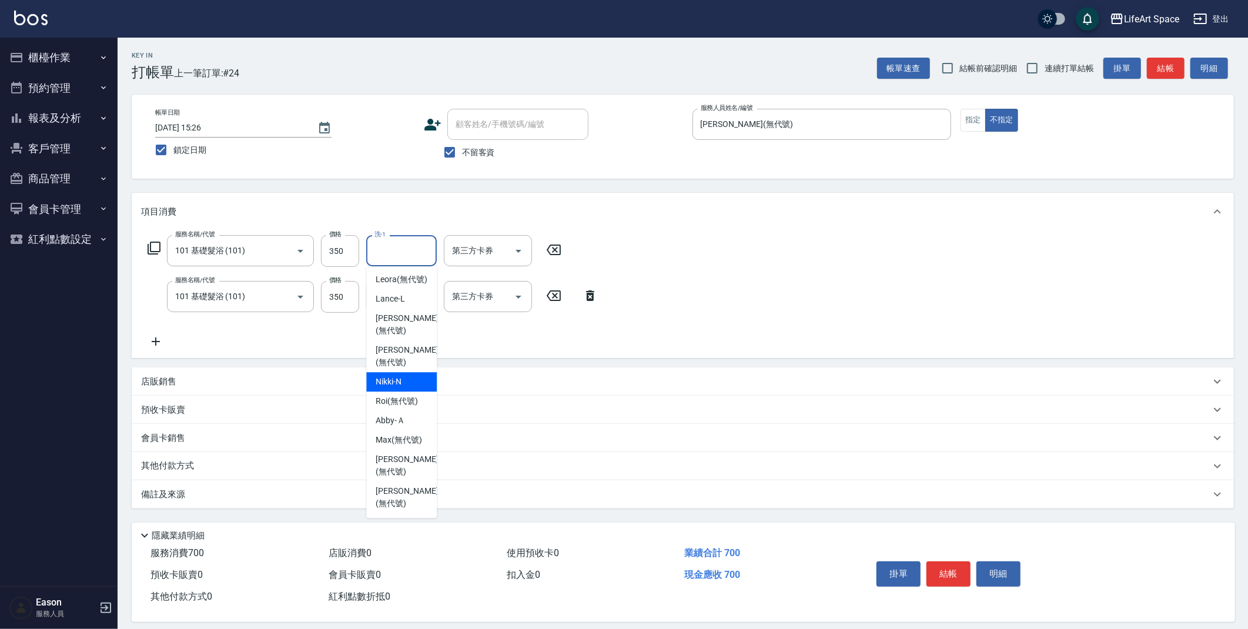
scroll to position [363, 0]
click at [404, 491] on span "[PERSON_NAME] (無代號)" at bounding box center [406, 497] width 62 height 25
type input "[PERSON_NAME](無代號)"
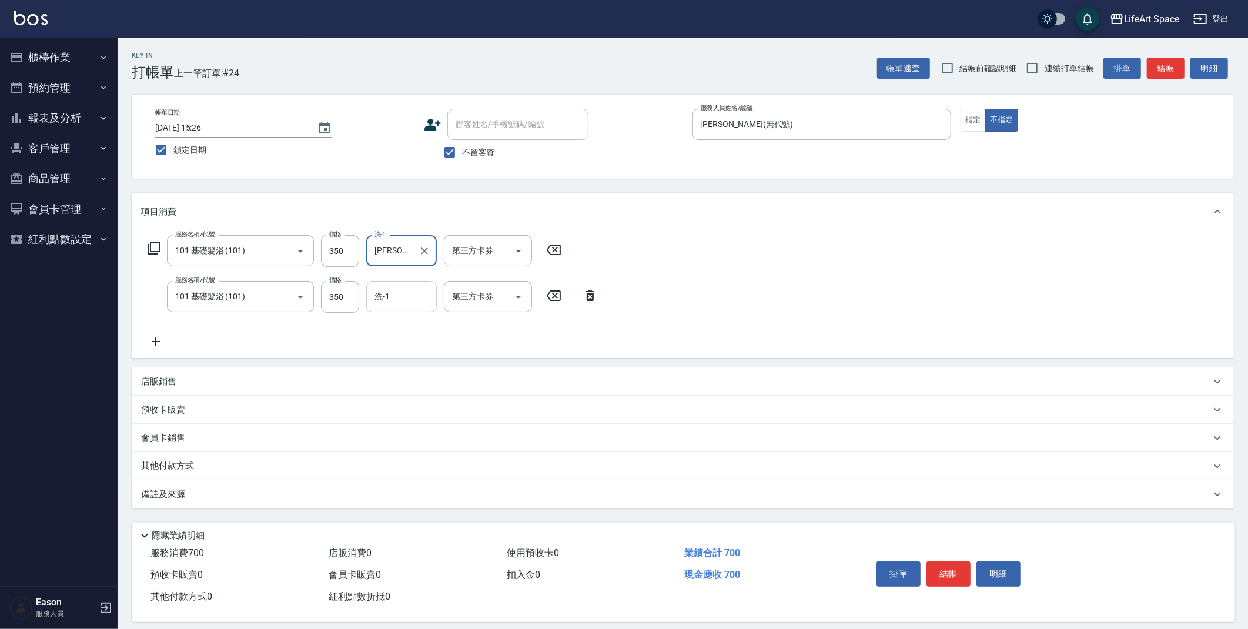
click at [414, 290] on input "洗-1" at bounding box center [401, 296] width 60 height 21
click at [413, 296] on input "洗-1" at bounding box center [401, 296] width 60 height 21
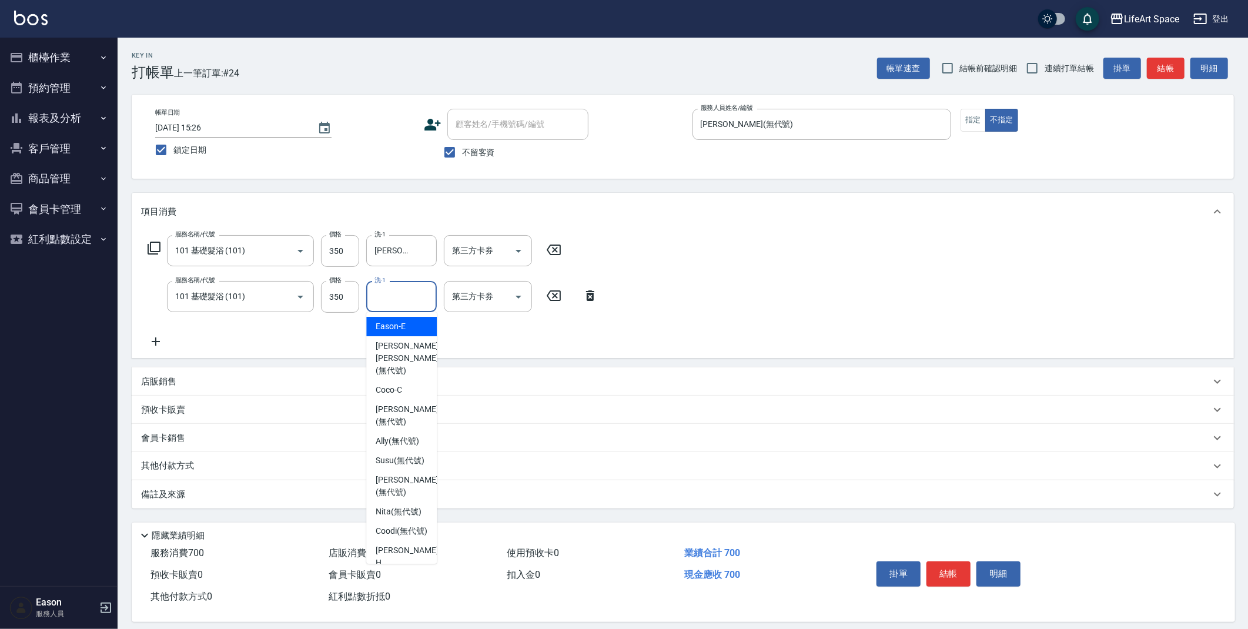
click at [413, 296] on input "洗-1" at bounding box center [401, 296] width 60 height 21
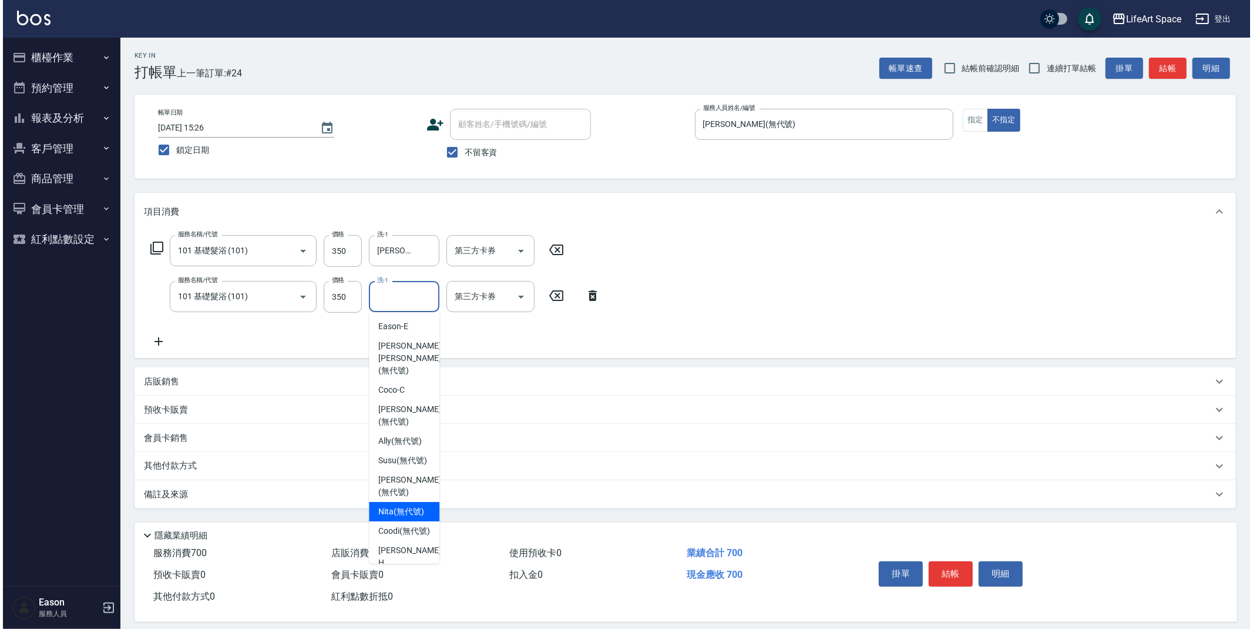
scroll to position [251, 0]
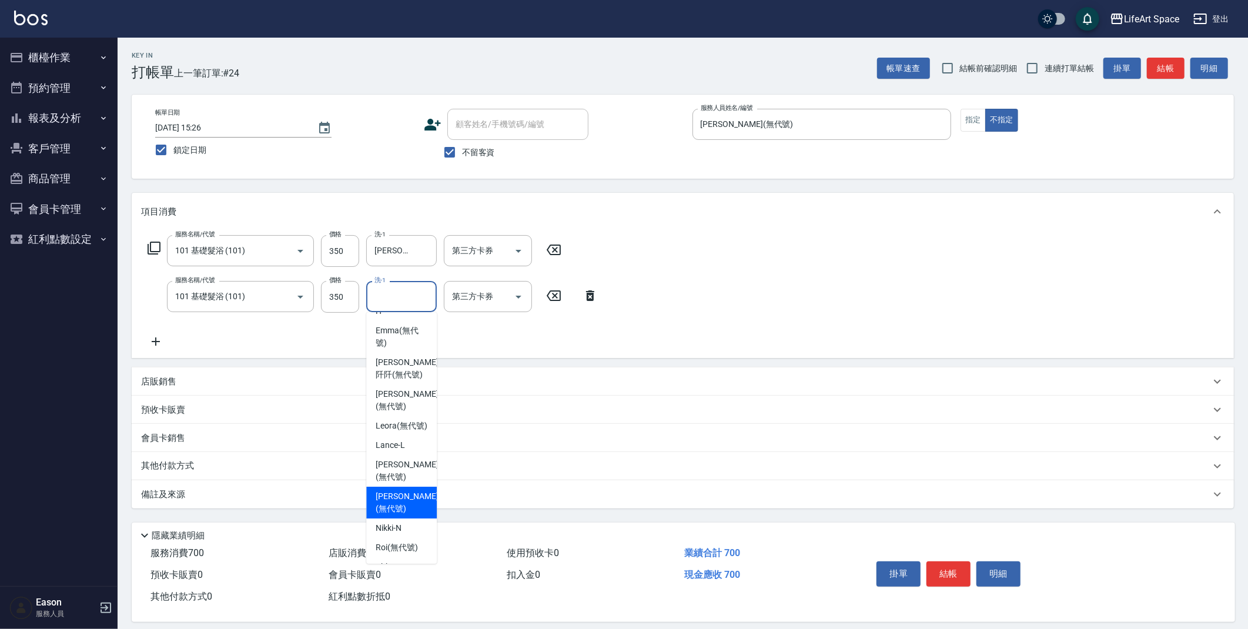
click at [391, 515] on span "[PERSON_NAME] (無代號)" at bounding box center [406, 502] width 62 height 25
type input "[PERSON_NAME](無代號)"
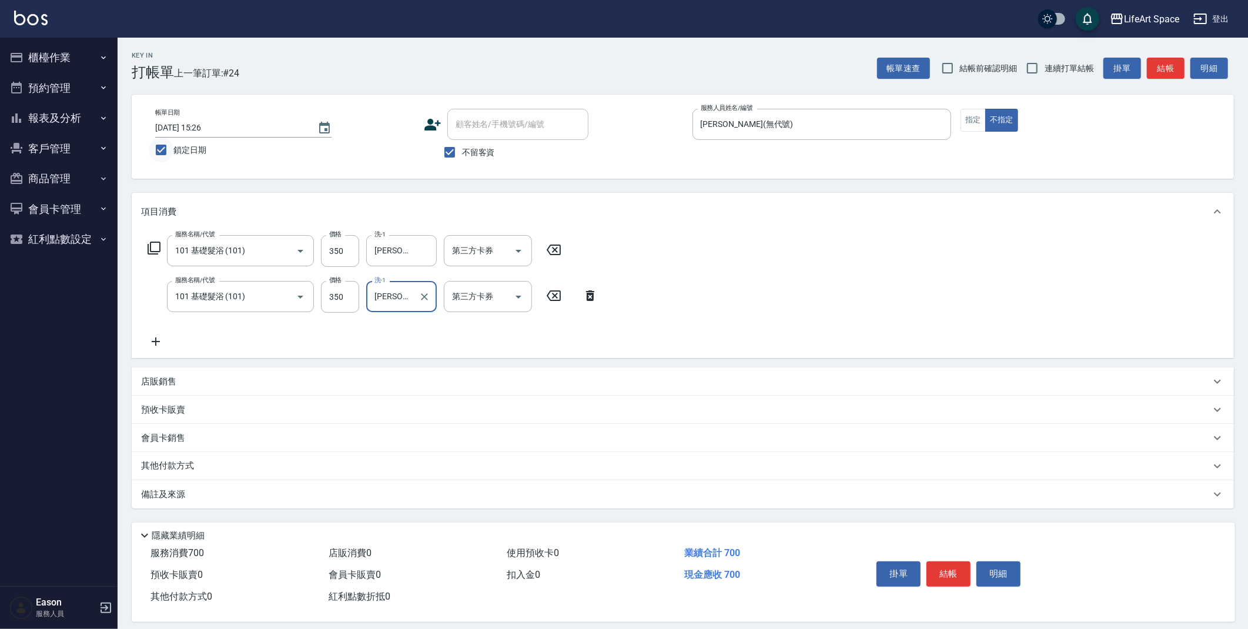
click at [162, 151] on input "鎖定日期" at bounding box center [161, 150] width 25 height 25
checkbox input "false"
type input "[DATE] 15:32"
click at [947, 574] on button "結帳" at bounding box center [948, 573] width 44 height 25
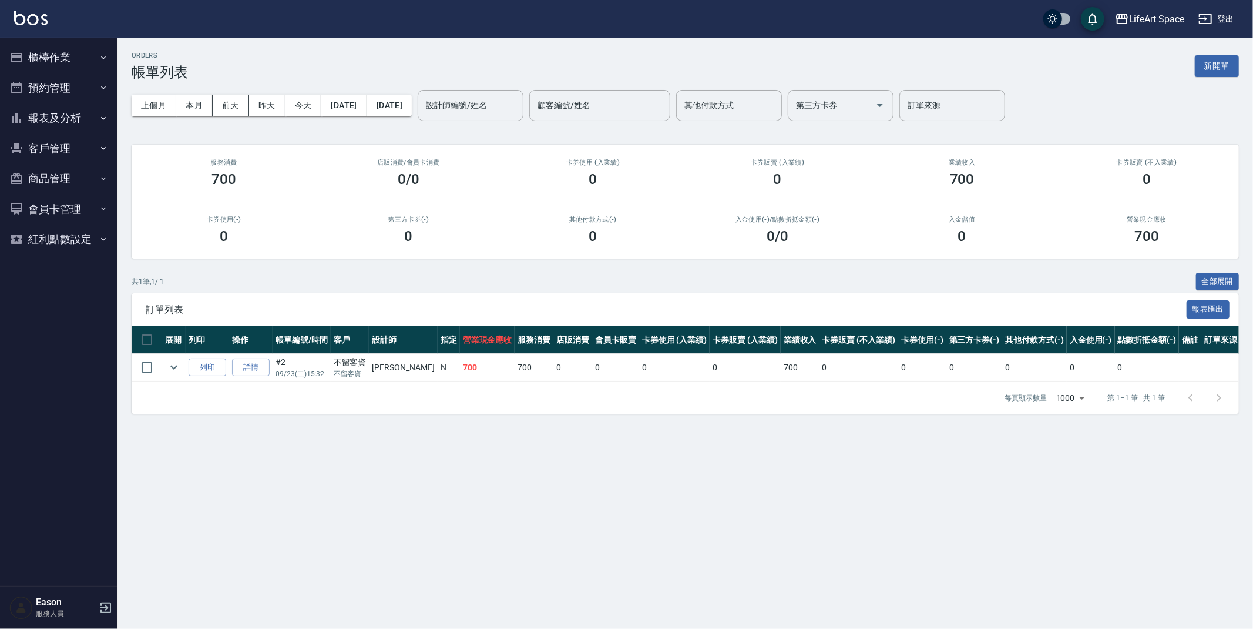
click at [46, 52] on button "櫃檯作業" at bounding box center [59, 57] width 108 height 31
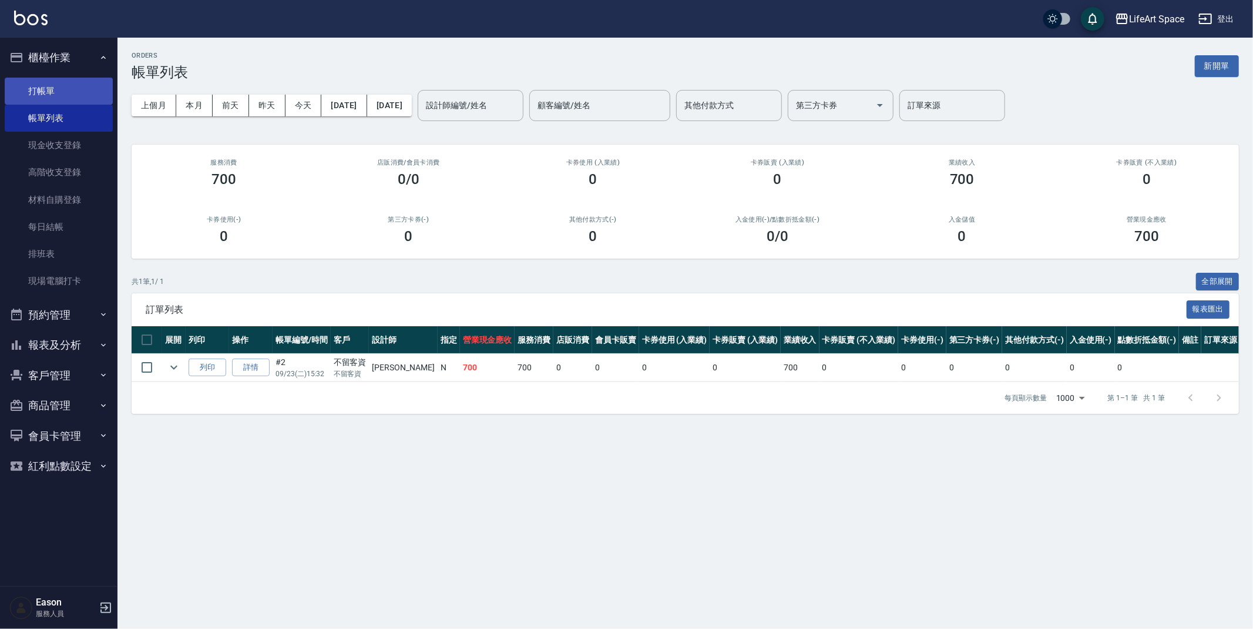
click at [68, 86] on link "打帳單" at bounding box center [59, 91] width 108 height 27
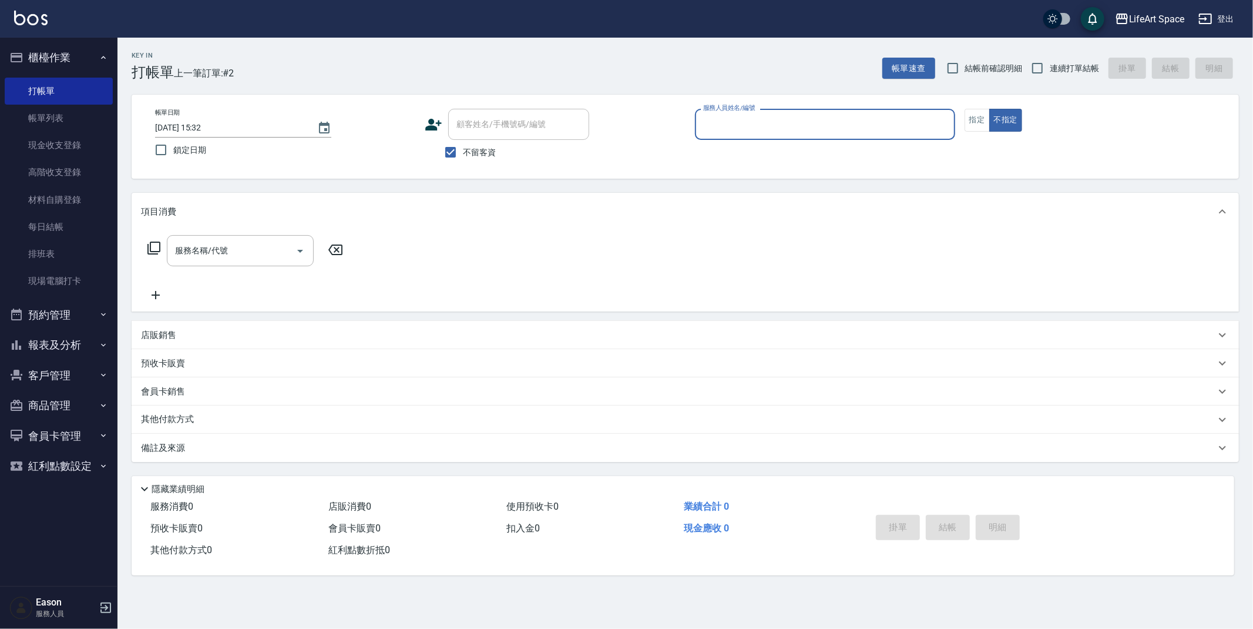
click at [729, 120] on input "服務人員姓名/編號" at bounding box center [825, 124] width 250 height 21
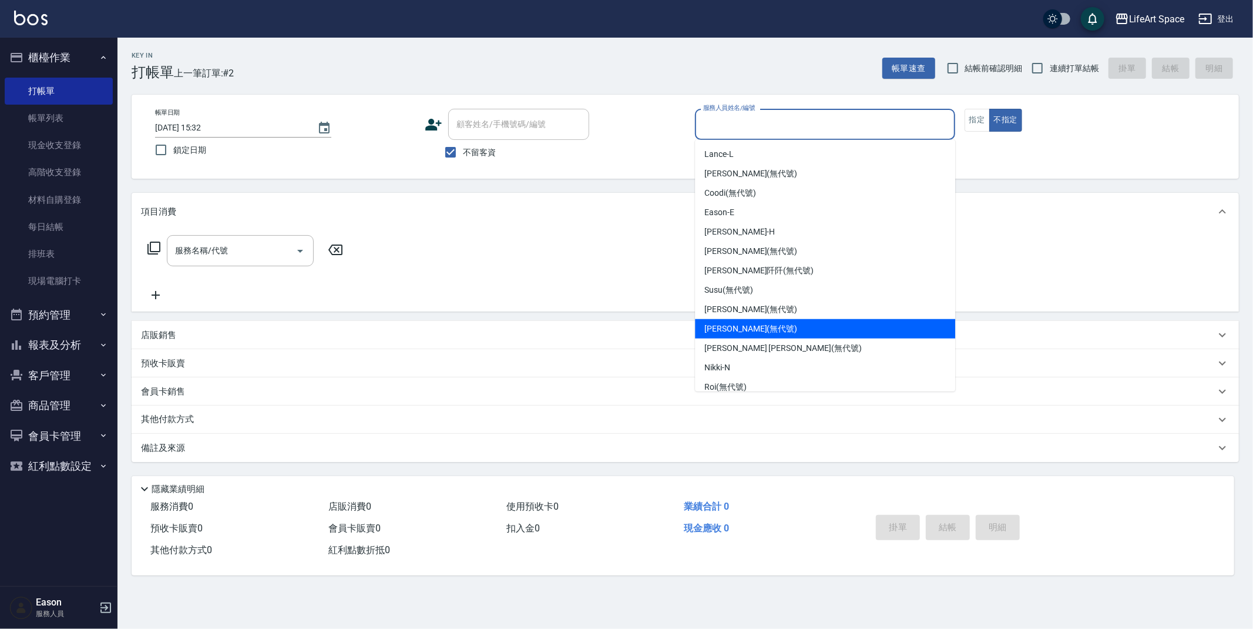
click at [746, 326] on span "[PERSON_NAME] (無代號)" at bounding box center [751, 329] width 93 height 12
type input "[PERSON_NAME](無代號)"
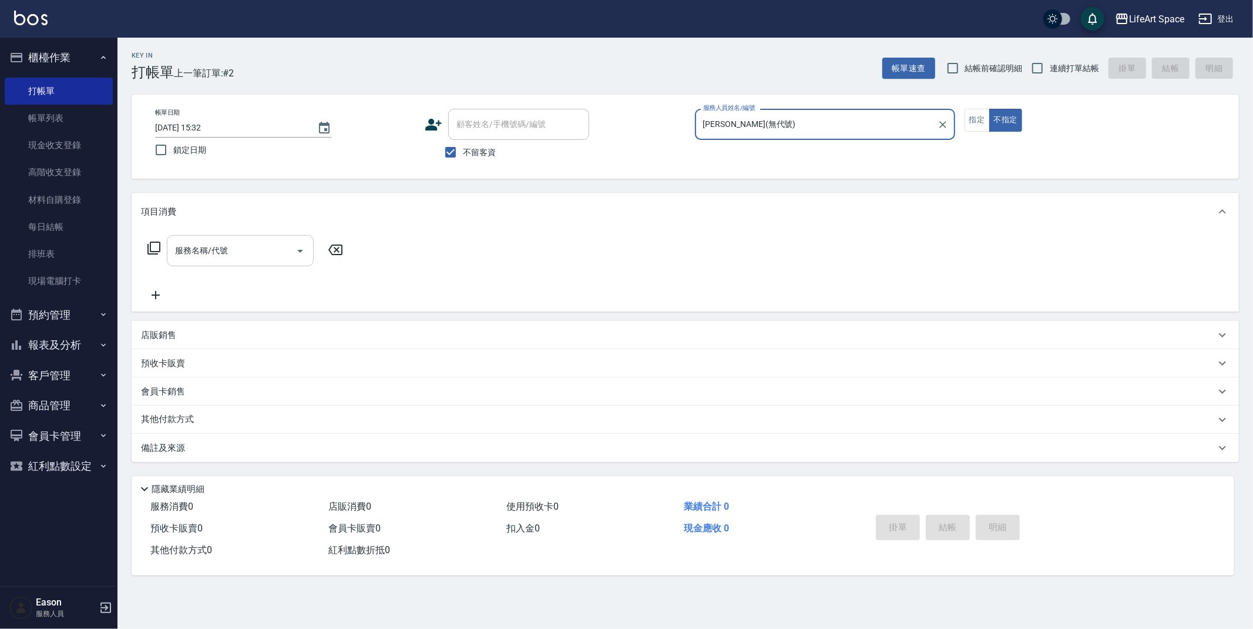
click at [226, 246] on input "服務名稱/代號" at bounding box center [231, 250] width 119 height 21
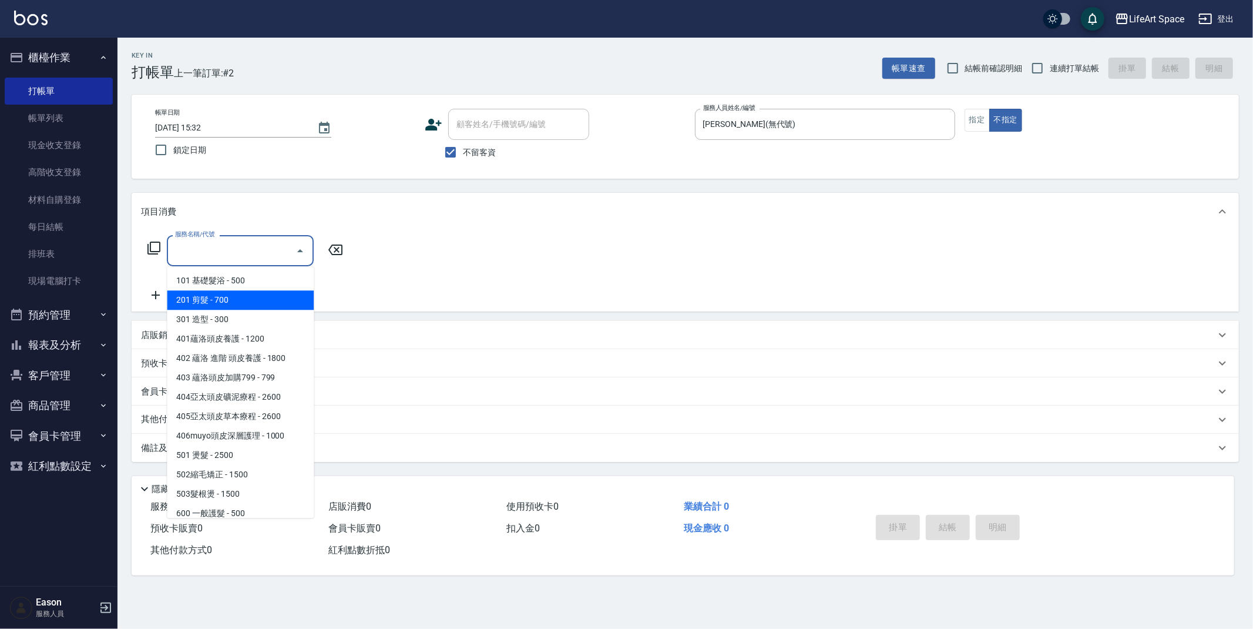
click at [247, 303] on span "201 剪髮 - 700" at bounding box center [240, 299] width 147 height 19
type input "201 剪髮(201)"
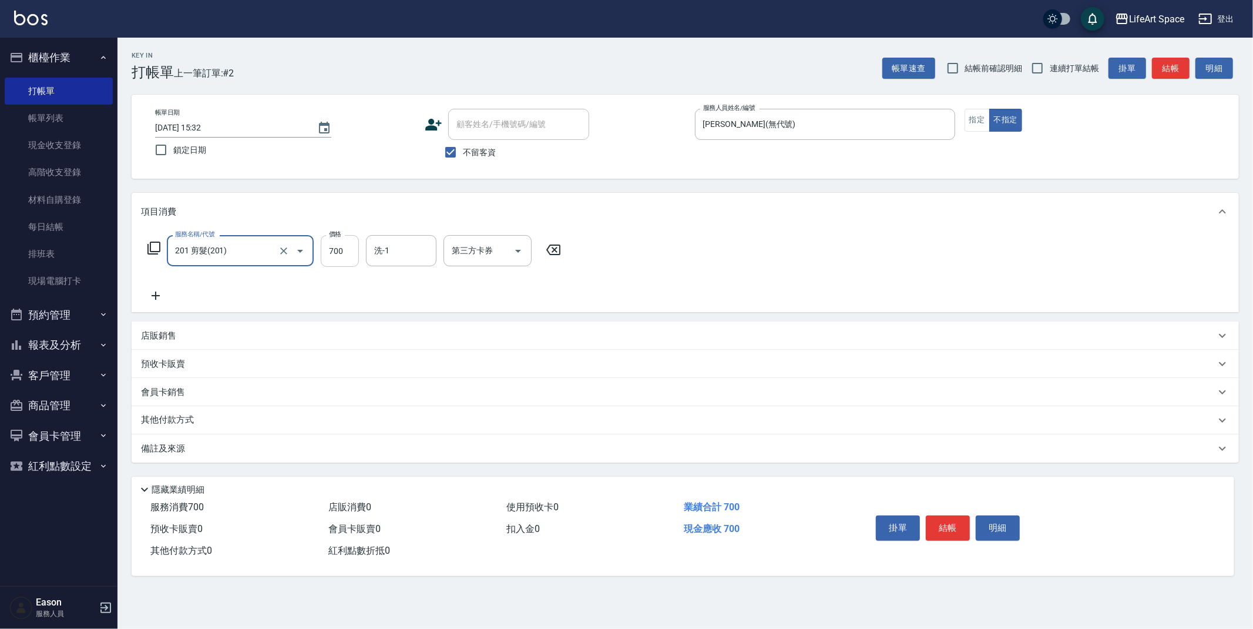
click at [345, 253] on input "700" at bounding box center [340, 251] width 38 height 32
type input "900"
click at [938, 529] on button "結帳" at bounding box center [948, 527] width 44 height 25
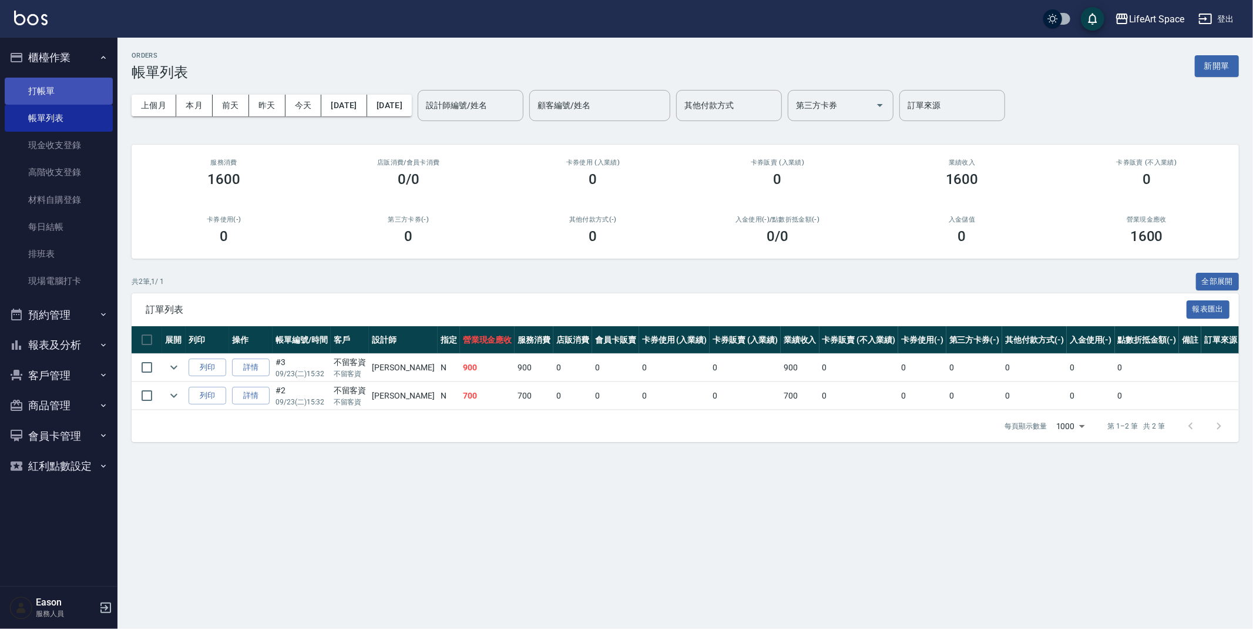
click at [57, 89] on link "打帳單" at bounding box center [59, 91] width 108 height 27
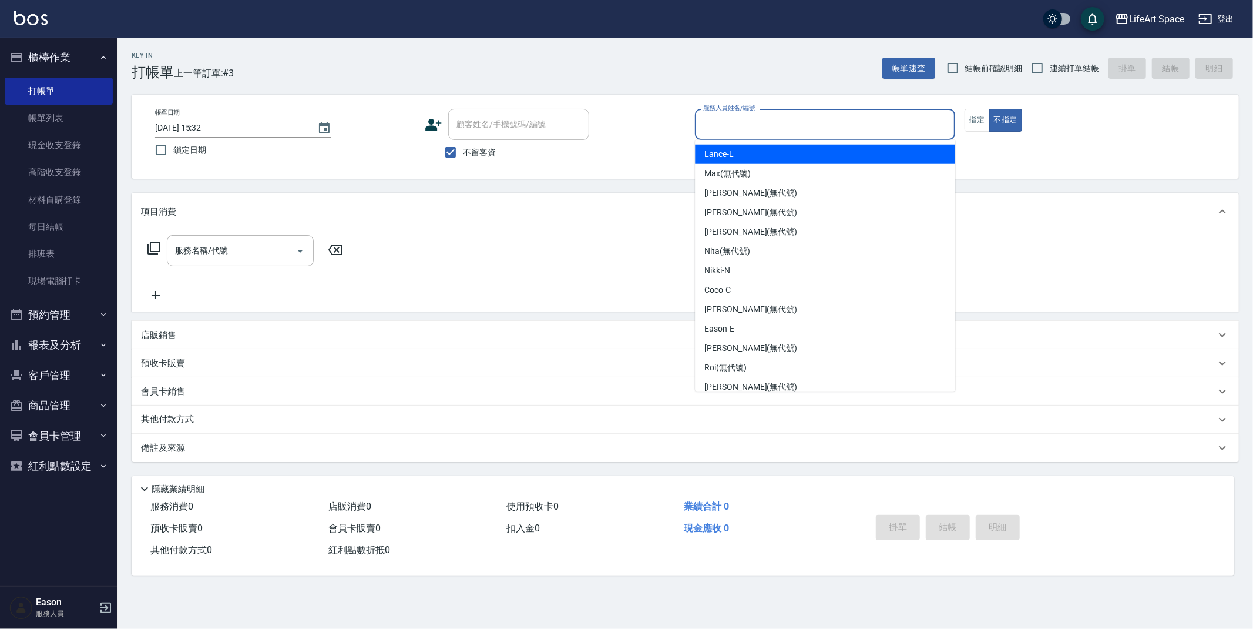
click at [763, 123] on input "服務人員姓名/編號" at bounding box center [825, 124] width 250 height 21
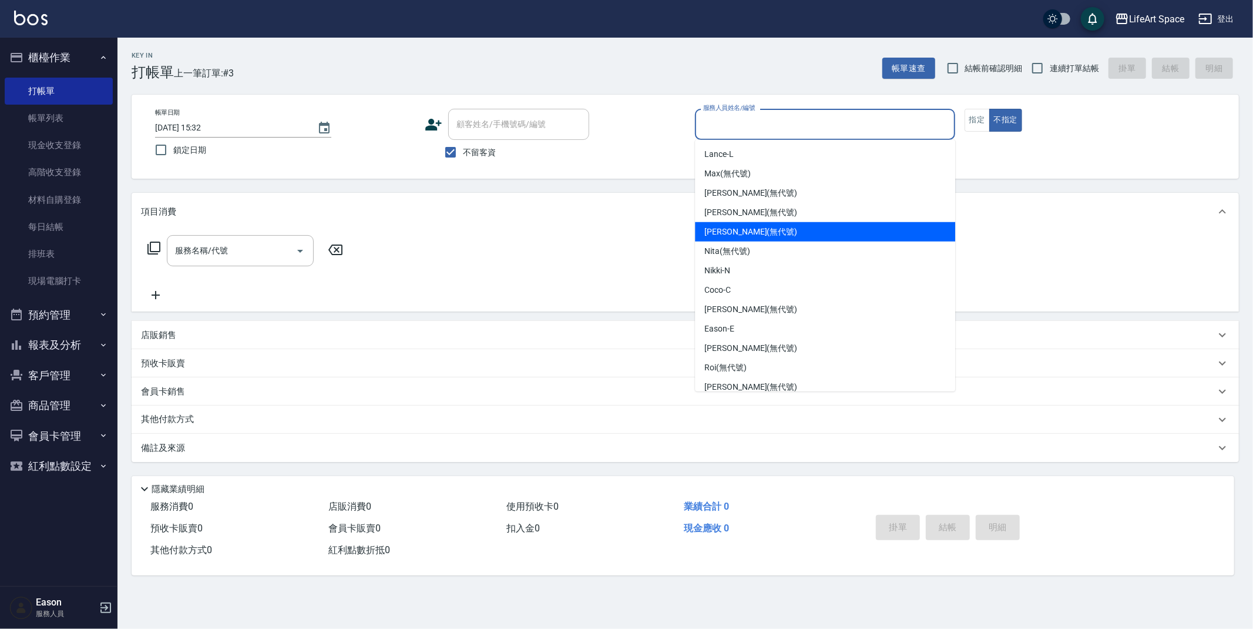
click at [741, 233] on span "[PERSON_NAME] (無代號)" at bounding box center [751, 232] width 93 height 12
type input "[PERSON_NAME](無代號)"
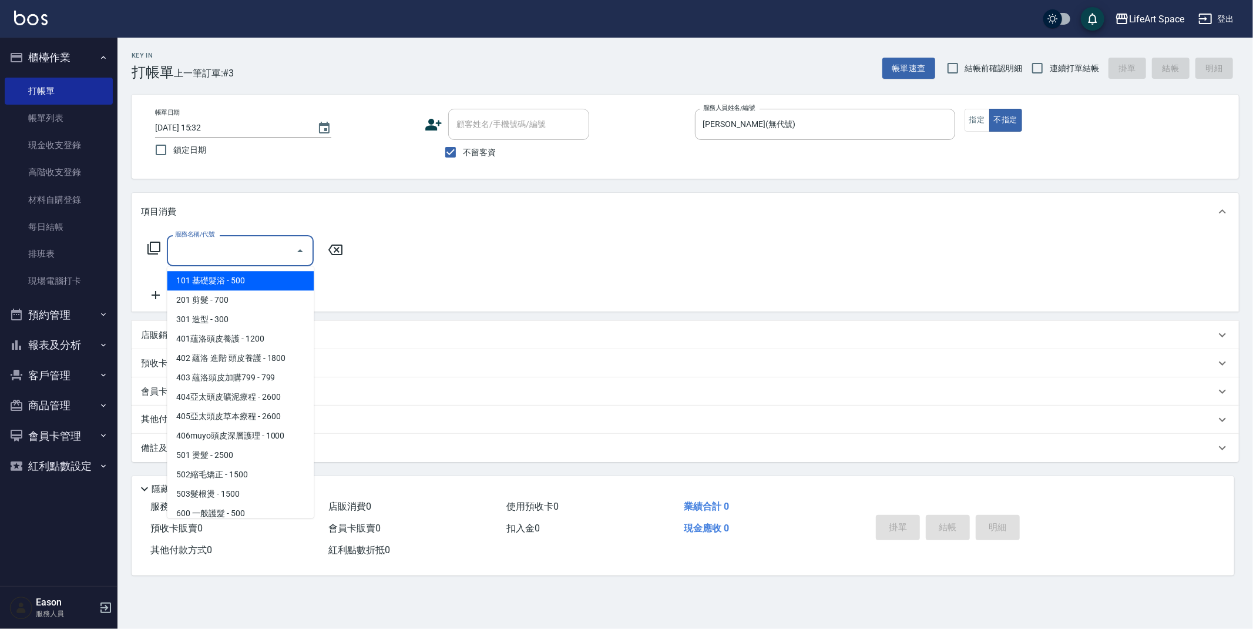
click at [227, 254] on input "服務名稱/代號" at bounding box center [231, 250] width 119 height 21
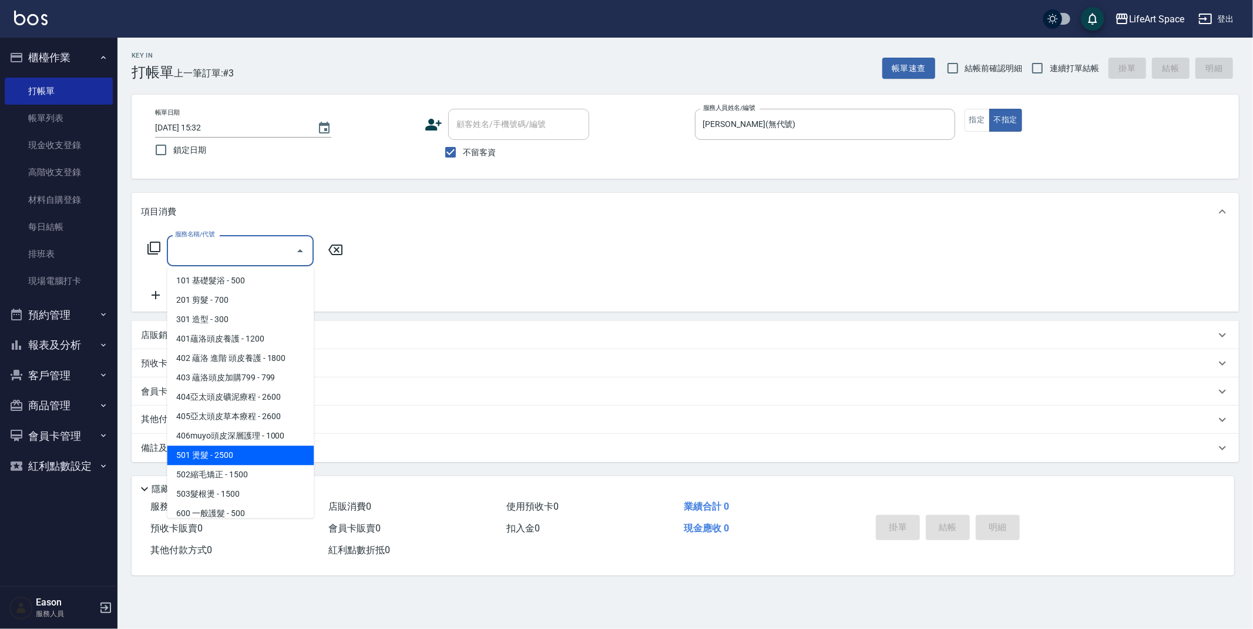
click at [240, 452] on span "501 燙髮 - 2500" at bounding box center [240, 454] width 147 height 19
type input "501 燙髮(501)"
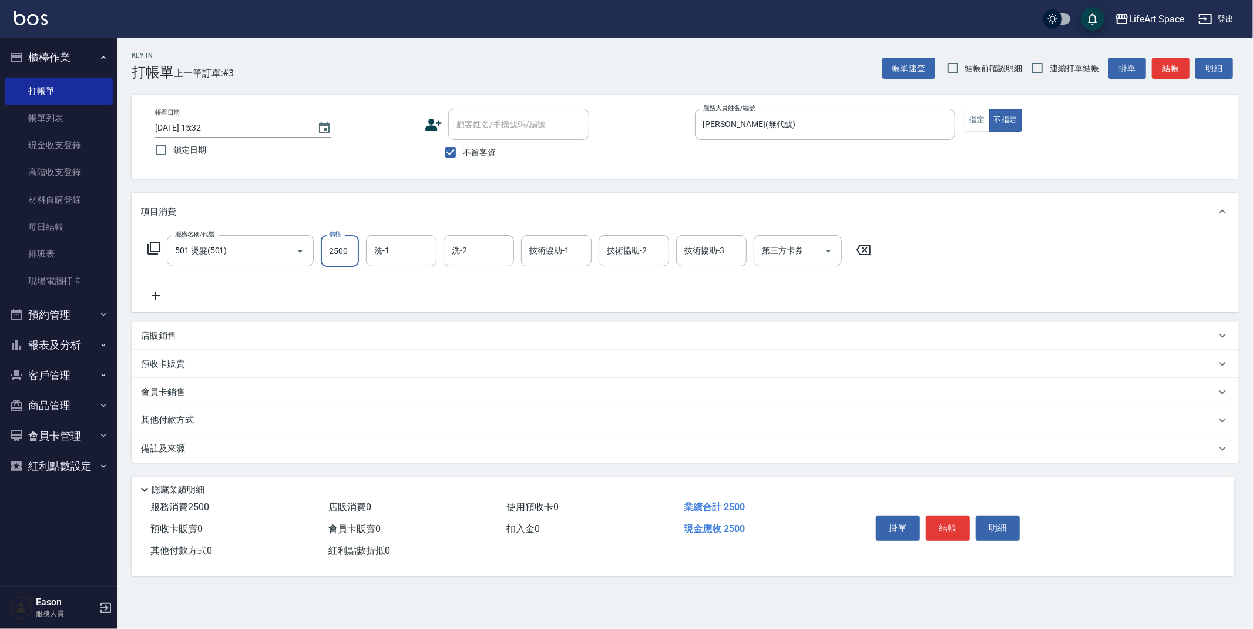
click at [354, 251] on input "2500" at bounding box center [340, 251] width 38 height 32
type input "4000"
click at [554, 246] on div "技術協助-1 技術協助-1" at bounding box center [556, 250] width 71 height 31
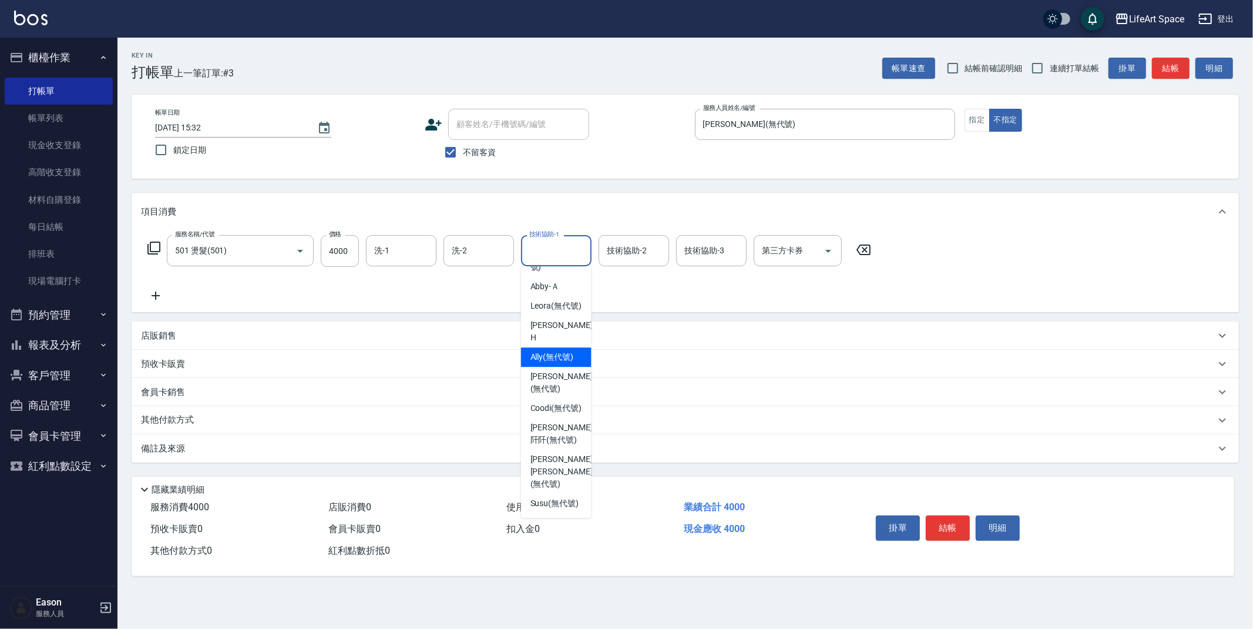
scroll to position [363, 0]
drag, startPoint x: 560, startPoint y: 459, endPoint x: 585, endPoint y: 327, distance: 134.0
click at [560, 458] on span "[PERSON_NAME] [PERSON_NAME] (無代號)" at bounding box center [562, 471] width 62 height 37
type input "[PERSON_NAME] [PERSON_NAME](無代號)"
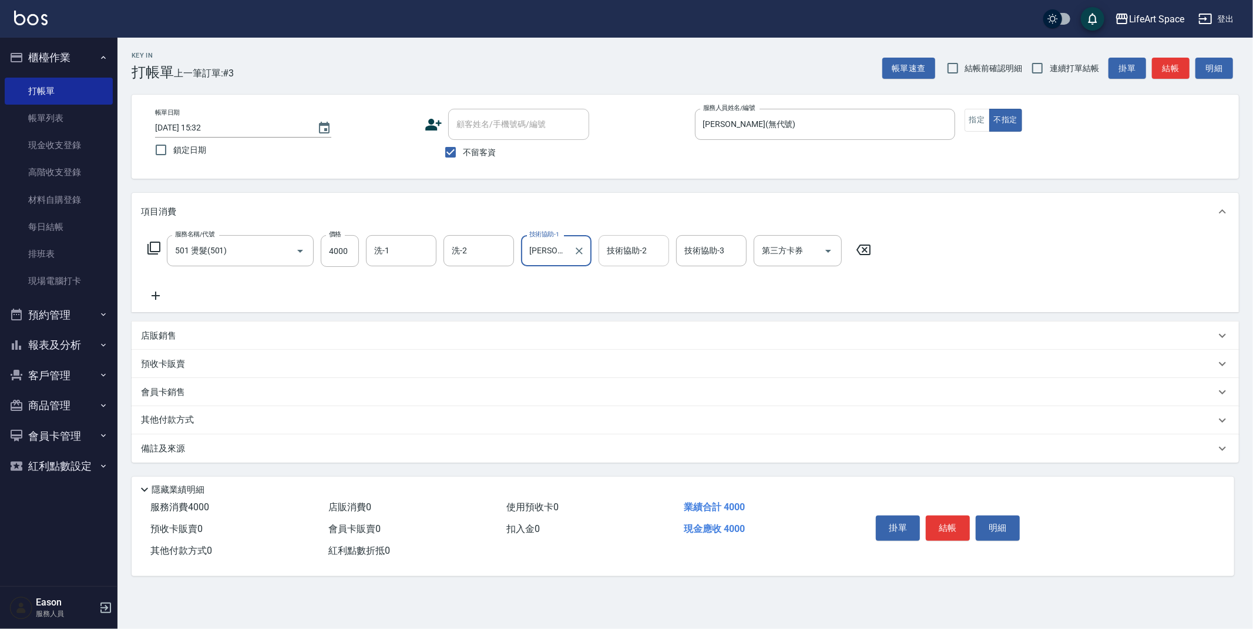
click at [622, 256] on div "技術協助-2 技術協助-2" at bounding box center [634, 250] width 71 height 31
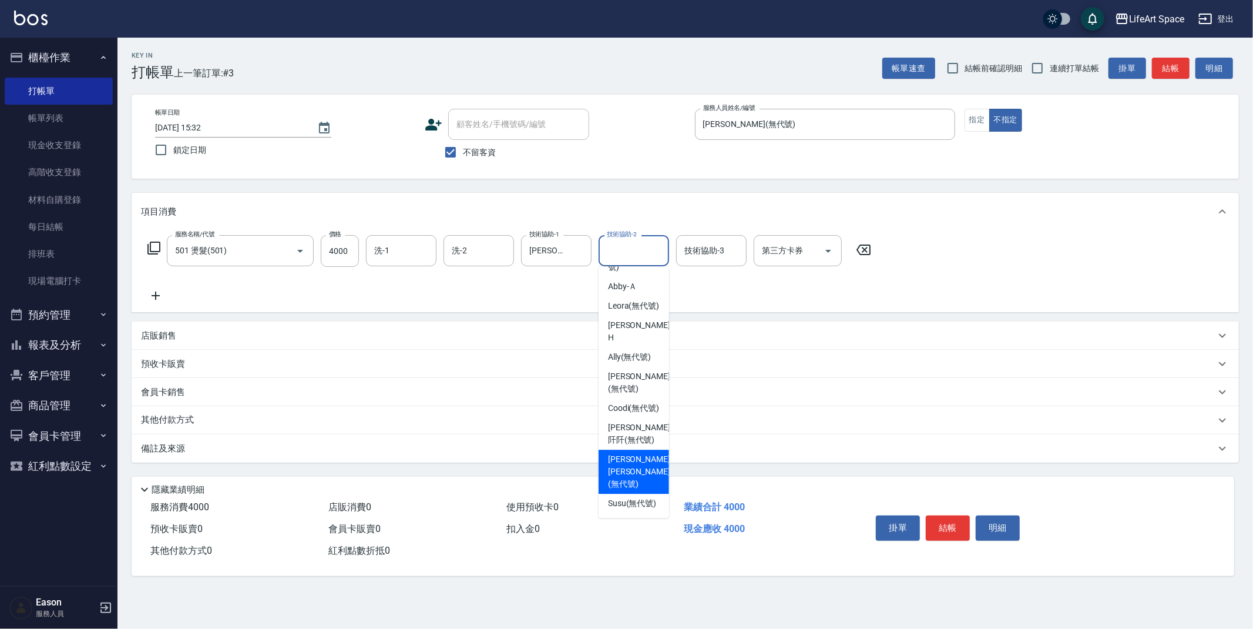
click at [628, 451] on div "[PERSON_NAME] [PERSON_NAME] (無代號)" at bounding box center [634, 472] width 71 height 44
type input "[PERSON_NAME] [PERSON_NAME](無代號)"
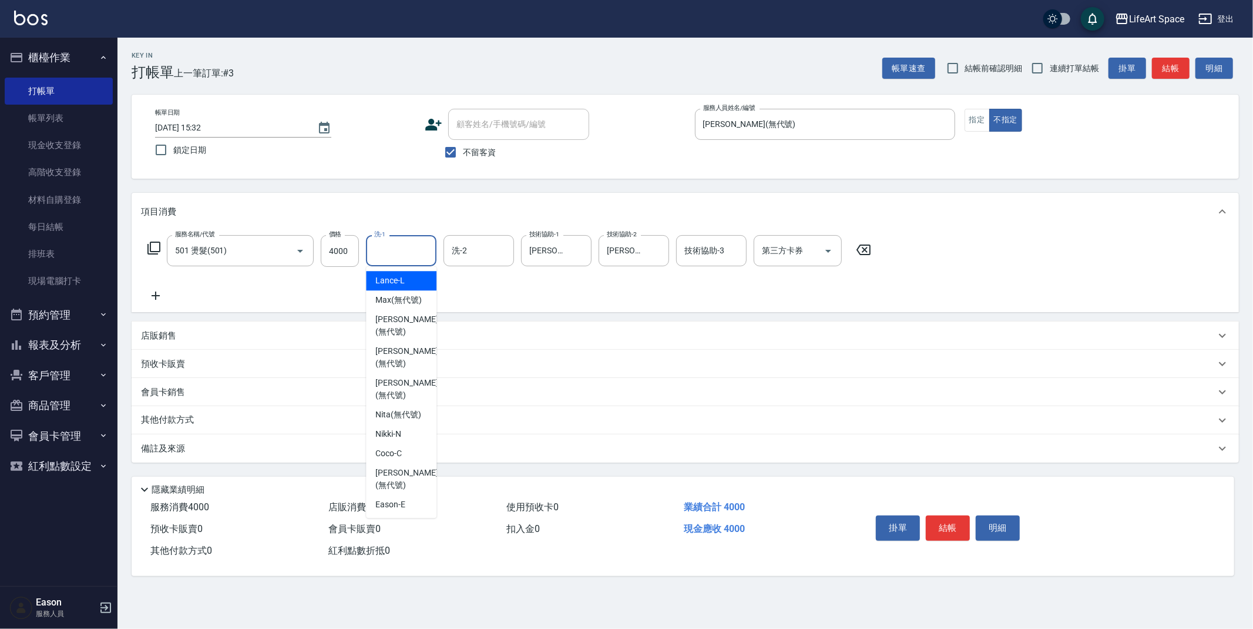
click at [415, 251] on input "洗-1" at bounding box center [401, 250] width 60 height 21
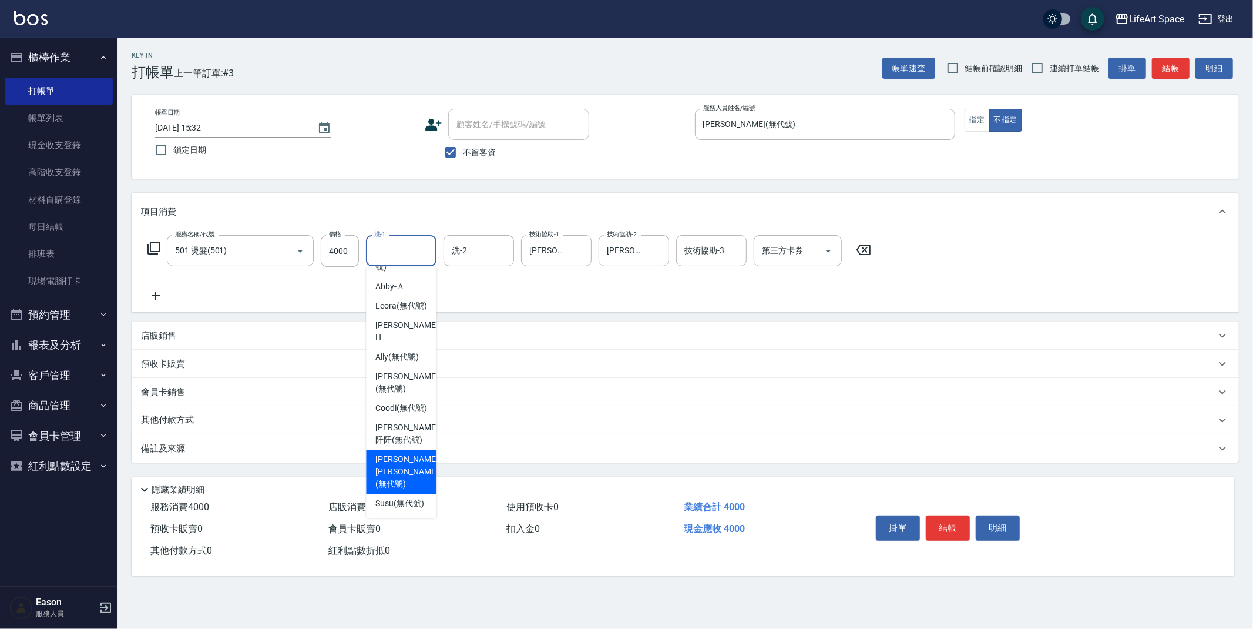
click at [401, 459] on span "[PERSON_NAME] [PERSON_NAME] (無代號)" at bounding box center [406, 471] width 62 height 37
type input "[PERSON_NAME] [PERSON_NAME](無代號)"
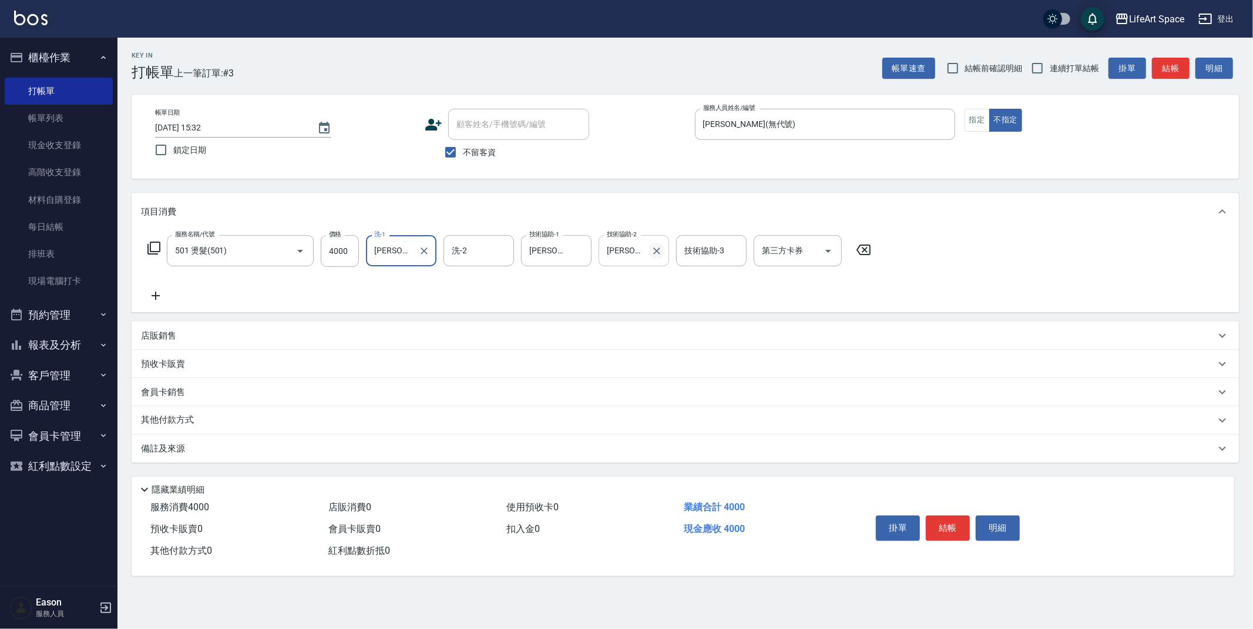
click at [656, 253] on icon "Clear" at bounding box center [657, 251] width 12 height 12
click at [943, 536] on button "結帳" at bounding box center [948, 527] width 44 height 25
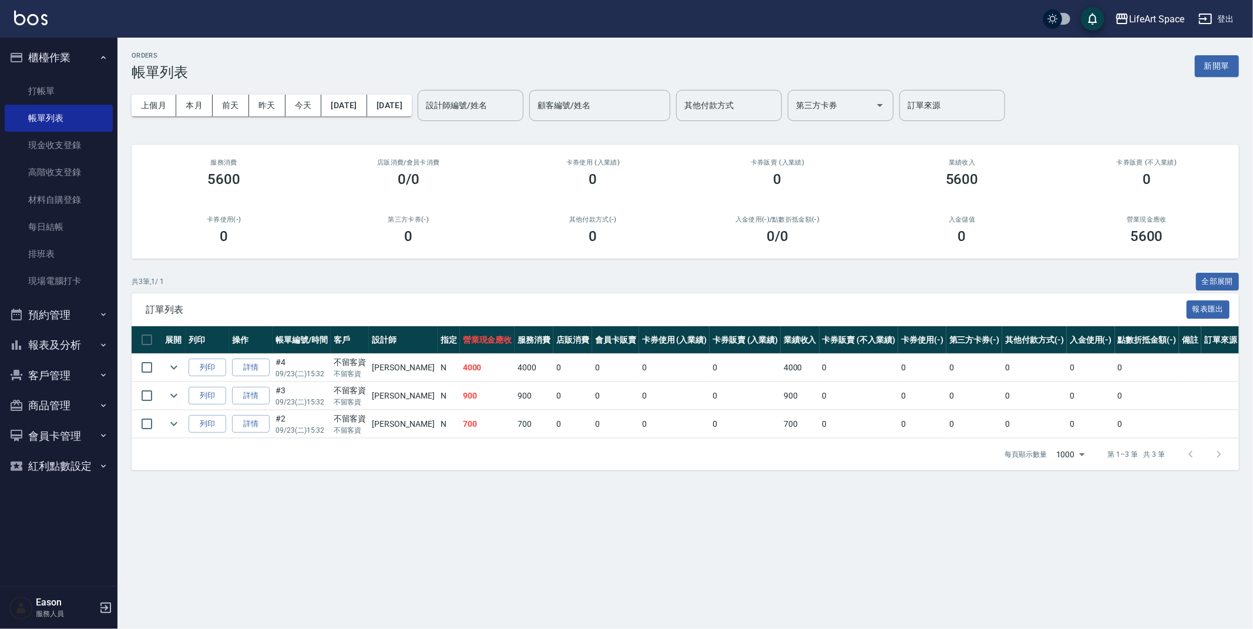
click at [77, 371] on button "客戶管理" at bounding box center [59, 375] width 108 height 31
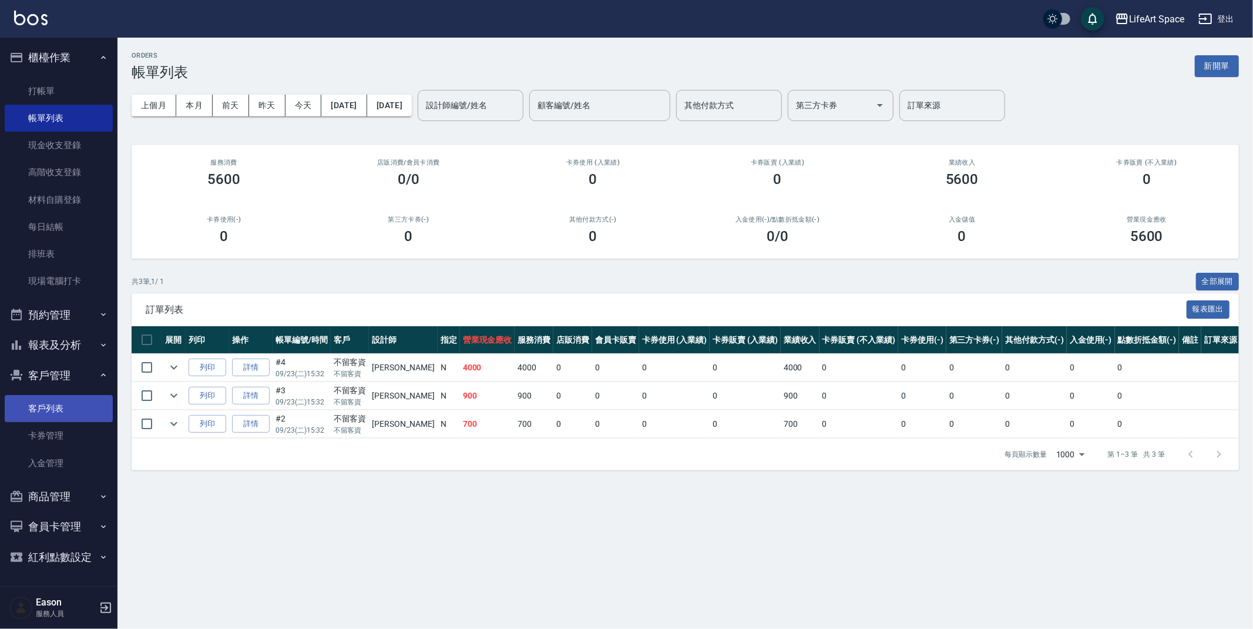
click at [73, 407] on link "客戶列表" at bounding box center [59, 408] width 108 height 27
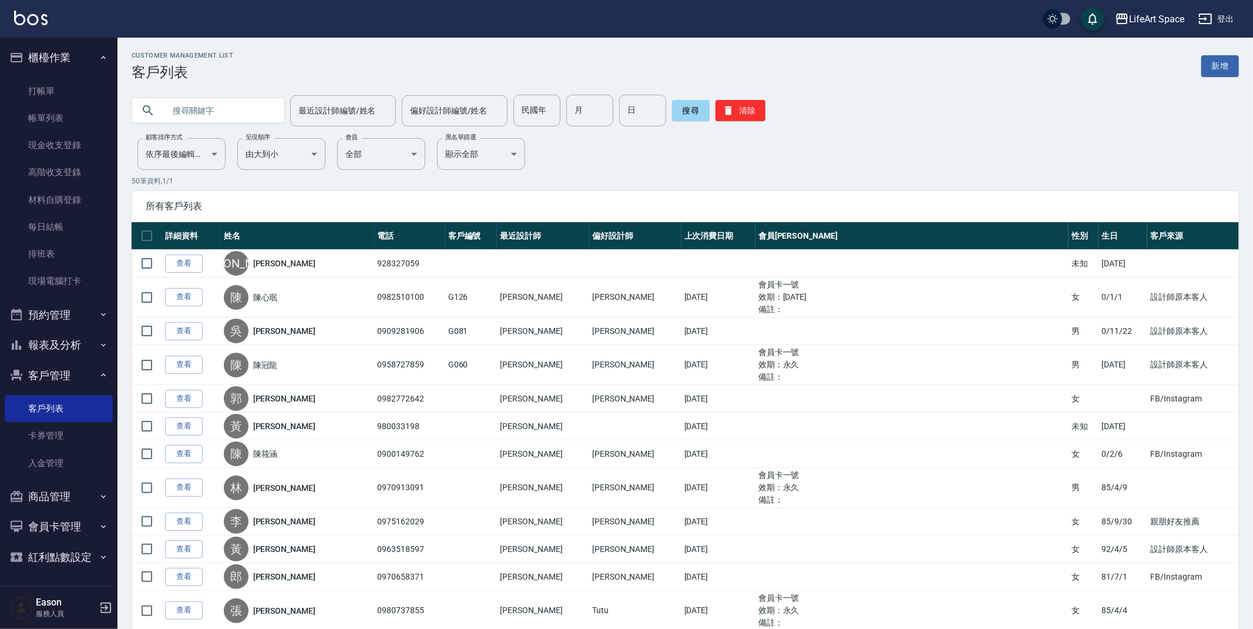
click at [230, 105] on input "text" at bounding box center [220, 111] width 110 height 32
type input "0929896"
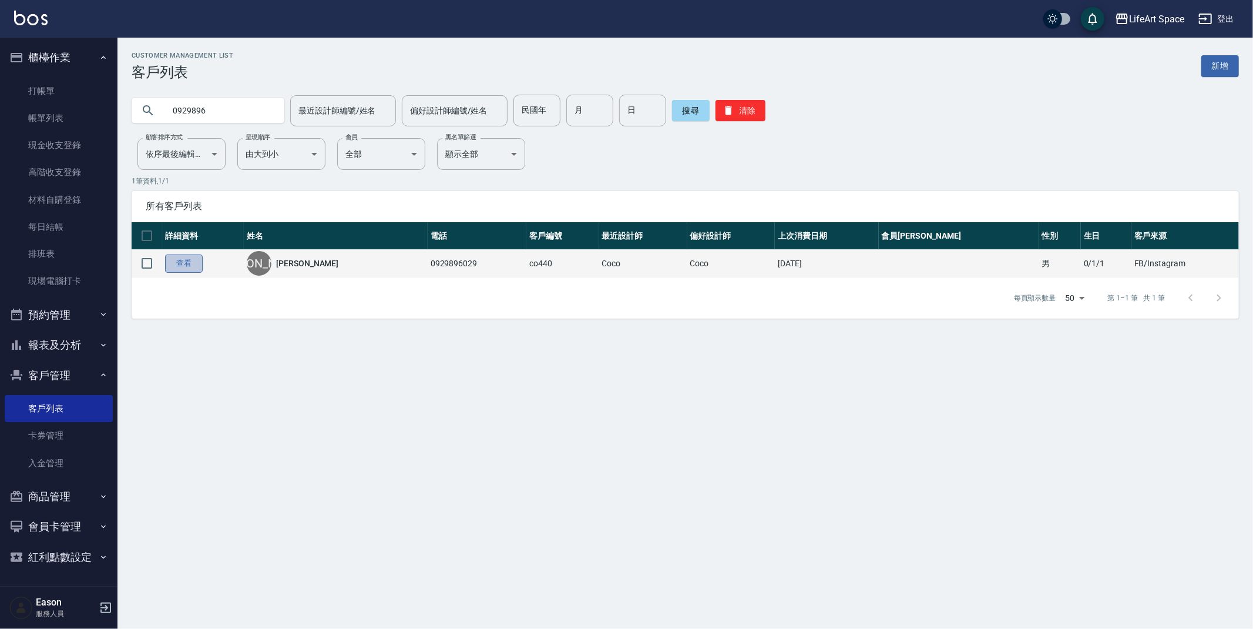
click at [186, 264] on link "查看" at bounding box center [184, 263] width 38 height 18
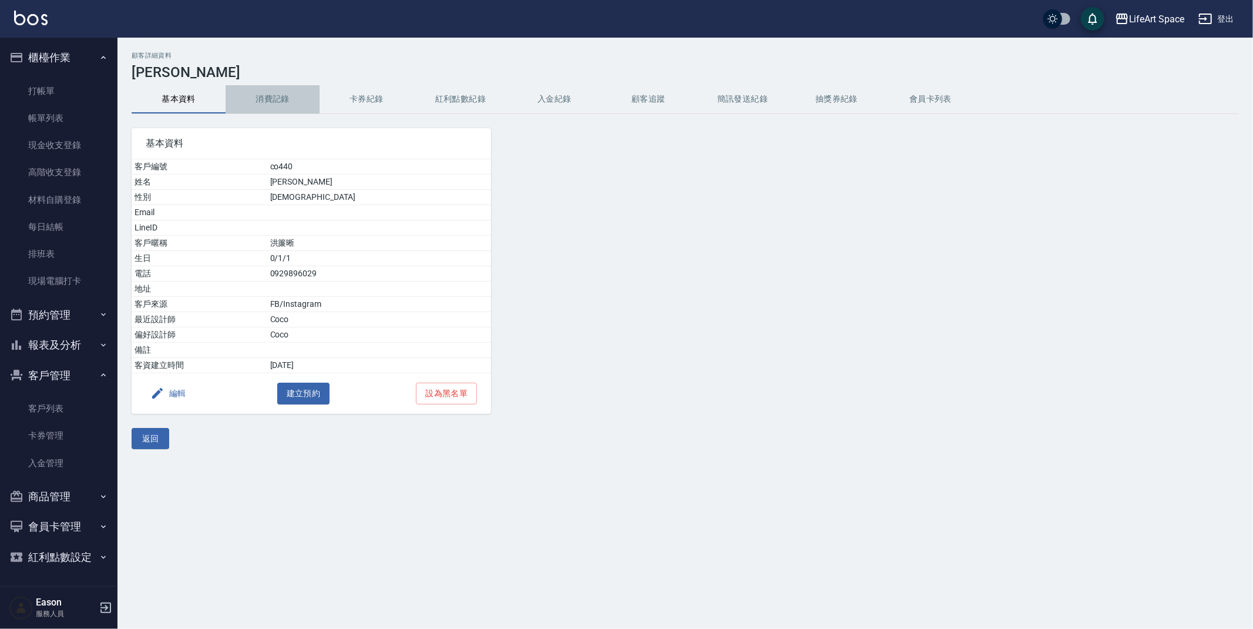
click at [279, 101] on button "消費記錄" at bounding box center [273, 99] width 94 height 28
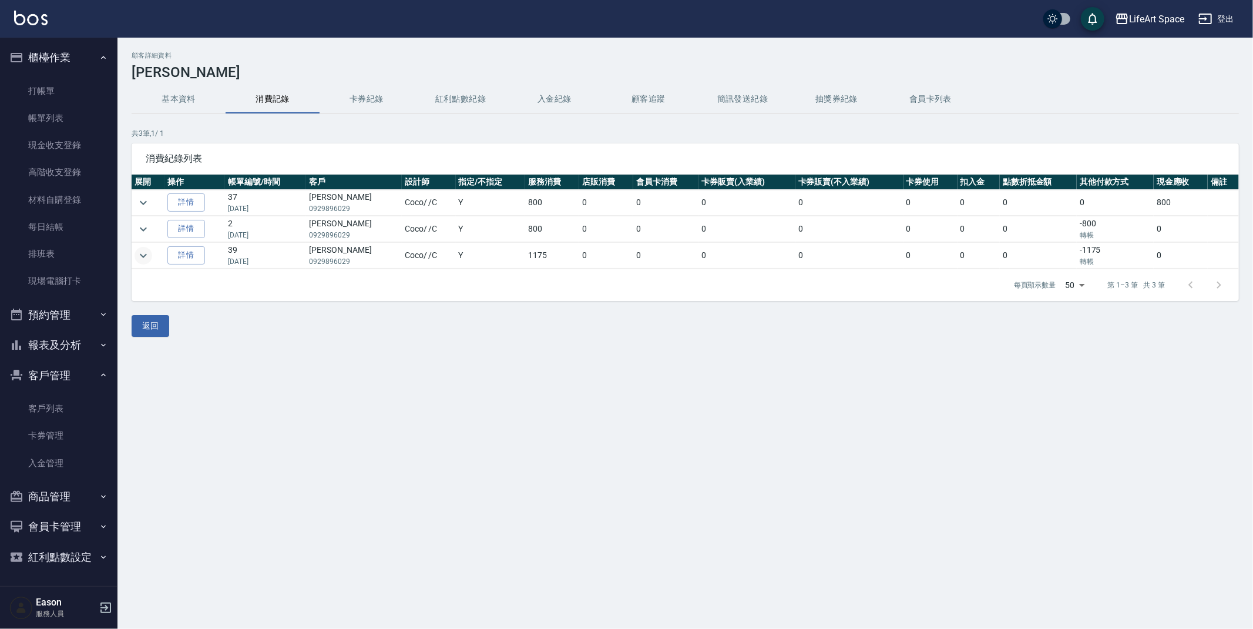
click at [143, 255] on icon "expand row" at bounding box center [143, 256] width 14 height 14
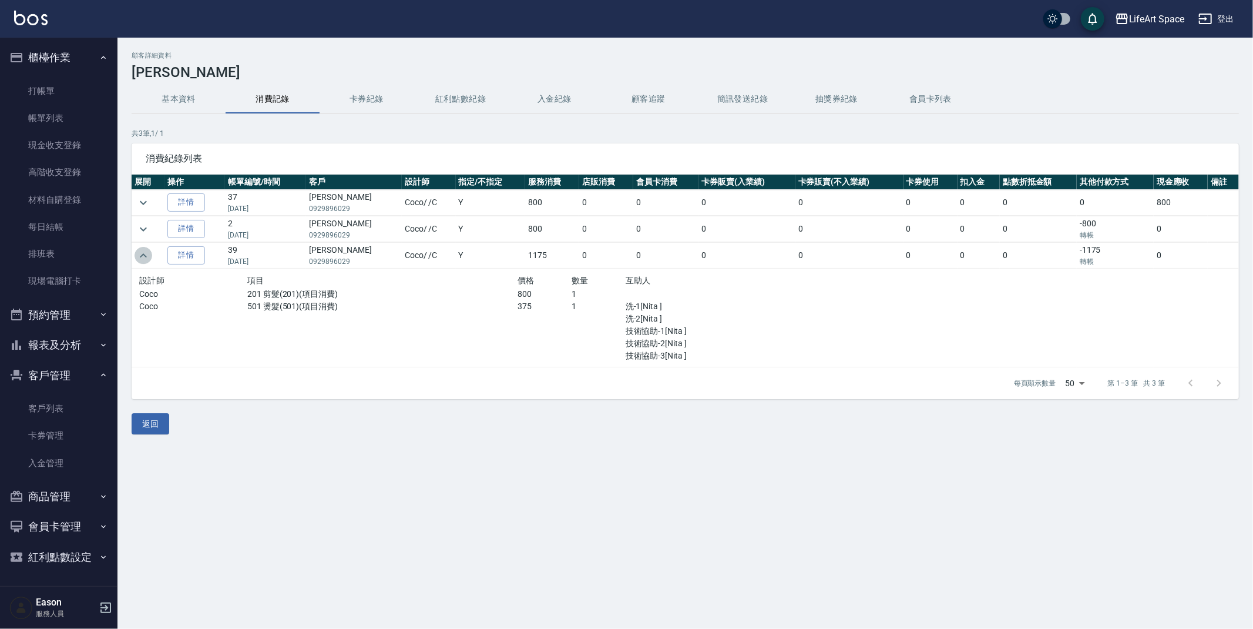
click at [143, 255] on icon "expand row" at bounding box center [143, 256] width 14 height 14
